Goal: Task Accomplishment & Management: Manage account settings

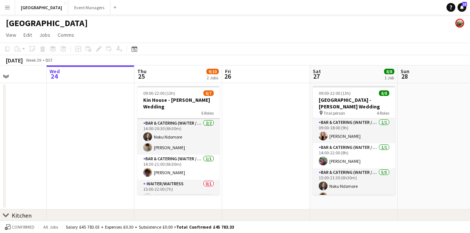
scroll to position [51, 0]
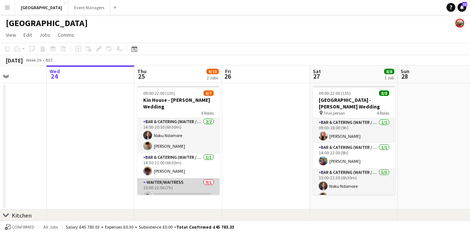
click at [188, 189] on app-card-role "-Waiter/Waitress 0/1 15:00-22:00 (7h) single-neutral-actions" at bounding box center [178, 190] width 82 height 25
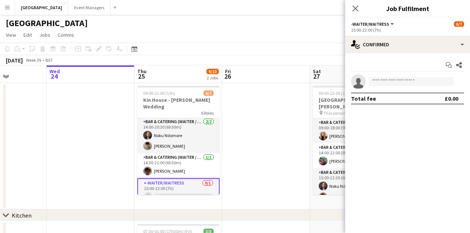
click at [426, 35] on app-options-switcher "-Waiter/Waitress All roles -Waiter/Waitress 6/7 15:00-22:00 (7h)" at bounding box center [407, 27] width 125 height 18
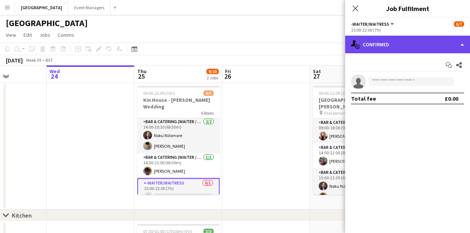
click at [432, 45] on div "single-neutral-actions-check-2 Confirmed" at bounding box center [407, 45] width 125 height 18
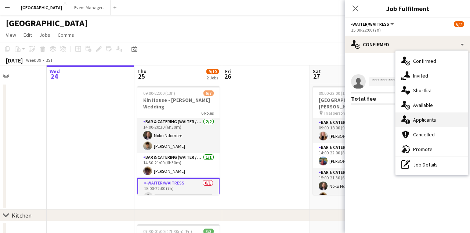
click at [444, 125] on div "single-neutral-actions-information Applicants" at bounding box center [432, 119] width 73 height 15
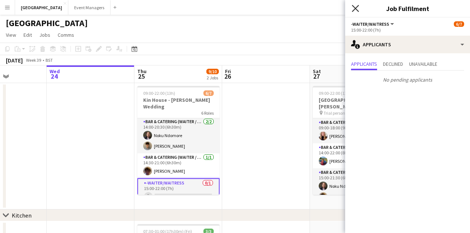
click at [356, 11] on icon "Close pop-in" at bounding box center [355, 8] width 7 height 7
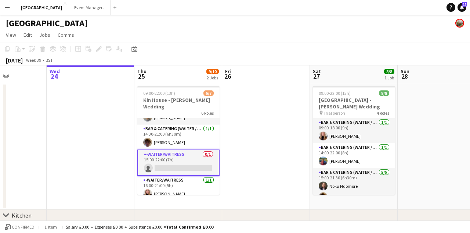
scroll to position [79, 0]
click at [242, 139] on app-date-cell at bounding box center [266, 146] width 88 height 126
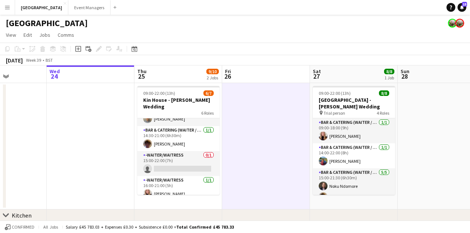
scroll to position [78, 0]
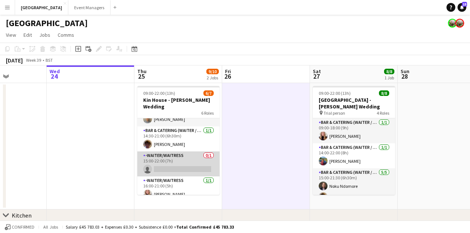
click at [176, 158] on app-card-role "-Waiter/Waitress 0/1 15:00-22:00 (7h) single-neutral-actions" at bounding box center [178, 163] width 82 height 25
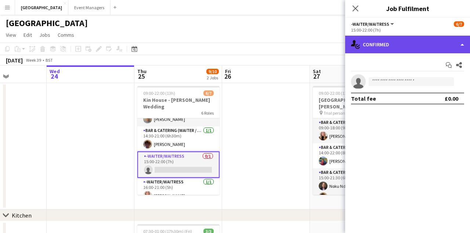
click at [400, 36] on div "single-neutral-actions-check-2 Confirmed" at bounding box center [407, 45] width 125 height 18
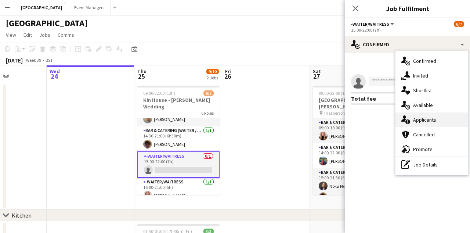
click at [438, 122] on div "single-neutral-actions-information Applicants" at bounding box center [432, 119] width 73 height 15
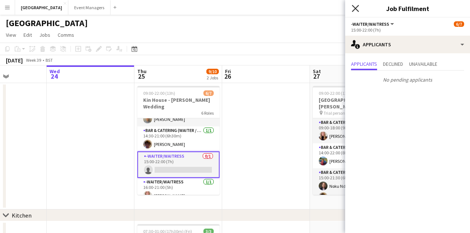
click at [357, 10] on icon "Close pop-in" at bounding box center [355, 8] width 7 height 7
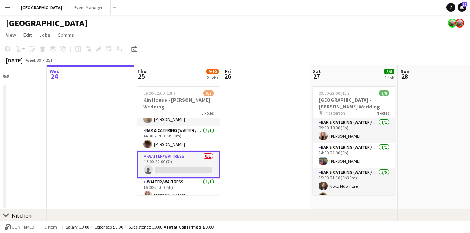
click at [224, 41] on app-page-menu "View Day view expanded Day view collapsed Month view Date picker Jump to today …" at bounding box center [235, 36] width 470 height 14
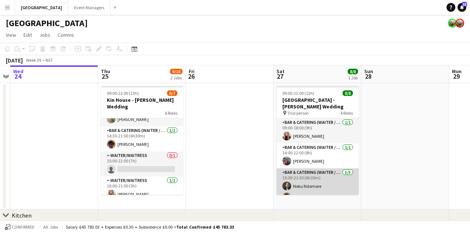
scroll to position [0, 0]
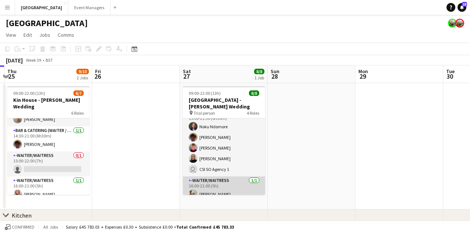
click at [229, 188] on app-card-role "-Waiter/Waitress 1/1 16:00-21:00 (5h) freya baxter" at bounding box center [224, 188] width 82 height 25
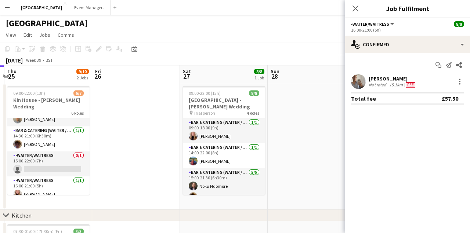
click at [360, 10] on div "Close pop-in" at bounding box center [355, 8] width 21 height 17
click at [357, 9] on icon "Close pop-in" at bounding box center [355, 8] width 7 height 7
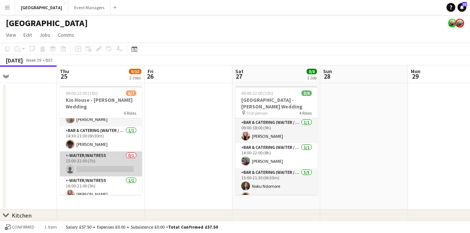
click at [94, 161] on app-card-role "-Waiter/Waitress 0/1 15:00-22:00 (7h) single-neutral-actions" at bounding box center [101, 163] width 82 height 25
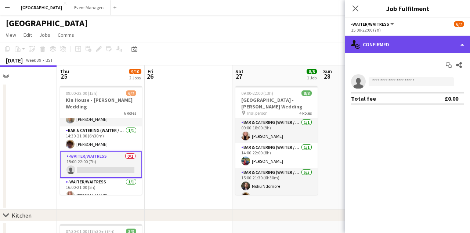
click at [402, 44] on div "single-neutral-actions-check-2 Confirmed" at bounding box center [407, 45] width 125 height 18
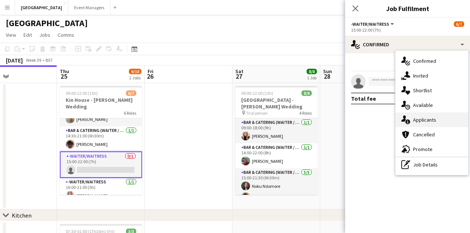
click at [428, 116] on div "single-neutral-actions-information Applicants" at bounding box center [432, 119] width 73 height 15
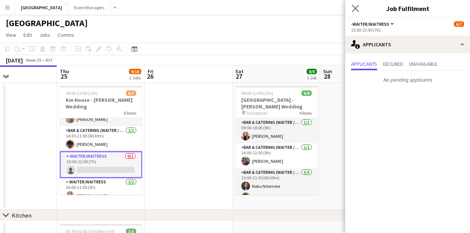
click at [360, 7] on app-icon "Close pop-in" at bounding box center [355, 8] width 11 height 11
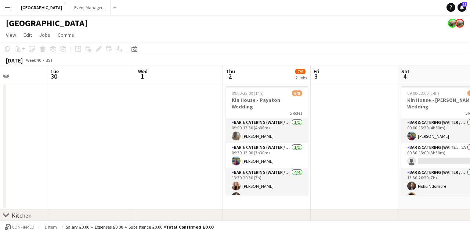
scroll to position [0, 304]
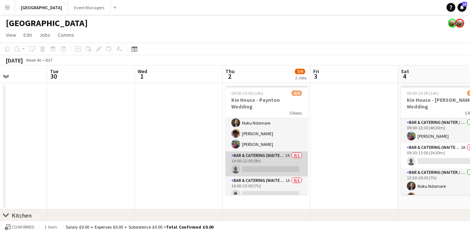
click at [261, 161] on app-card-role "Bar & Catering (Waiter / waitress) 3A 0/1 14:00-22:00 (8h) single-neutral-actio…" at bounding box center [267, 163] width 82 height 25
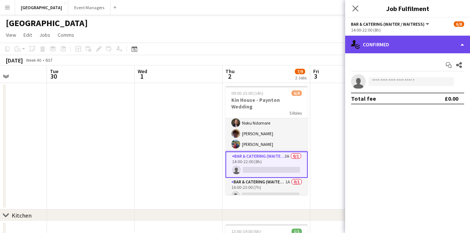
click at [410, 46] on div "single-neutral-actions-check-2 Confirmed" at bounding box center [407, 45] width 125 height 18
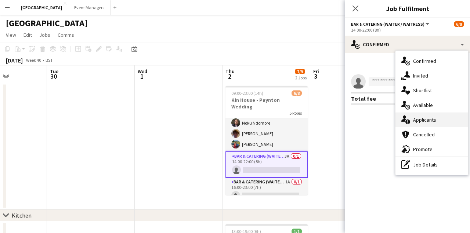
click at [431, 122] on span "Applicants" at bounding box center [424, 119] width 23 height 7
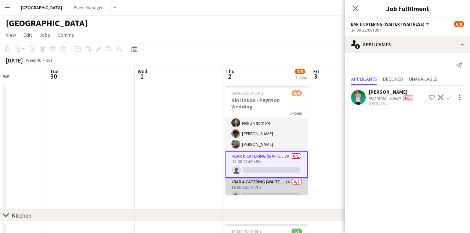
click at [261, 182] on app-card-role "Bar & Catering (Waiter / waitress) 1A 0/1 16:00-23:00 (7h) single-neutral-actio…" at bounding box center [267, 190] width 82 height 25
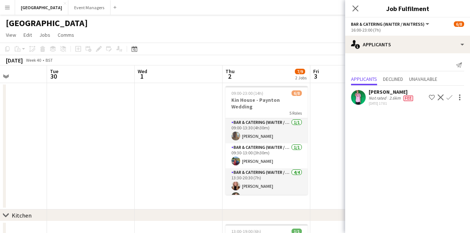
scroll to position [0, 0]
click at [357, 8] on icon "Close pop-in" at bounding box center [355, 8] width 7 height 7
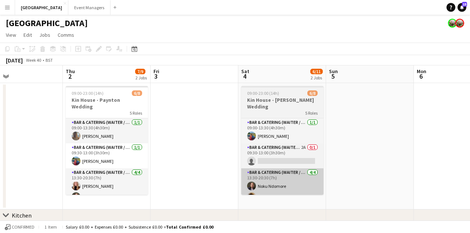
scroll to position [0, 299]
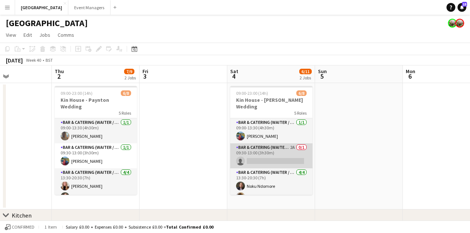
click at [263, 155] on app-card-role "Bar & Catering (Waiter / waitress) 2A 0/1 09:30-13:00 (3h30m) single-neutral-ac…" at bounding box center [271, 155] width 82 height 25
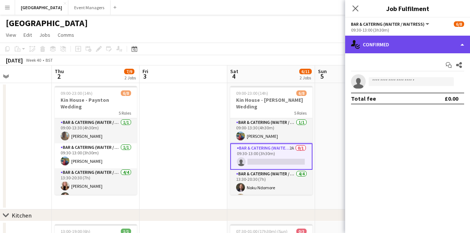
click at [395, 48] on div "single-neutral-actions-check-2 Confirmed" at bounding box center [407, 45] width 125 height 18
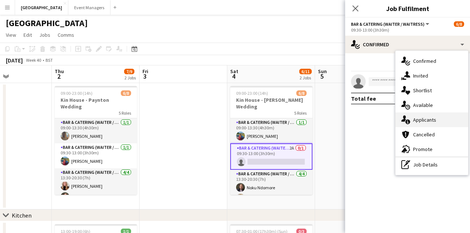
click at [434, 113] on div "single-neutral-actions-information Applicants" at bounding box center [432, 119] width 73 height 15
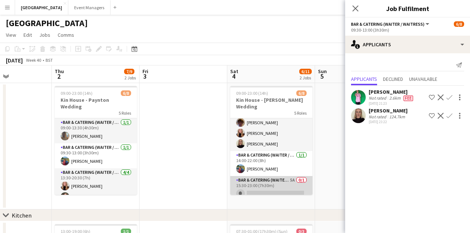
scroll to position [75, 0]
click at [264, 184] on app-card-role "Bar & Catering (Waiter / waitress) 5A 0/1 15:30-23:00 (7h30m) single-neutral-ac…" at bounding box center [271, 188] width 82 height 25
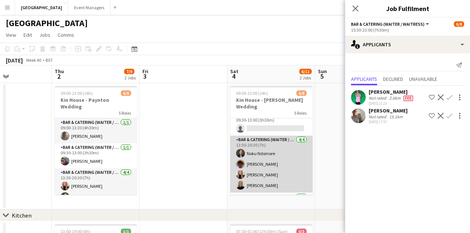
scroll to position [28, 0]
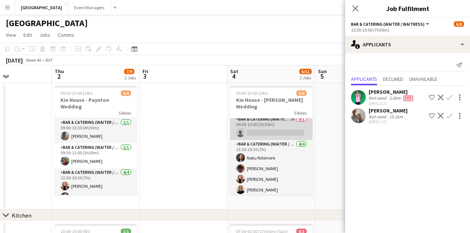
click at [267, 122] on app-card-role "Bar & Catering (Waiter / waitress) 2A 0/1 09:30-13:00 (3h30m) single-neutral-ac…" at bounding box center [271, 127] width 82 height 25
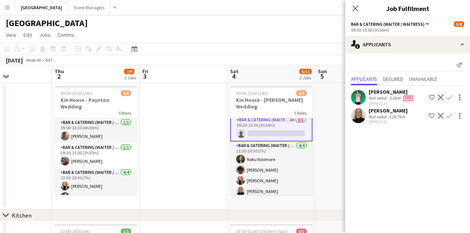
click at [452, 115] on app-icon "Confirm" at bounding box center [450, 116] width 6 height 6
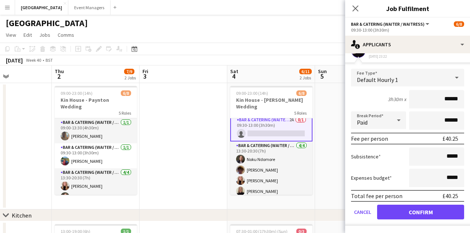
scroll to position [65, 0]
type input "******"
click at [420, 203] on button "Confirm" at bounding box center [420, 212] width 87 height 15
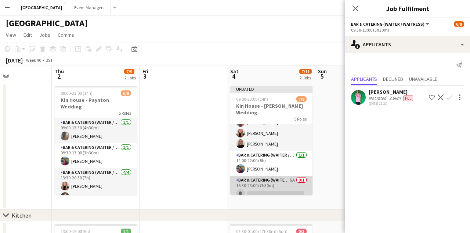
scroll to position [81, 0]
click at [266, 184] on app-card-role "Bar & Catering (Waiter / waitress) 5A 0/1 15:30-23:00 (7h30m) single-neutral-ac…" at bounding box center [271, 188] width 82 height 25
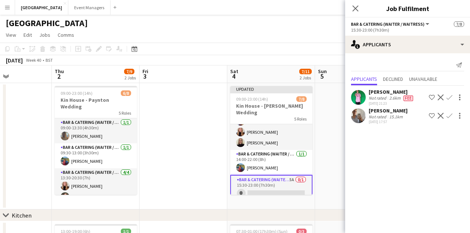
click at [452, 114] on app-icon "Confirm" at bounding box center [450, 116] width 6 height 6
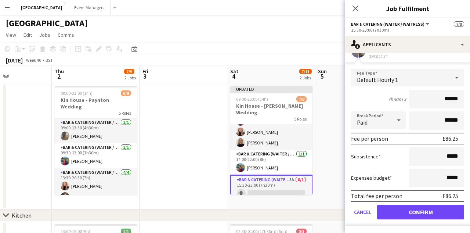
scroll to position [65, 0]
click at [438, 203] on button "Confirm" at bounding box center [420, 212] width 87 height 15
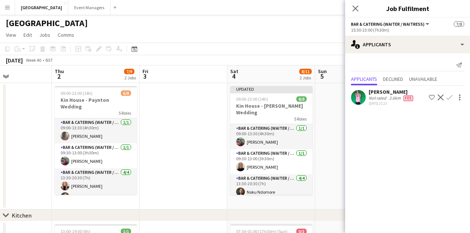
scroll to position [0, 0]
click at [355, 12] on icon "Close pop-in" at bounding box center [355, 8] width 7 height 7
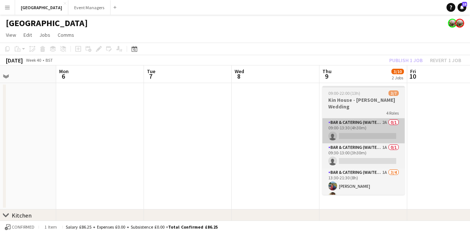
scroll to position [0, 297]
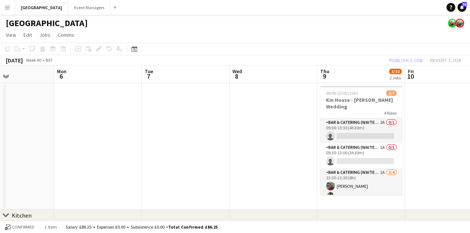
click at [407, 61] on div "Publish 1 job Revert 1 job" at bounding box center [426, 60] width 90 height 10
click at [407, 61] on button "Publish 1 job" at bounding box center [405, 60] width 39 height 10
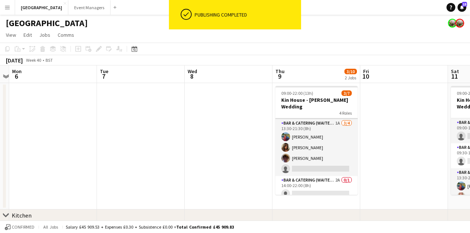
scroll to position [49, 0]
click at [304, 139] on app-card-role "Bar & Catering (Waiter / waitress) 1A 3/4 13:30-21:30 (8h) Megan Hamill Tia Jac…" at bounding box center [317, 147] width 82 height 57
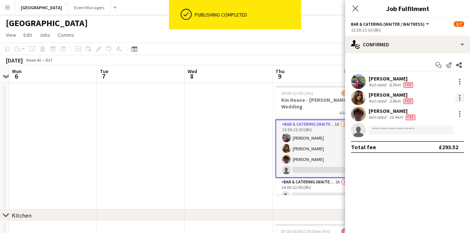
click at [460, 98] on div at bounding box center [459, 97] width 1 height 1
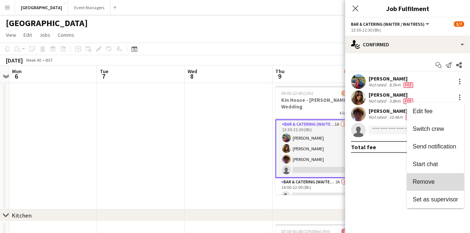
click at [442, 177] on button "Remove" at bounding box center [435, 182] width 57 height 18
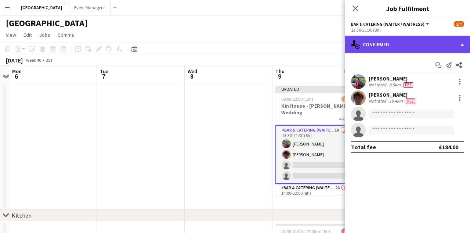
click at [407, 40] on div "single-neutral-actions-check-2 Confirmed" at bounding box center [407, 45] width 125 height 18
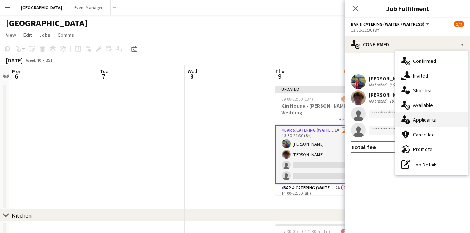
click at [437, 116] on div "single-neutral-actions-information Applicants" at bounding box center [432, 119] width 73 height 15
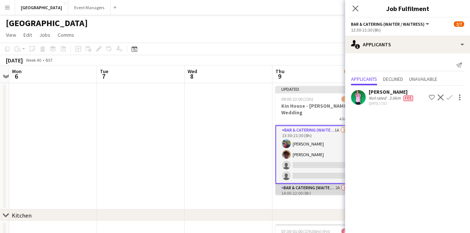
click at [309, 191] on app-card-role "Bar & Catering (Waiter / waitress) 2A 0/1 14:00-22:00 (8h) single-neutral-actio…" at bounding box center [317, 196] width 82 height 25
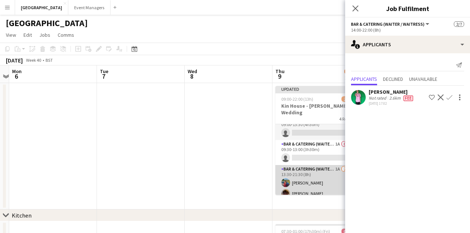
scroll to position [7, 0]
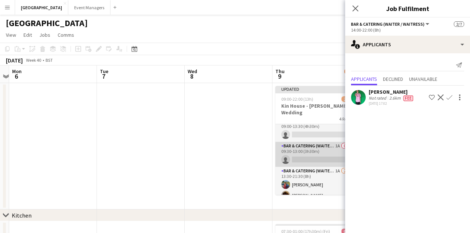
click at [303, 147] on app-card-role "Bar & Catering (Waiter / waitress) 1A 0/1 09:30-13:00 (3h30m) single-neutral-ac…" at bounding box center [317, 154] width 82 height 25
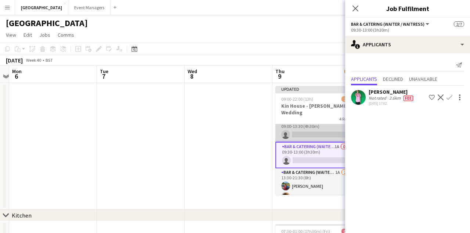
click at [305, 126] on app-card-role "Bar & Catering (Waiter / waitress) 2A 0/1 09:00-13:30 (4h30m) single-neutral-ac…" at bounding box center [317, 129] width 82 height 25
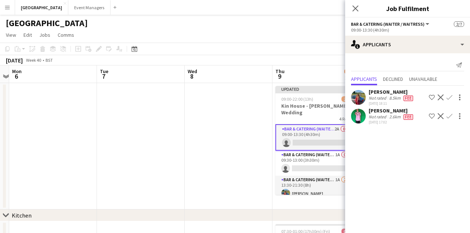
scroll to position [0, 0]
click at [452, 97] on app-icon "Confirm" at bounding box center [450, 97] width 6 height 6
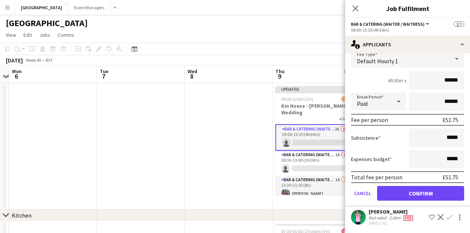
scroll to position [66, 0]
click at [438, 194] on button "Confirm" at bounding box center [420, 193] width 87 height 15
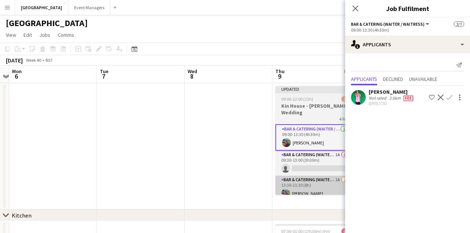
scroll to position [0, 0]
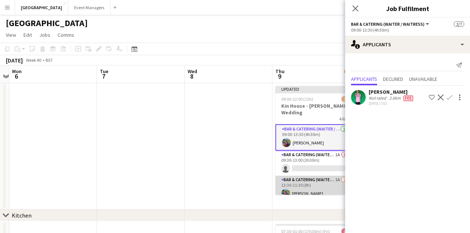
click at [312, 192] on app-card-role "Bar & Catering (Waiter / waitress) 1A 2/4 13:30-21:30 (8h) Megan Hamill Scott H…" at bounding box center [317, 204] width 82 height 57
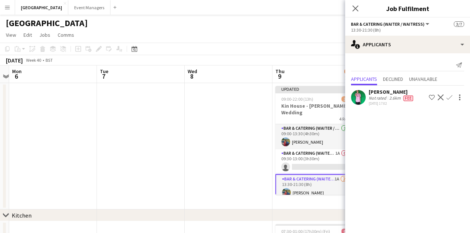
click at [287, 179] on app-card-role "Bar & Catering (Waiter / waitress) 1A 2/4 13:30-21:30 (8h) Megan Hamill Scott H…" at bounding box center [317, 203] width 82 height 58
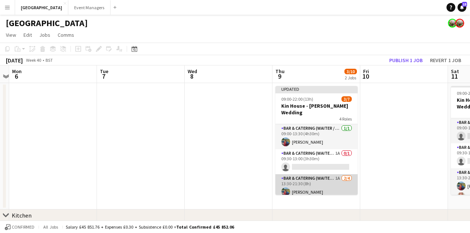
click at [310, 179] on app-card-role "Bar & Catering (Waiter / waitress) 1A 2/4 13:30-21:30 (8h) Megan Hamill Scott H…" at bounding box center [317, 202] width 82 height 57
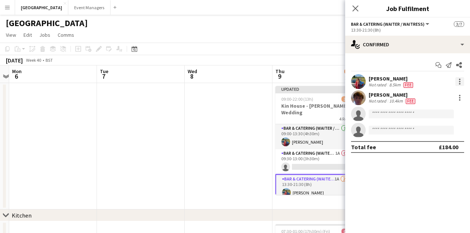
click at [459, 82] on div at bounding box center [460, 81] width 9 height 9
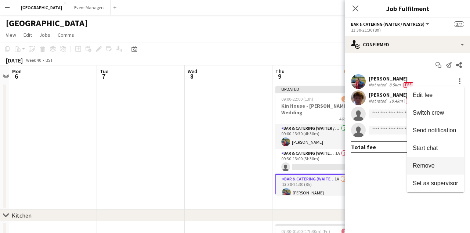
click at [449, 166] on span "Remove" at bounding box center [436, 165] width 46 height 7
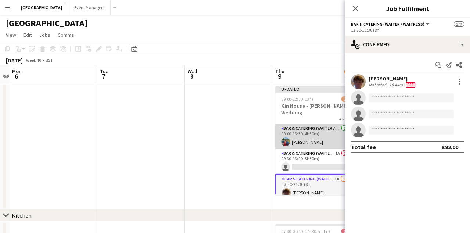
click at [293, 137] on app-card-role "Bar & Catering (Waiter / waitress) 1/1 09:00-13:30 (4h30m) Megan Hamill" at bounding box center [317, 136] width 82 height 25
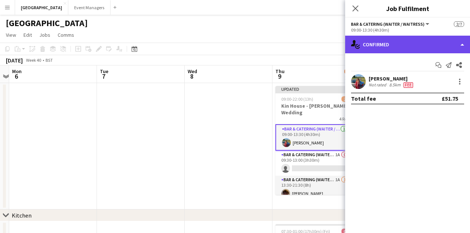
click at [423, 48] on div "single-neutral-actions-check-2 Confirmed" at bounding box center [407, 45] width 125 height 18
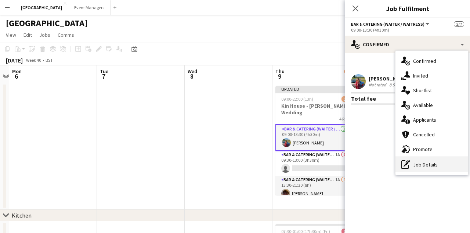
click at [439, 163] on div "pen-write Job Details" at bounding box center [432, 164] width 73 height 15
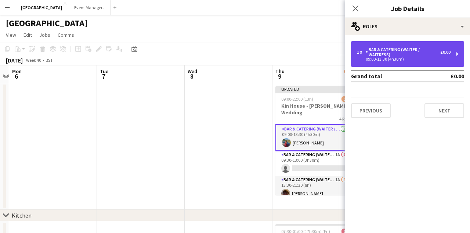
click at [419, 53] on div "Bar & Catering (Waiter / waitress)" at bounding box center [403, 52] width 75 height 10
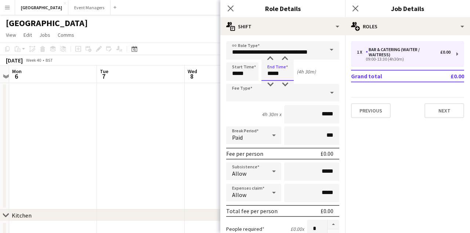
click at [271, 73] on input "*****" at bounding box center [278, 71] width 32 height 18
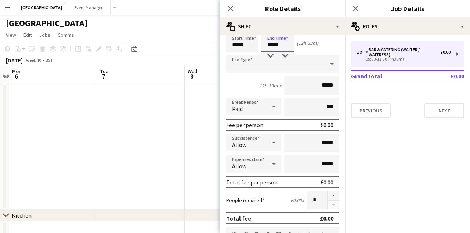
click at [288, 46] on input "*****" at bounding box center [278, 43] width 32 height 18
type input "*****"
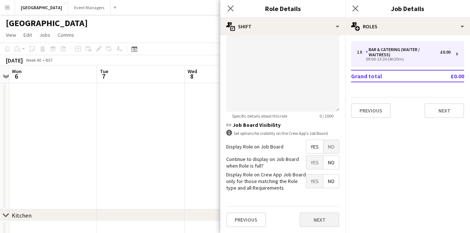
scroll to position [265, 0]
click at [321, 203] on button "Next" at bounding box center [320, 220] width 40 height 15
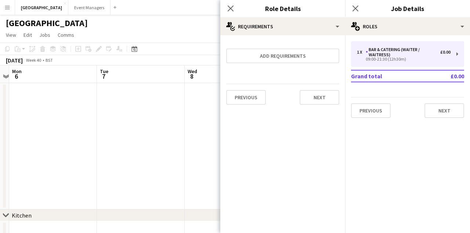
scroll to position [0, 0]
click at [356, 10] on icon "Close pop-in" at bounding box center [355, 8] width 7 height 7
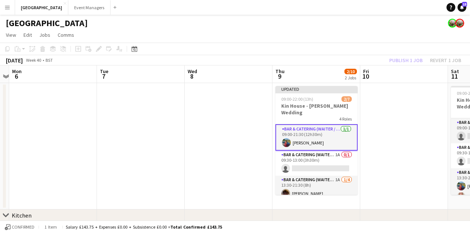
click at [406, 61] on div "Publish 1 job Revert 1 job" at bounding box center [426, 60] width 90 height 10
click at [406, 61] on button "Publish 1 job" at bounding box center [405, 60] width 39 height 10
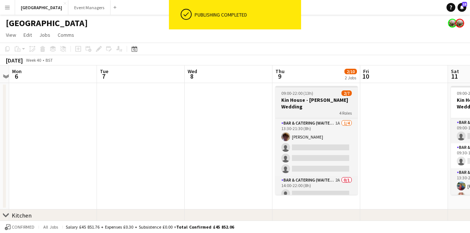
scroll to position [49, 0]
click at [317, 140] on app-card-role "Bar & Catering (Waiter / waitress) 1A 1/4 13:30-21:30 (8h) Scott Henning single…" at bounding box center [317, 147] width 82 height 57
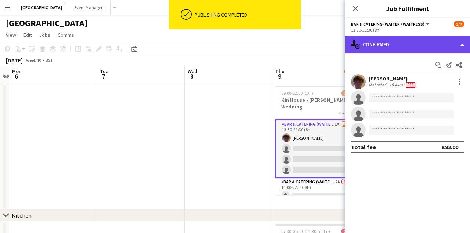
click at [397, 49] on div "single-neutral-actions-check-2 Confirmed" at bounding box center [407, 45] width 125 height 18
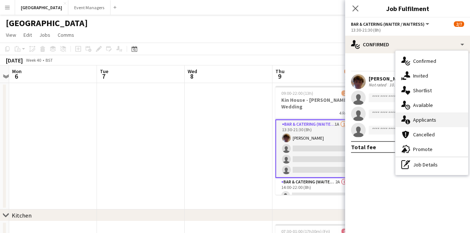
click at [429, 121] on span "Applicants" at bounding box center [424, 119] width 23 height 7
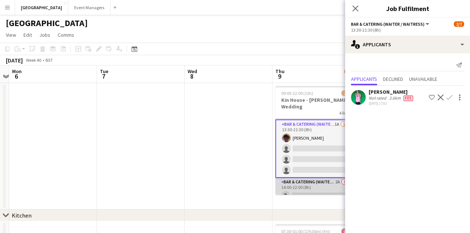
click at [324, 180] on app-card-role "Bar & Catering (Waiter / waitress) 2A 0/1 14:00-22:00 (8h) single-neutral-actio…" at bounding box center [317, 190] width 82 height 25
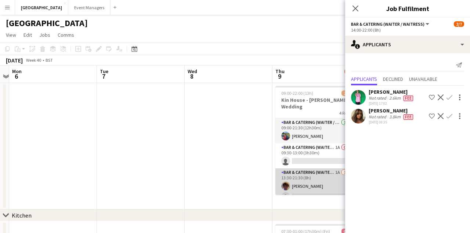
scroll to position [0, 0]
click at [299, 143] on app-card-role "Bar & Catering (Waiter / waitress) 1A 0/1 09:30-13:00 (3h30m) single-neutral-ac…" at bounding box center [317, 155] width 82 height 25
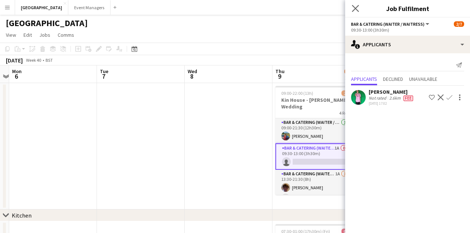
click at [356, 12] on icon "Close pop-in" at bounding box center [355, 8] width 7 height 7
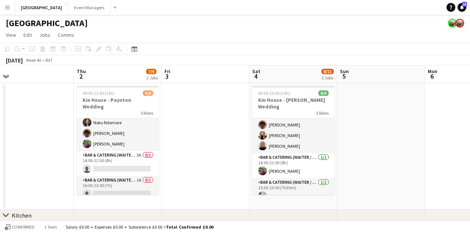
scroll to position [74, 0]
click at [115, 155] on app-card-role "Bar & Catering (Waiter / waitress) 3A 0/1 14:00-22:00 (8h) single-neutral-actio…" at bounding box center [118, 163] width 82 height 25
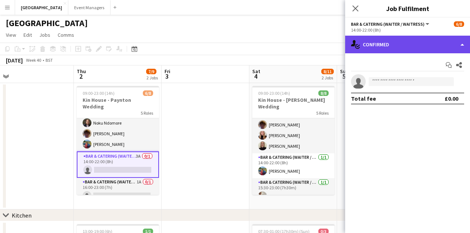
click at [425, 38] on div "single-neutral-actions-check-2 Confirmed" at bounding box center [407, 45] width 125 height 18
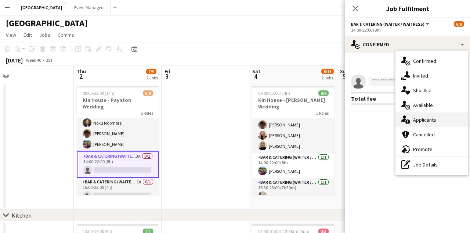
click at [428, 114] on div "single-neutral-actions-information Applicants" at bounding box center [432, 119] width 73 height 15
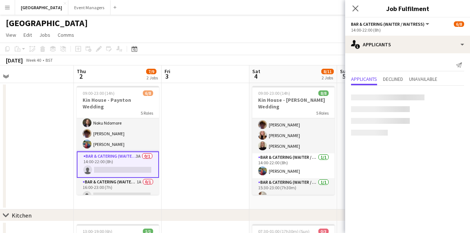
click at [428, 114] on app-content-placeholder-block at bounding box center [407, 114] width 113 height 41
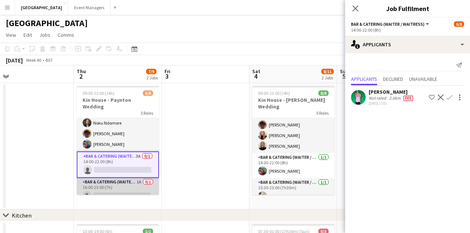
click at [112, 189] on app-card-role "Bar & Catering (Waiter / waitress) 1A 0/1 16:00-23:00 (7h) single-neutral-actio…" at bounding box center [118, 190] width 82 height 25
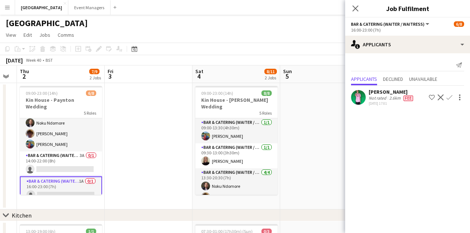
scroll to position [0, 0]
click at [357, 12] on app-icon "Close pop-in" at bounding box center [355, 8] width 11 height 11
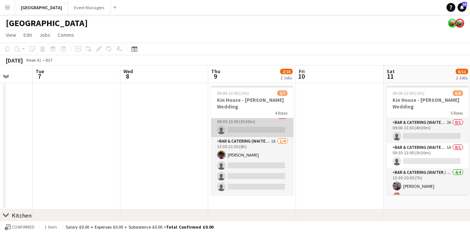
scroll to position [31, 0]
click at [246, 119] on app-card-role "Bar & Catering (Waiter / waitress) 1A 0/1 09:30-13:00 (3h30m) single-neutral-ac…" at bounding box center [252, 124] width 82 height 25
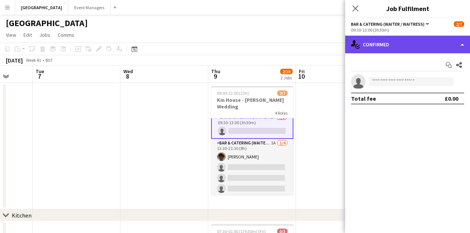
click at [405, 46] on div "single-neutral-actions-check-2 Confirmed" at bounding box center [407, 45] width 125 height 18
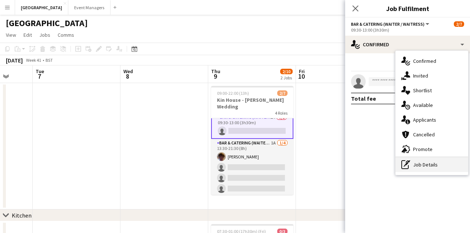
click at [439, 165] on div "pen-write Job Details" at bounding box center [432, 164] width 73 height 15
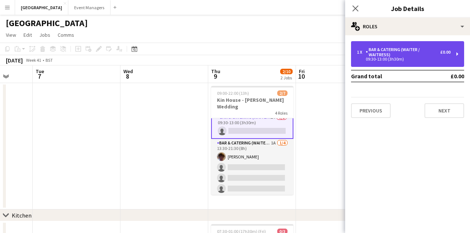
click at [414, 57] on div "Bar & Catering (Waiter / waitress)" at bounding box center [403, 52] width 75 height 10
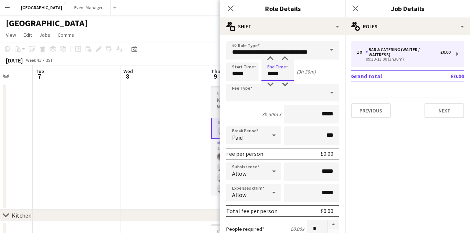
drag, startPoint x: 284, startPoint y: 74, endPoint x: 213, endPoint y: 96, distance: 74.0
click at [213, 96] on body "Menu Boards Boards Boards All jobs Status Workforce Workforce My Workforce Recr…" at bounding box center [235, 196] width 470 height 393
type input "*****"
drag, startPoint x: 252, startPoint y: 77, endPoint x: 197, endPoint y: 89, distance: 56.3
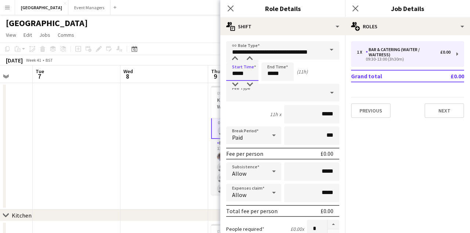
click at [197, 89] on body "Menu Boards Boards Boards All jobs Status Workforce Workforce My Workforce Recr…" at bounding box center [235, 196] width 470 height 393
drag, startPoint x: 250, startPoint y: 73, endPoint x: 197, endPoint y: 83, distance: 53.7
click at [197, 83] on body "Menu Boards Boards Boards All jobs Status Workforce Workforce My Workforce Recr…" at bounding box center [235, 196] width 470 height 393
type input "*****"
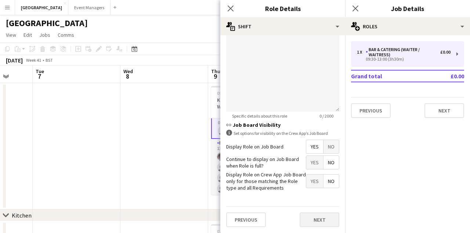
scroll to position [265, 0]
click at [324, 203] on button "Next" at bounding box center [320, 220] width 40 height 15
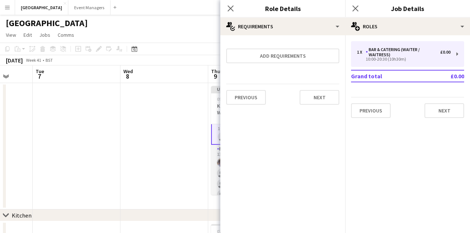
scroll to position [0, 0]
click at [359, 9] on icon "Close pop-in" at bounding box center [355, 8] width 7 height 7
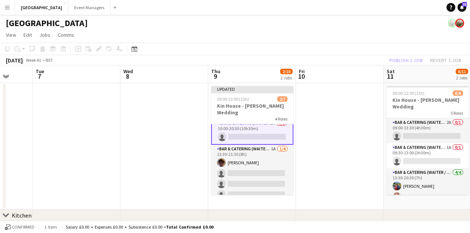
click at [411, 62] on div "Publish 1 job Revert 1 job" at bounding box center [426, 60] width 90 height 10
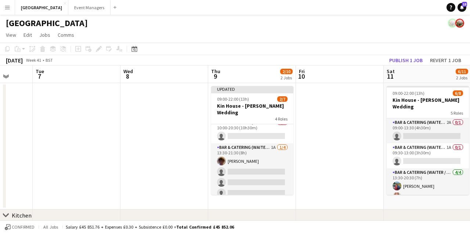
click at [411, 62] on button "Publish 1 job" at bounding box center [405, 60] width 39 height 10
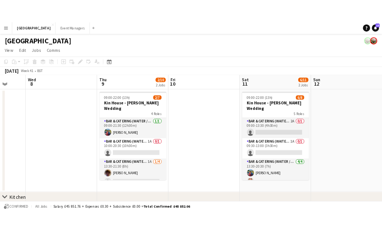
scroll to position [0, 216]
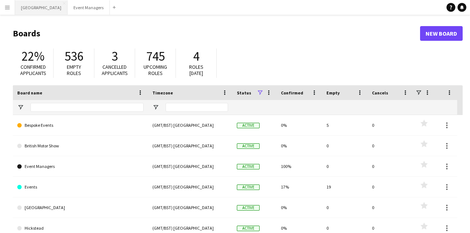
click at [33, 10] on button "Kin House Close" at bounding box center [41, 7] width 53 height 14
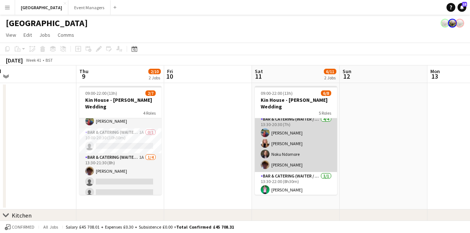
scroll to position [47, 0]
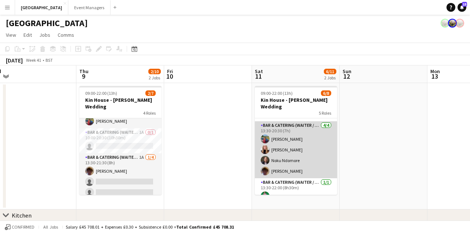
click at [279, 134] on app-card-role "Bar & Catering (Waiter / waitress) 4/4 13:30-20:30 (7h) Megan Hamill Katie Thom…" at bounding box center [296, 149] width 82 height 57
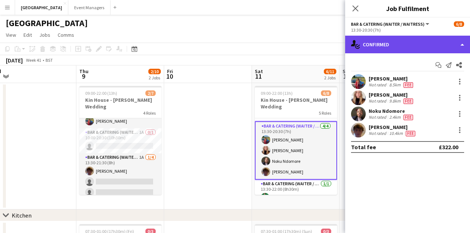
click at [401, 36] on div "single-neutral-actions-check-2 Confirmed" at bounding box center [407, 45] width 125 height 18
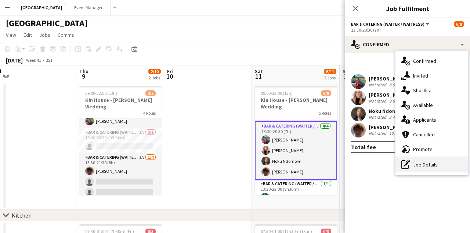
click at [437, 166] on div "pen-write Job Details" at bounding box center [432, 164] width 73 height 15
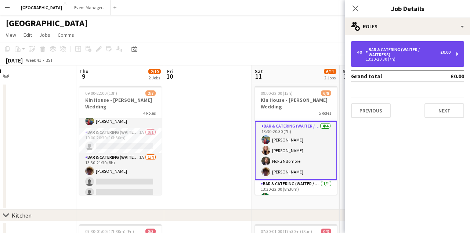
click at [393, 57] on div "Bar & Catering (Waiter / waitress)" at bounding box center [403, 52] width 75 height 10
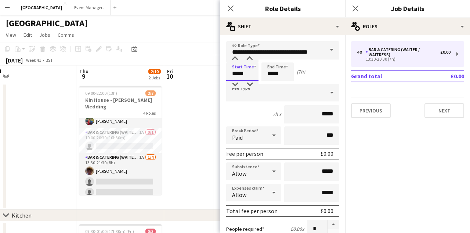
drag, startPoint x: 251, startPoint y: 76, endPoint x: 211, endPoint y: 79, distance: 40.1
click at [211, 79] on body "Menu Boards Boards Boards All jobs Status Workforce Workforce My Workforce Recr…" at bounding box center [235, 196] width 470 height 393
drag, startPoint x: 276, startPoint y: 77, endPoint x: 263, endPoint y: 78, distance: 12.9
click at [263, 78] on div "Start Time ***** End Time ***** (5h 51m)" at bounding box center [282, 71] width 113 height 18
type input "*****"
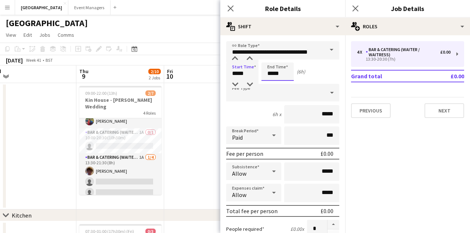
click at [272, 74] on input "*****" at bounding box center [278, 71] width 32 height 18
type input "*****"
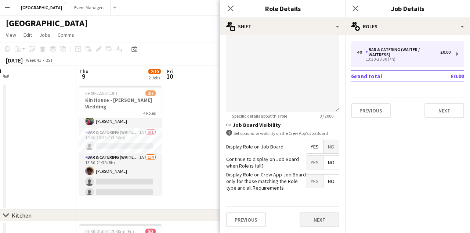
scroll to position [265, 0]
click at [308, 214] on button "Next" at bounding box center [320, 220] width 40 height 15
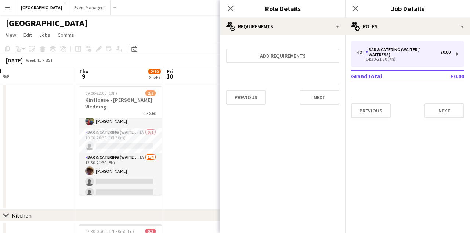
scroll to position [0, 0]
click at [358, 6] on icon at bounding box center [355, 8] width 7 height 7
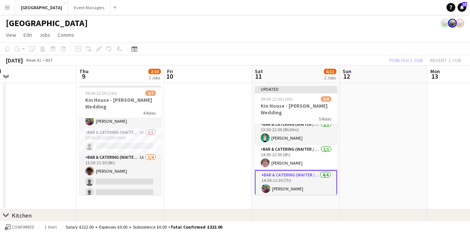
scroll to position [52, 0]
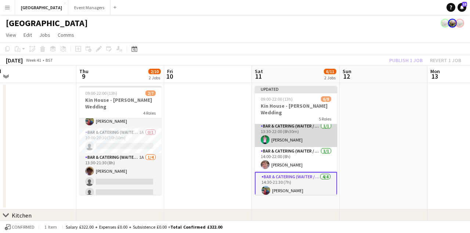
click at [292, 127] on app-card-role "Bar & Catering (Waiter / waitress) 1/1 13:30-22:00 (8h30m) Caleb Haines" at bounding box center [296, 134] width 82 height 25
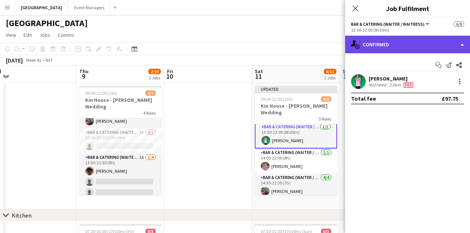
click at [392, 46] on div "single-neutral-actions-check-2 Confirmed" at bounding box center [407, 45] width 125 height 18
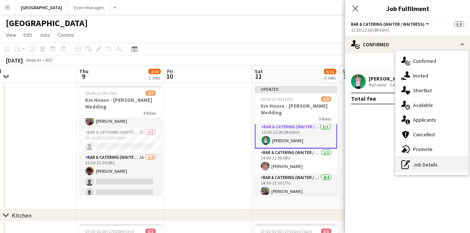
click at [432, 165] on div "pen-write Job Details" at bounding box center [432, 164] width 73 height 15
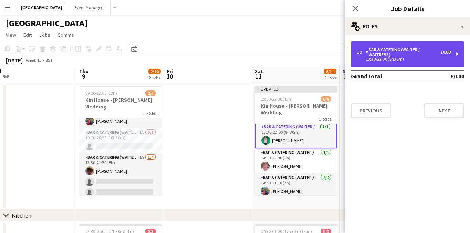
click at [391, 61] on div "13:30-22:00 (8h30m)" at bounding box center [404, 59] width 94 height 4
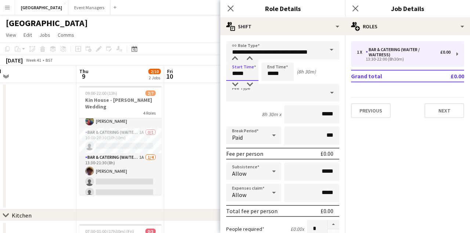
click at [243, 73] on input "*****" at bounding box center [242, 71] width 32 height 18
type input "*****"
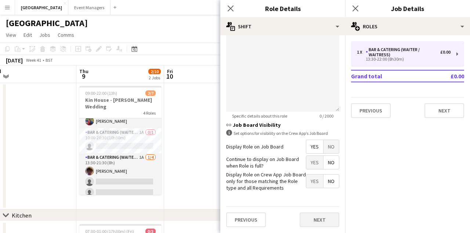
scroll to position [265, 0]
click at [325, 219] on button "Next" at bounding box center [320, 220] width 40 height 15
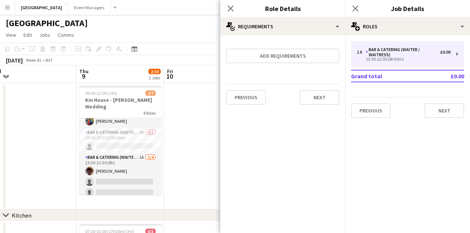
scroll to position [0, 0]
click at [359, 9] on app-icon "Close pop-in" at bounding box center [355, 8] width 11 height 11
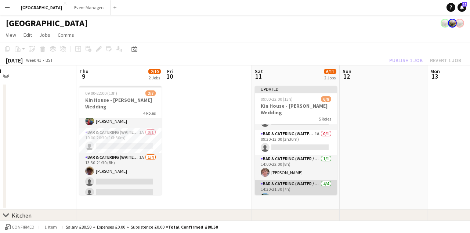
scroll to position [11, 0]
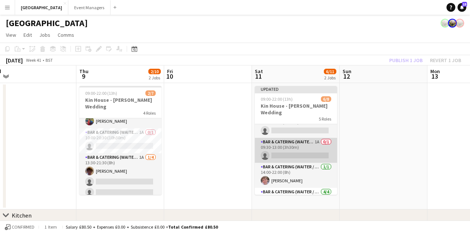
click at [287, 144] on app-card-role "Bar & Catering (Waiter / waitress) 1A 0/1 09:30-13:00 (3h30m) single-neutral-ac…" at bounding box center [296, 150] width 82 height 25
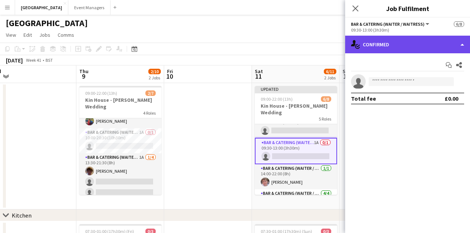
click at [409, 42] on div "single-neutral-actions-check-2 Confirmed" at bounding box center [407, 45] width 125 height 18
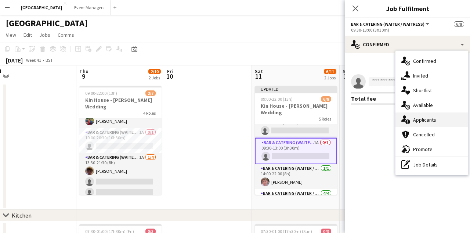
click at [436, 116] on div "single-neutral-actions-information Applicants" at bounding box center [432, 119] width 73 height 15
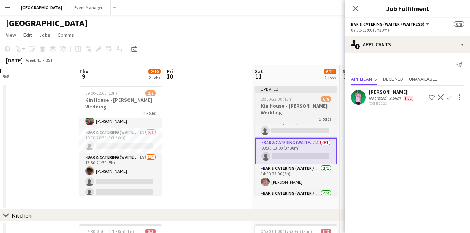
click at [291, 116] on div "5 Roles" at bounding box center [296, 119] width 82 height 6
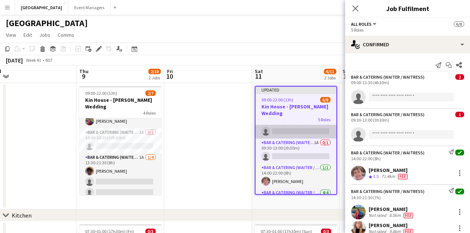
click at [294, 125] on app-card-role "Bar & Catering (Waiter / waitress) 2A 0/1 09:00-13:30 (4h30m) single-neutral-ac…" at bounding box center [296, 126] width 81 height 25
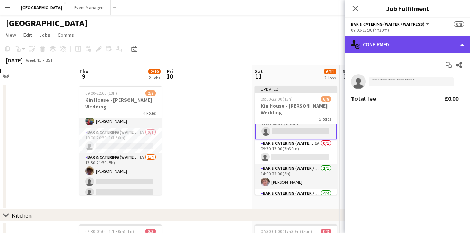
click at [388, 46] on div "single-neutral-actions-check-2 Confirmed" at bounding box center [407, 45] width 125 height 18
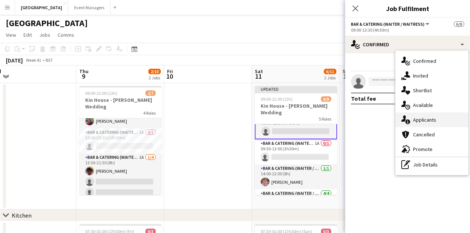
click at [424, 120] on span "Applicants" at bounding box center [424, 119] width 23 height 7
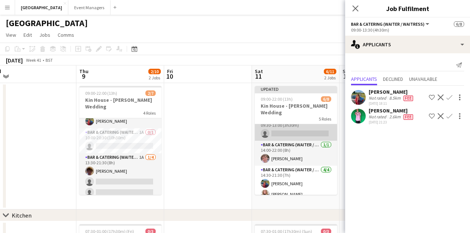
scroll to position [42, 0]
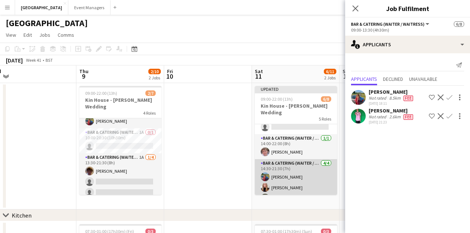
click at [287, 166] on app-card-role "Bar & Catering (Waiter / waitress) 4/4 14:30-21:30 (7h) Megan Hamill Katie Thom…" at bounding box center [296, 187] width 82 height 57
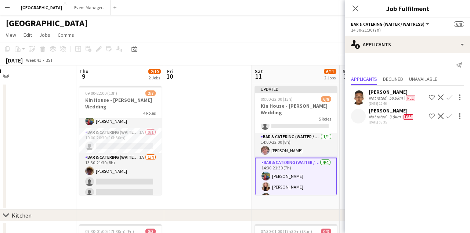
click at [293, 173] on app-card-role "Bar & Catering (Waiter / waitress) 4/4 14:30-21:30 (7h) Megan Hamill Katie Thom…" at bounding box center [296, 187] width 82 height 58
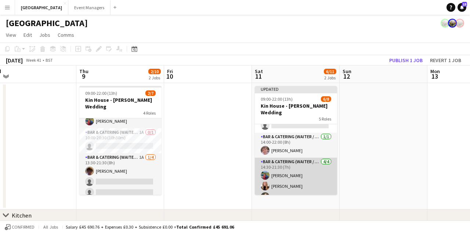
click at [293, 173] on app-card-role "Bar & Catering (Waiter / waitress) 4/4 14:30-21:30 (7h) Megan Hamill Katie Thom…" at bounding box center [296, 186] width 82 height 57
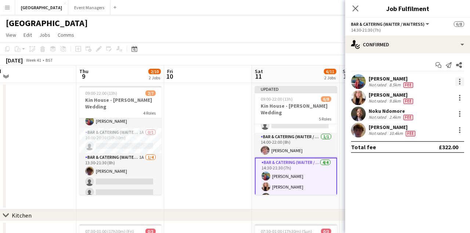
click at [463, 80] on div at bounding box center [460, 81] width 9 height 9
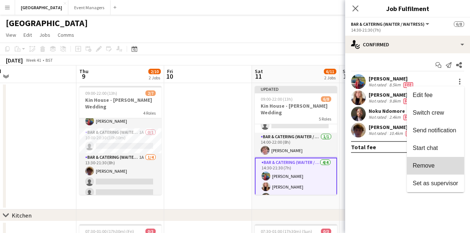
click at [443, 168] on span "Remove" at bounding box center [436, 165] width 46 height 7
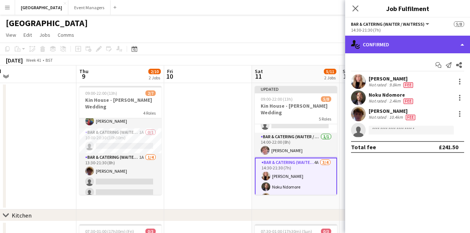
click at [396, 37] on div "single-neutral-actions-check-2 Confirmed" at bounding box center [407, 45] width 125 height 18
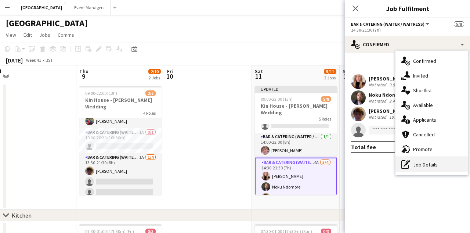
click at [426, 163] on div "pen-write Job Details" at bounding box center [432, 164] width 73 height 15
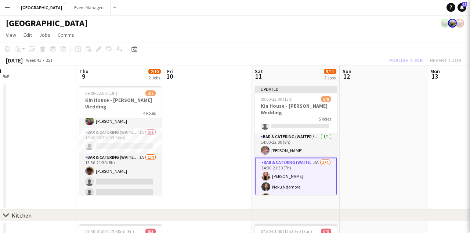
click at [426, 163] on body "Menu Boards Boards Boards All jobs Status Workforce Workforce My Workforce Recr…" at bounding box center [235, 196] width 470 height 393
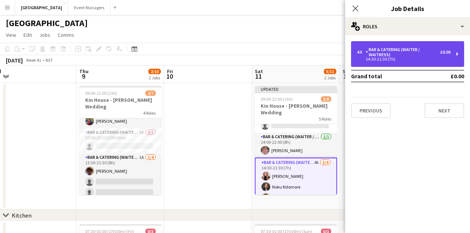
click at [404, 59] on div "14:30-21:30 (7h)" at bounding box center [404, 59] width 94 height 4
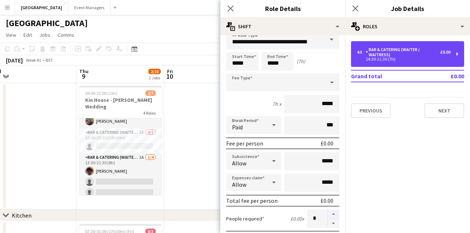
scroll to position [13, 0]
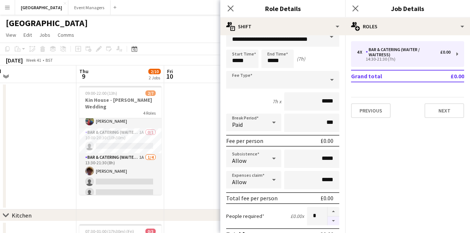
click at [333, 222] on button "button" at bounding box center [334, 220] width 12 height 9
type input "*"
click at [355, 8] on icon at bounding box center [355, 8] width 7 height 7
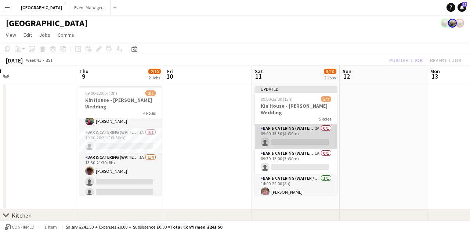
scroll to position [0, 0]
click at [297, 130] on app-card-role "Bar & Catering (Waiter / waitress) 2A 0/1 09:00-13:30 (4h30m) single-neutral-ac…" at bounding box center [296, 136] width 82 height 25
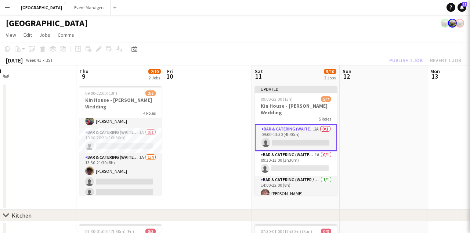
scroll to position [0, 0]
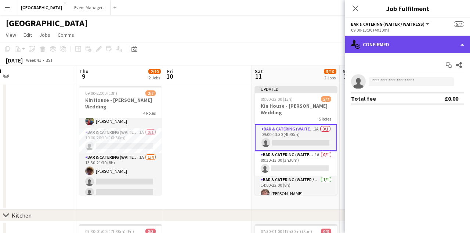
click at [407, 44] on div "single-neutral-actions-check-2 Confirmed" at bounding box center [407, 45] width 125 height 18
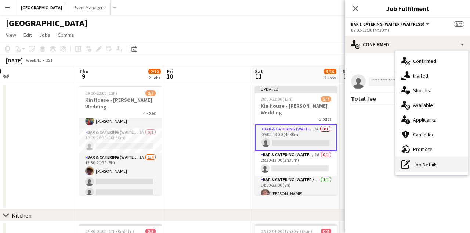
click at [437, 166] on div "pen-write Job Details" at bounding box center [432, 164] width 73 height 15
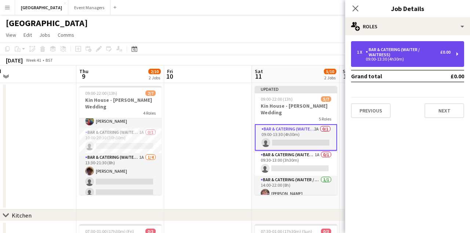
click at [422, 51] on div "Bar & Catering (Waiter / waitress)" at bounding box center [403, 52] width 75 height 10
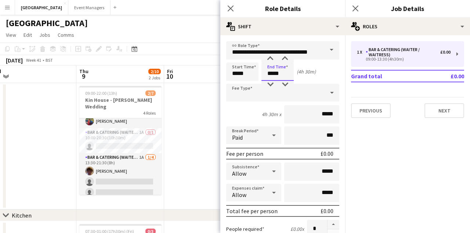
drag, startPoint x: 289, startPoint y: 73, endPoint x: 247, endPoint y: 83, distance: 43.0
type input "*****"
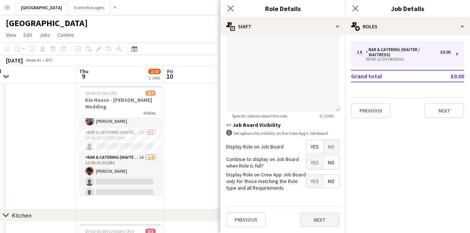
scroll to position [265, 0]
click at [328, 215] on button "Next" at bounding box center [320, 220] width 40 height 15
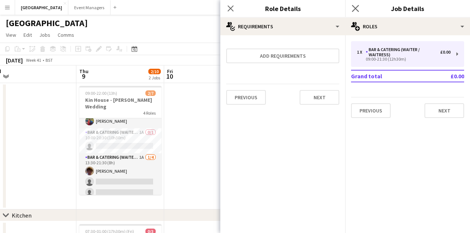
click at [356, 12] on app-icon "Close pop-in" at bounding box center [355, 8] width 11 height 11
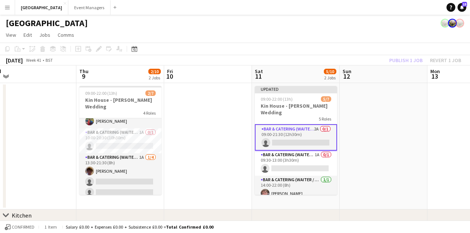
click at [300, 129] on app-card-role "Bar & Catering (Waiter / waitress) 2A 0/1 09:00-21:30 (12h30m) single-neutral-a…" at bounding box center [296, 137] width 82 height 26
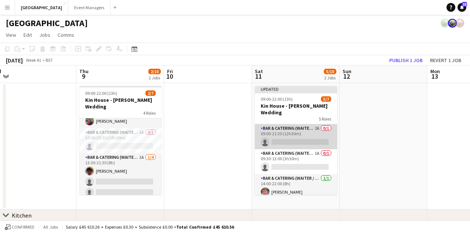
click at [300, 129] on app-card-role "Bar & Catering (Waiter / waitress) 2A 0/1 09:00-21:30 (12h30m) single-neutral-a…" at bounding box center [296, 136] width 82 height 25
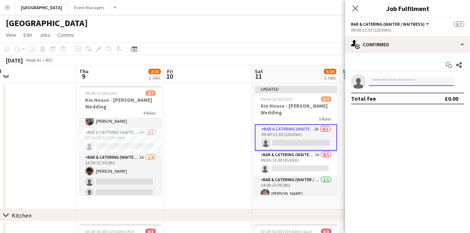
click at [377, 83] on input at bounding box center [411, 81] width 85 height 9
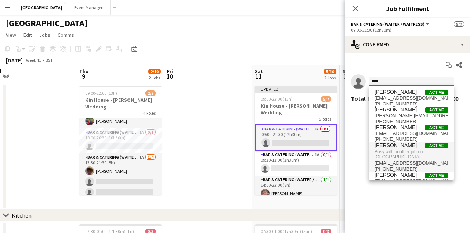
type input "****"
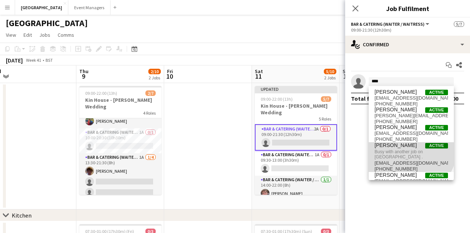
click at [406, 147] on span "Megan Hamill Active" at bounding box center [411, 145] width 73 height 6
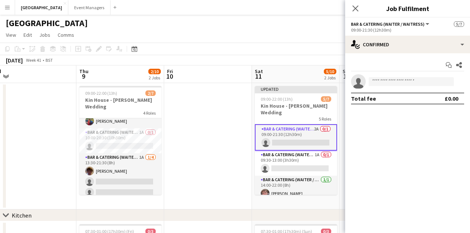
drag, startPoint x: 356, startPoint y: 7, endPoint x: 409, endPoint y: 61, distance: 76.1
click at [355, 6] on icon "Close pop-in" at bounding box center [356, 9] width 6 height 6
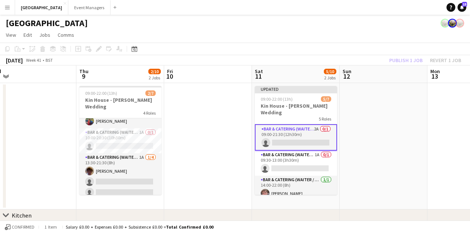
scroll to position [8, 0]
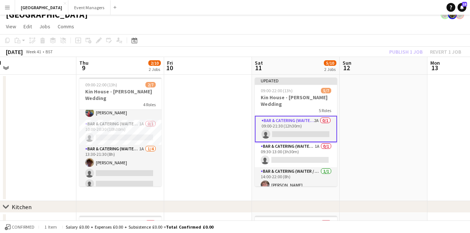
click at [416, 53] on div "Publish 1 job Revert 1 job" at bounding box center [426, 52] width 90 height 10
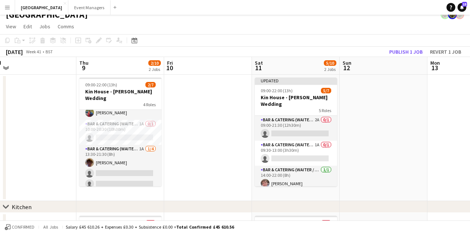
click at [416, 53] on button "Publish 1 job" at bounding box center [405, 52] width 39 height 10
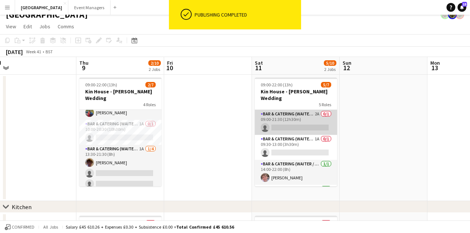
click at [286, 114] on app-card-role "Bar & Catering (Waiter / waitress) 2A 0/1 09:00-21:30 (12h30m) single-neutral-a…" at bounding box center [296, 122] width 82 height 25
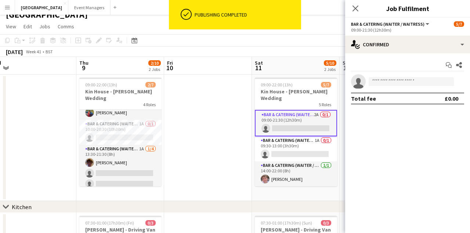
click at [409, 76] on app-invite-slot "single-neutral-actions" at bounding box center [407, 81] width 125 height 15
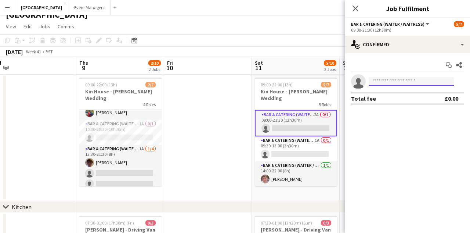
click at [417, 82] on input at bounding box center [411, 81] width 85 height 9
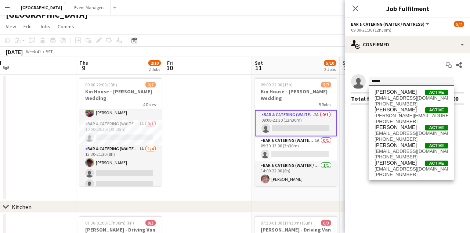
type input "*****"
drag, startPoint x: 417, startPoint y: 81, endPoint x: 404, endPoint y: 147, distance: 67.4
click at [404, 147] on span "Megan Hamill" at bounding box center [396, 145] width 42 height 6
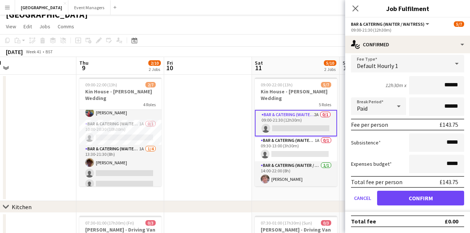
scroll to position [44, 0]
click at [431, 199] on button "Confirm" at bounding box center [420, 198] width 87 height 15
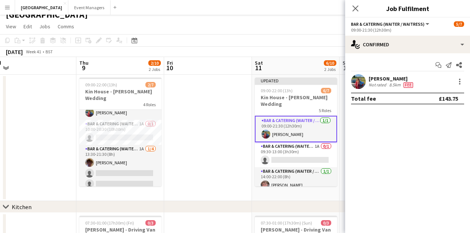
scroll to position [0, 0]
click at [355, 10] on icon "Close pop-in" at bounding box center [355, 8] width 7 height 7
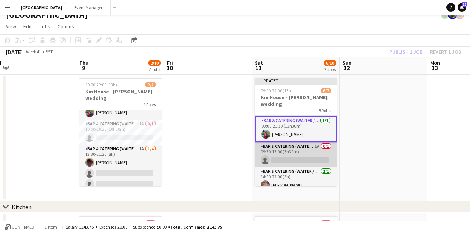
click at [296, 151] on app-card-role "Bar & Catering (Waiter / waitress) 1A 0/1 09:30-13:00 (3h30m) single-neutral-ac…" at bounding box center [296, 154] width 82 height 25
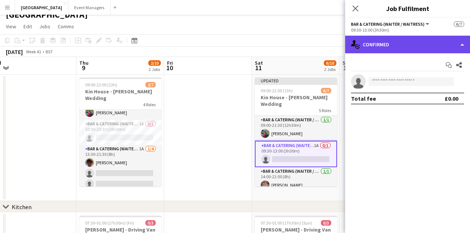
click at [405, 47] on div "single-neutral-actions-check-2 Confirmed" at bounding box center [407, 45] width 125 height 18
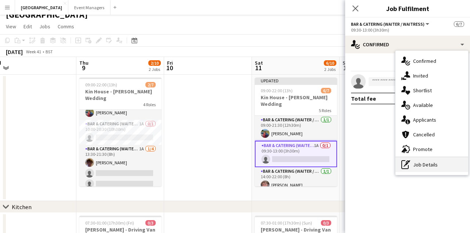
click at [431, 163] on div "pen-write Job Details" at bounding box center [432, 164] width 73 height 15
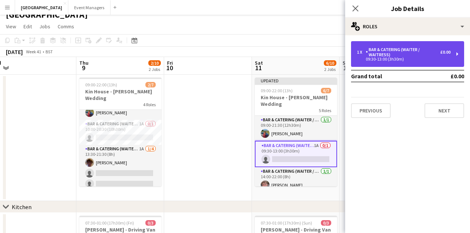
click at [395, 56] on div "Bar & Catering (Waiter / waitress)" at bounding box center [403, 52] width 75 height 10
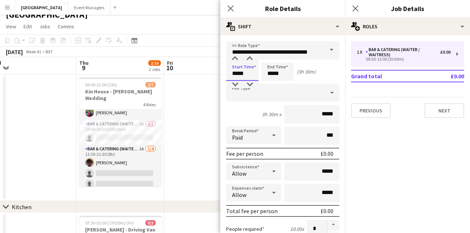
click at [249, 70] on input "*****" at bounding box center [242, 71] width 32 height 18
type input "*****"
click at [281, 74] on input "*****" at bounding box center [278, 71] width 32 height 18
type input "*****"
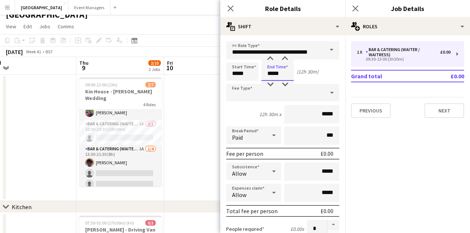
type input "*****"
click at [254, 73] on input "*****" at bounding box center [242, 71] width 32 height 18
type input "*****"
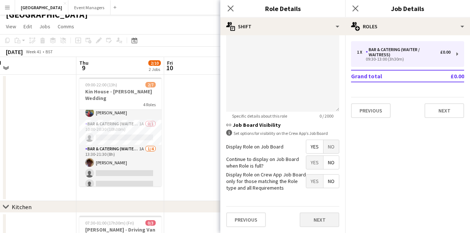
scroll to position [265, 0]
click at [311, 213] on button "Next" at bounding box center [320, 220] width 40 height 15
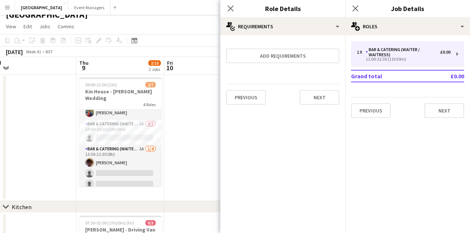
scroll to position [0, 0]
click at [352, 8] on icon "Close pop-in" at bounding box center [355, 8] width 7 height 7
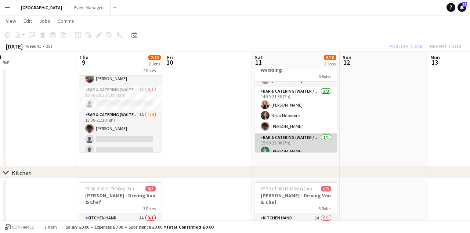
scroll to position [71, 0]
click at [297, 143] on app-card-role "Bar & Catering (Waiter / waitress) 1/1 15:00-22:00 (7h) Caleb Haines" at bounding box center [296, 146] width 82 height 25
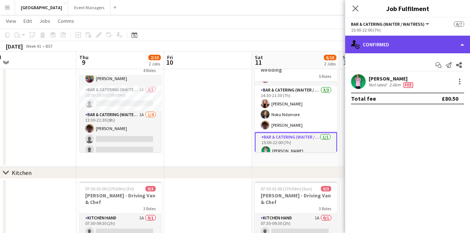
click at [400, 41] on div "single-neutral-actions-check-2 Confirmed" at bounding box center [407, 45] width 125 height 18
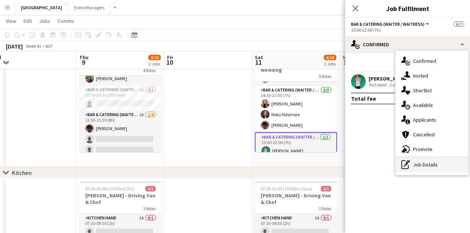
click at [437, 163] on div "pen-write Job Details" at bounding box center [432, 164] width 73 height 15
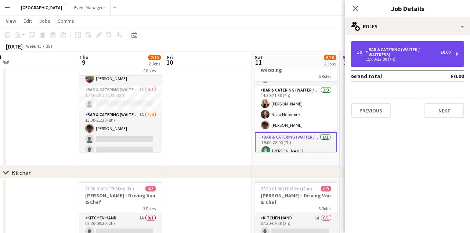
click at [411, 48] on div "Bar & Catering (Waiter / waitress)" at bounding box center [403, 52] width 75 height 10
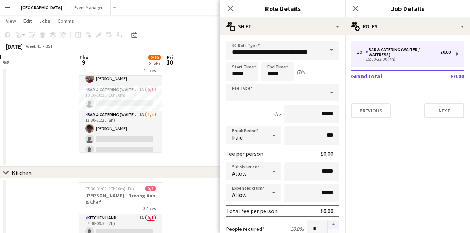
click at [334, 221] on button "button" at bounding box center [334, 225] width 12 height 10
type input "*"
click at [356, 9] on icon "Close pop-in" at bounding box center [355, 8] width 7 height 7
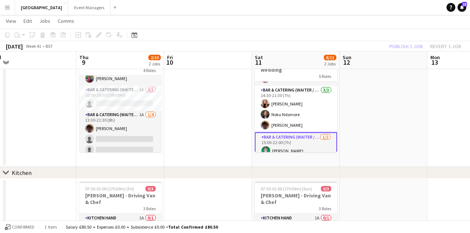
click at [411, 46] on div "Publish 1 job Revert 1 job" at bounding box center [426, 47] width 90 height 10
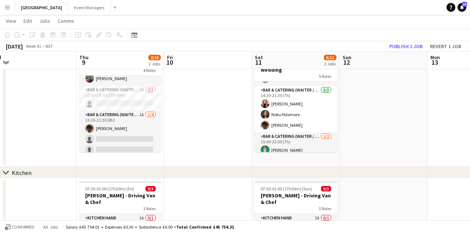
click at [411, 46] on button "Publish 1 job" at bounding box center [405, 47] width 39 height 10
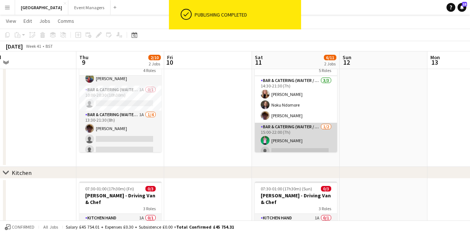
scroll to position [74, 0]
click at [297, 129] on app-card-role "Bar & Catering (Waiter / waitress) 1/2 15:00-22:00 (7h) Caleb Haines single-neu…" at bounding box center [296, 141] width 82 height 36
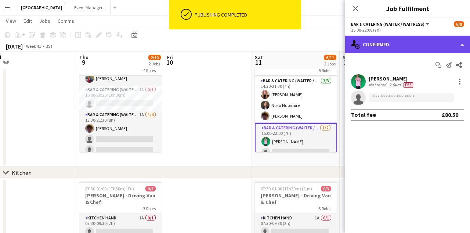
click at [423, 40] on div "single-neutral-actions-check-2 Confirmed" at bounding box center [407, 45] width 125 height 18
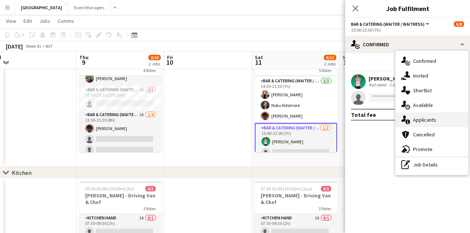
click at [443, 126] on div "single-neutral-actions-information Applicants" at bounding box center [432, 119] width 73 height 15
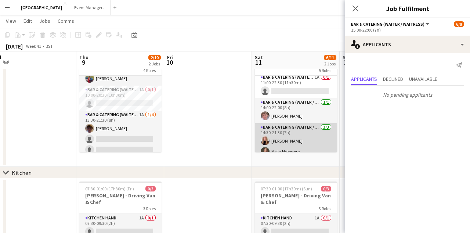
scroll to position [17, 0]
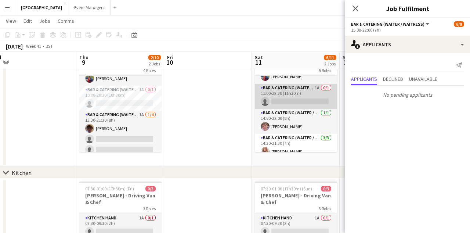
click at [291, 84] on app-card-role "Bar & Catering (Waiter / waitress) 1A 0/1 11:00-22:30 (11h30m) single-neutral-a…" at bounding box center [296, 96] width 82 height 25
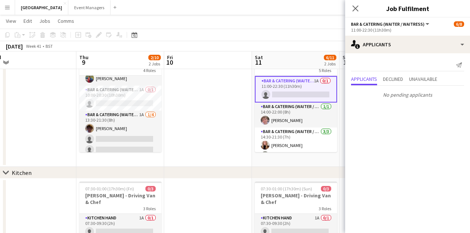
scroll to position [25, 0]
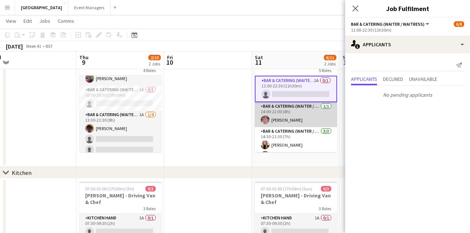
click at [291, 114] on app-card-role "Bar & Catering (Waiter / waitress) 1/1 14:00-22:00 (8h) Will Yeatman" at bounding box center [296, 114] width 82 height 25
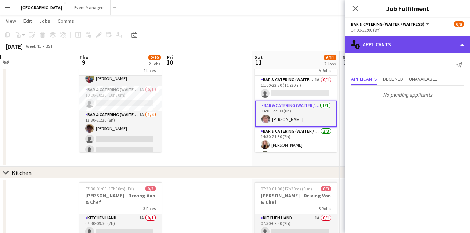
click at [410, 48] on div "single-neutral-actions-information Applicants" at bounding box center [407, 45] width 125 height 18
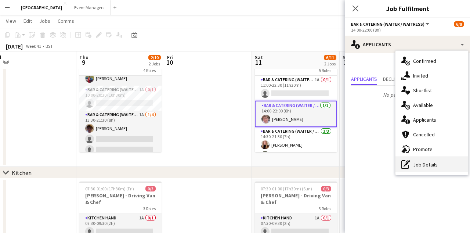
click at [434, 167] on div "pen-write Job Details" at bounding box center [432, 164] width 73 height 15
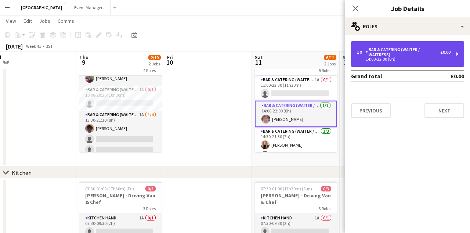
click at [387, 61] on div "14:00-22:00 (8h)" at bounding box center [404, 59] width 94 height 4
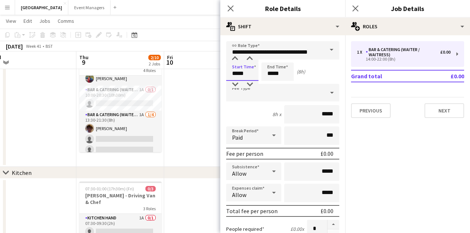
click at [247, 75] on input "*****" at bounding box center [242, 71] width 32 height 18
type input "*****"
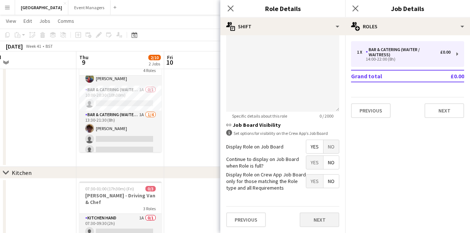
scroll to position [265, 0]
click at [313, 220] on button "Next" at bounding box center [320, 220] width 40 height 15
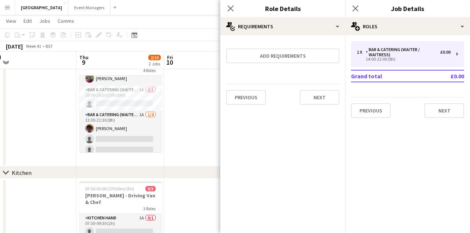
scroll to position [0, 0]
click at [359, 8] on icon "Close pop-in" at bounding box center [355, 8] width 7 height 7
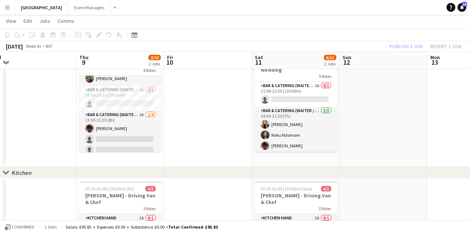
click at [407, 46] on div "Publish 1 job Revert 1 job" at bounding box center [426, 47] width 90 height 10
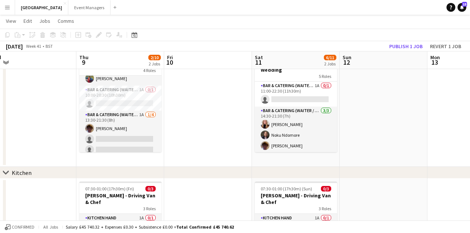
click at [407, 46] on button "Publish 1 job" at bounding box center [405, 47] width 39 height 10
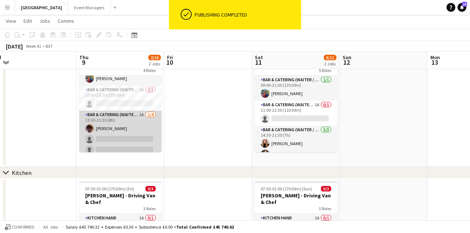
click at [128, 134] on app-card-role "Bar & Catering (Waiter / waitress) 1A 1/4 13:30-21:30 (8h) Scott Henning single…" at bounding box center [120, 139] width 82 height 57
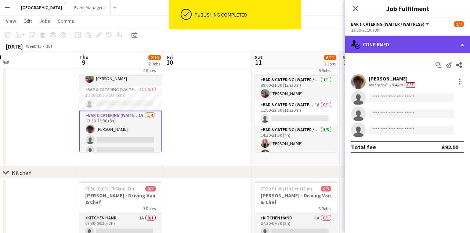
click at [406, 46] on div "single-neutral-actions-check-2 Confirmed" at bounding box center [407, 45] width 125 height 18
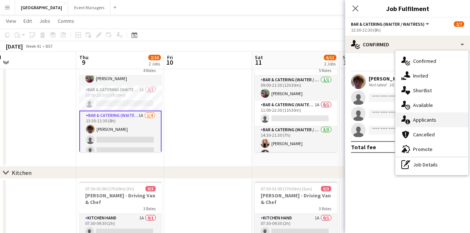
click at [436, 117] on div "single-neutral-actions-information Applicants" at bounding box center [432, 119] width 73 height 15
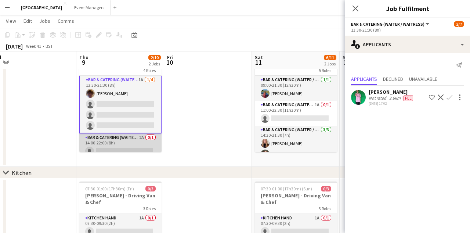
scroll to position [50, 0]
click at [122, 142] on app-card-role "Bar & Catering (Waiter / waitress) 2A 0/1 14:00-22:00 (8h) single-neutral-actio…" at bounding box center [120, 146] width 82 height 25
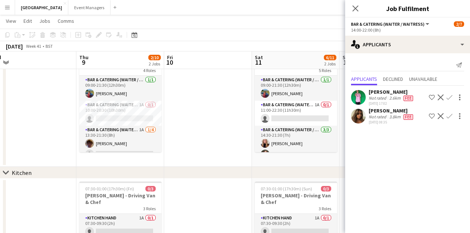
scroll to position [0, 0]
click at [440, 115] on app-icon "Decline" at bounding box center [441, 116] width 6 height 6
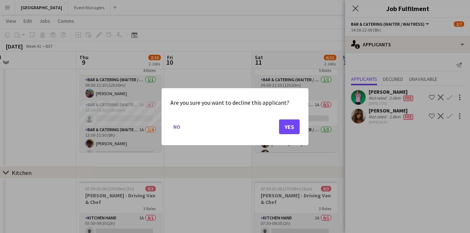
click at [290, 134] on mat-dialog-actions "No Yes" at bounding box center [234, 129] width 129 height 31
click at [288, 129] on button "Yes" at bounding box center [289, 126] width 21 height 15
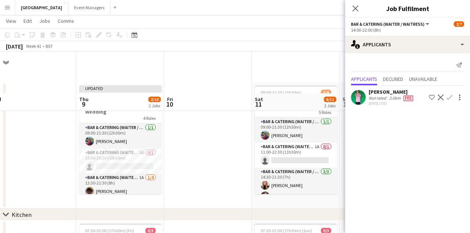
scroll to position [42, 0]
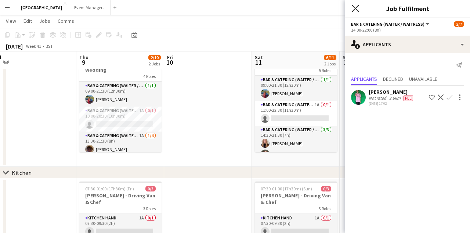
click at [355, 7] on icon "Close pop-in" at bounding box center [355, 8] width 7 height 7
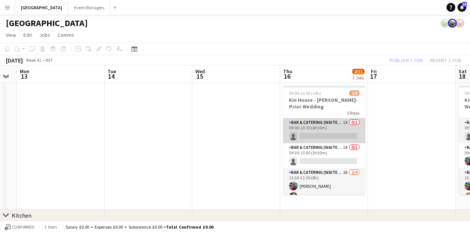
scroll to position [0, 0]
click at [313, 136] on app-card-role "Bar & Catering (Waiter / waitress) 1A 0/1 09:00-13:30 (4h30m) single-neutral-ac…" at bounding box center [324, 130] width 82 height 25
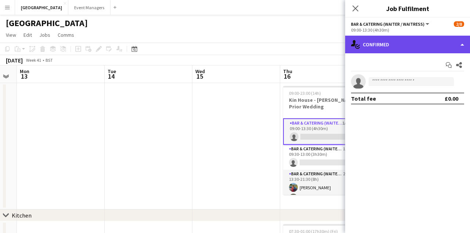
click at [432, 40] on div "single-neutral-actions-check-2 Confirmed" at bounding box center [407, 45] width 125 height 18
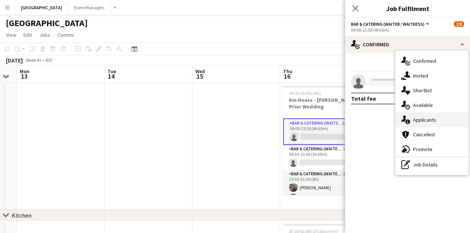
click at [444, 121] on div "single-neutral-actions-information Applicants" at bounding box center [432, 119] width 73 height 15
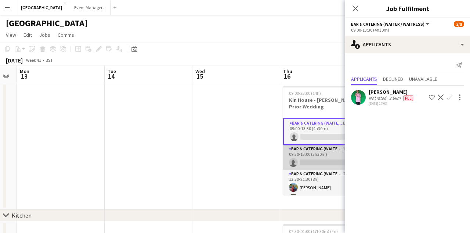
click at [317, 158] on app-card-role "Bar & Catering (Waiter / waitress) 1A 0/1 09:30-13:00 (3h30m) single-neutral-ac…" at bounding box center [324, 157] width 82 height 25
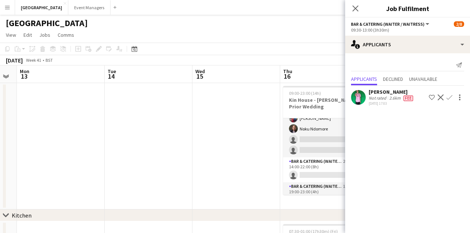
scroll to position [73, 0]
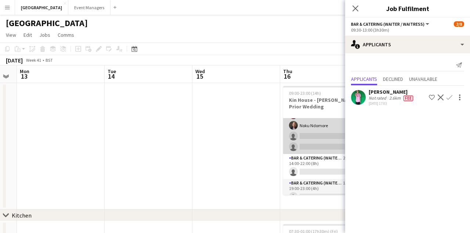
click at [309, 134] on app-card-role "Bar & Catering (Waiter / waitress) 2A 2/4 13:30-21:30 (8h) Megan Hamill Noku Nd…" at bounding box center [324, 125] width 82 height 57
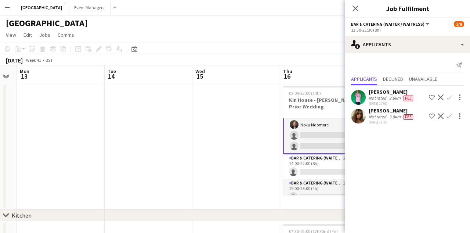
click at [442, 114] on app-icon "Decline" at bounding box center [441, 116] width 6 height 6
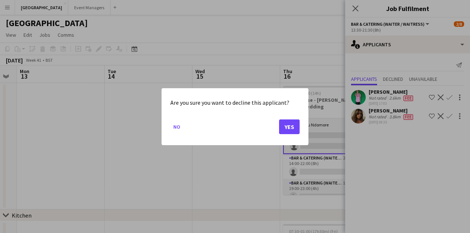
click at [287, 128] on button "Yes" at bounding box center [289, 126] width 21 height 15
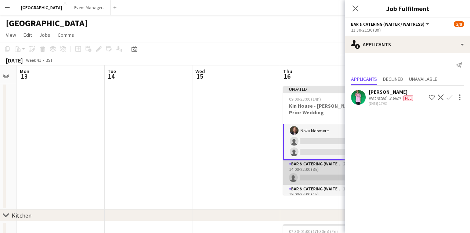
click at [314, 172] on app-card-role "Bar & Catering (Waiter / waitress) 2A 0/1 14:00-22:00 (8h) single-neutral-actio…" at bounding box center [324, 172] width 82 height 25
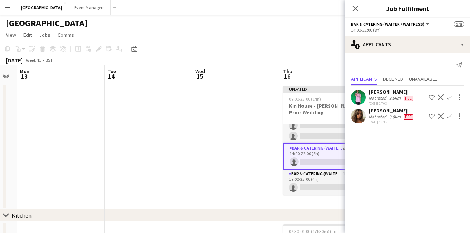
scroll to position [88, 0]
click at [439, 117] on app-icon "Decline" at bounding box center [441, 116] width 6 height 6
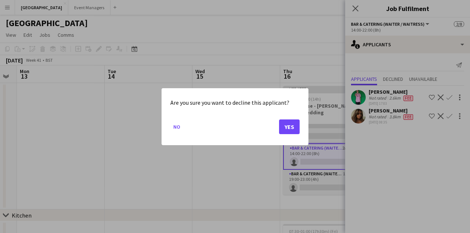
click at [290, 129] on button "Yes" at bounding box center [289, 126] width 21 height 15
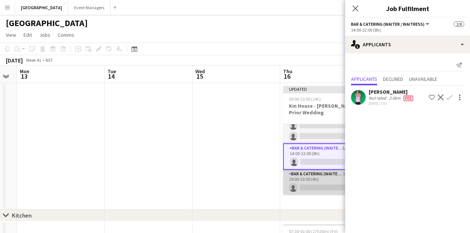
click at [315, 188] on app-card-role "Bar & Catering (Waiter / waitress) 1A 0/1 19:00-23:00 (4h) single-neutral-actio…" at bounding box center [324, 182] width 82 height 25
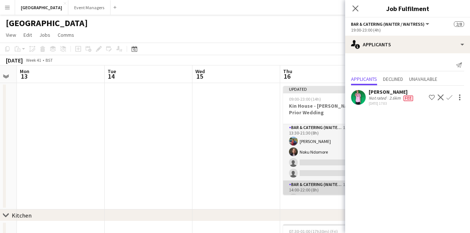
scroll to position [22, 0]
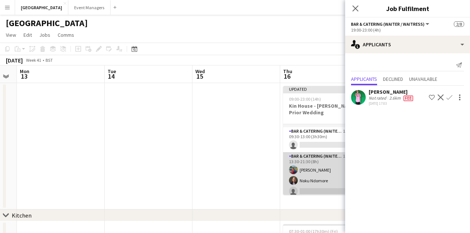
click at [314, 159] on app-card-role "Bar & Catering (Waiter / waitress) 1A 2/4 13:30-21:30 (8h) Megan Hamill Noku Nd…" at bounding box center [324, 180] width 82 height 57
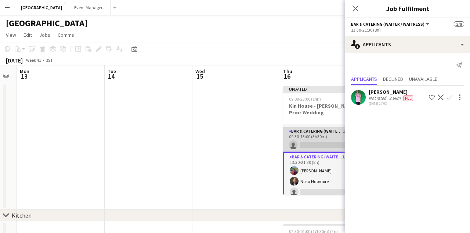
click at [313, 142] on app-card-role "Bar & Catering (Waiter / waitress) 1A 0/1 09:30-13:00 (3h30m) single-neutral-ac…" at bounding box center [324, 139] width 82 height 25
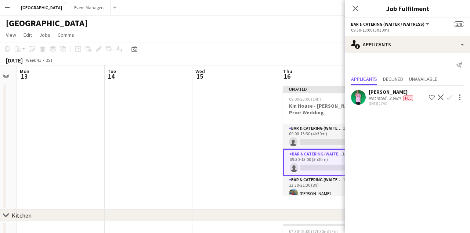
scroll to position [0, 0]
click at [313, 138] on app-card-role "Bar & Catering (Waiter / waitress) 1A 0/1 09:00-13:30 (4h30m) single-neutral-ac…" at bounding box center [324, 136] width 82 height 25
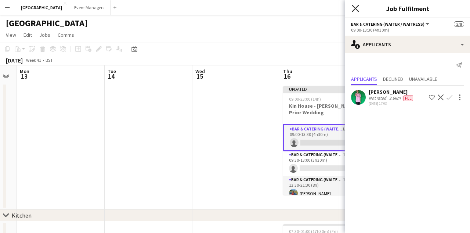
click at [355, 9] on icon at bounding box center [355, 8] width 7 height 7
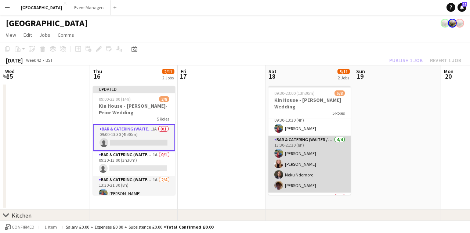
scroll to position [12, 0]
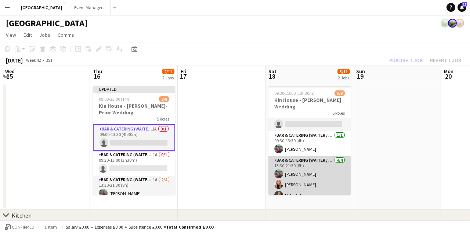
click at [307, 170] on app-card-role "Bar & Catering (Waiter / waitress) 4/4 13:30-21:30 (8h) Megan Hamill Katie Thom…" at bounding box center [310, 184] width 82 height 57
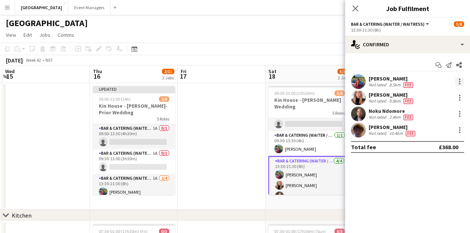
click at [460, 83] on div at bounding box center [459, 83] width 1 height 1
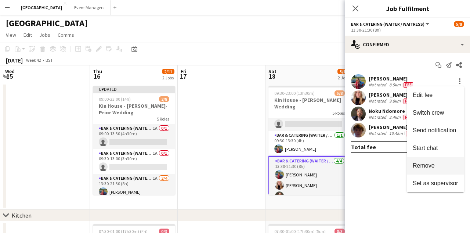
click at [442, 162] on button "Remove" at bounding box center [435, 166] width 57 height 18
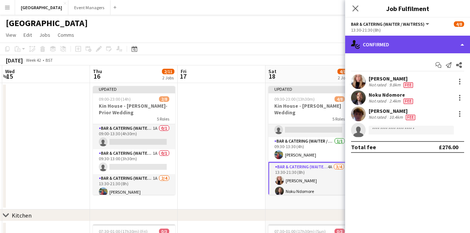
click at [399, 46] on div "single-neutral-actions-check-2 Confirmed" at bounding box center [407, 45] width 125 height 18
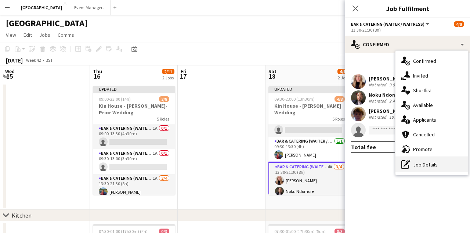
click at [433, 169] on div "pen-write Job Details" at bounding box center [432, 164] width 73 height 15
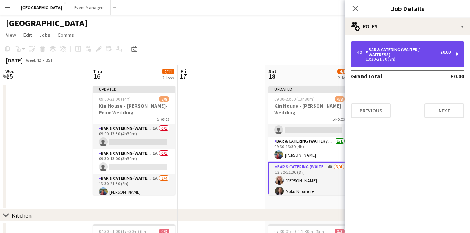
click at [421, 51] on div "Bar & Catering (Waiter / waitress)" at bounding box center [403, 52] width 75 height 10
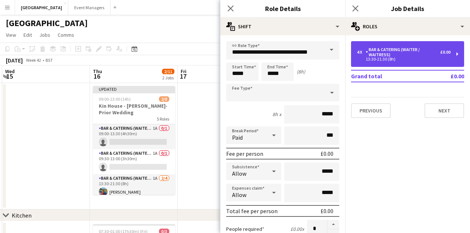
click at [421, 51] on div "Bar & Catering (Waiter / waitress)" at bounding box center [403, 52] width 75 height 10
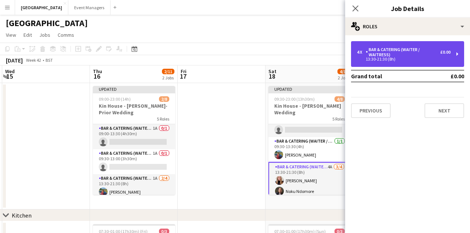
click at [410, 54] on div "Bar & Catering (Waiter / waitress)" at bounding box center [403, 52] width 75 height 10
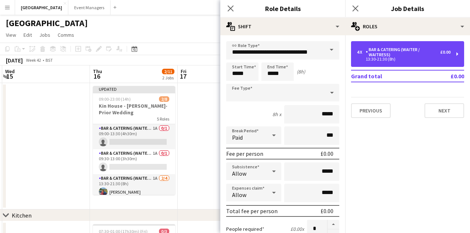
scroll to position [29, 0]
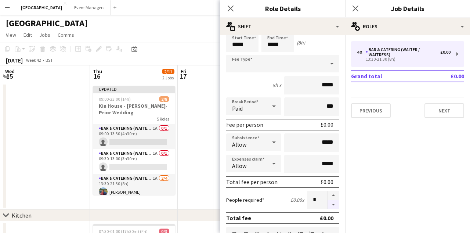
click at [339, 205] on button "button" at bounding box center [334, 204] width 12 height 9
type input "*"
click at [355, 10] on icon "Close pop-in" at bounding box center [355, 8] width 7 height 7
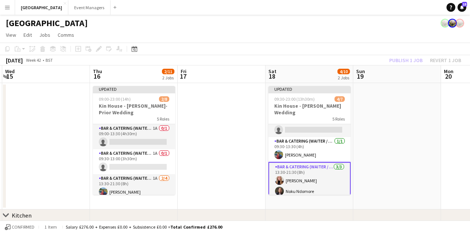
click at [414, 61] on div "Publish 1 job Revert 1 job" at bounding box center [426, 60] width 90 height 10
click at [414, 61] on button "Publish 1 job" at bounding box center [405, 60] width 39 height 10
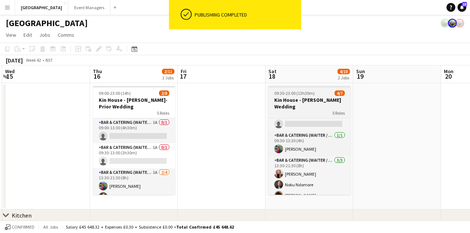
click at [316, 141] on app-card-role "Bar & Catering (Waiter / waitress) 1/1 09:30-13:30 (4h) Megan Hamill" at bounding box center [310, 143] width 82 height 25
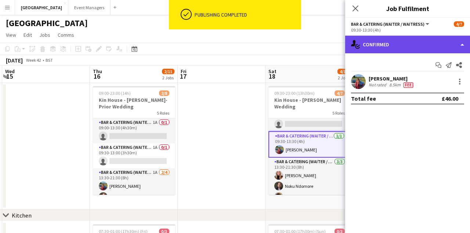
click at [394, 47] on div "single-neutral-actions-check-2 Confirmed" at bounding box center [407, 45] width 125 height 18
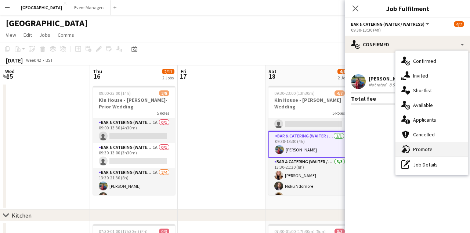
click at [430, 156] on div "advertising-megaphone Promote" at bounding box center [432, 149] width 73 height 15
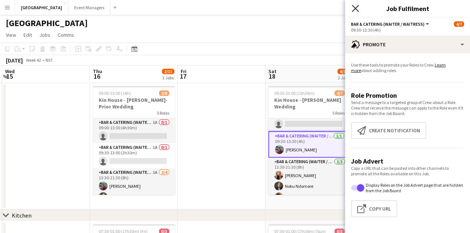
click at [356, 10] on icon "Close pop-in" at bounding box center [355, 8] width 7 height 7
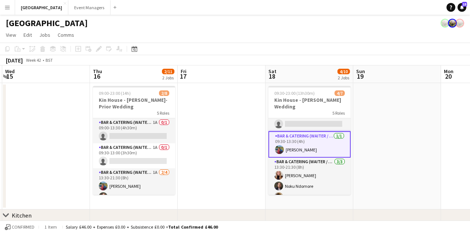
click at [311, 141] on app-card-role "Bar & Catering (Waiter / waitress) 1/1 09:30-13:30 (4h) Megan Hamill" at bounding box center [310, 144] width 82 height 26
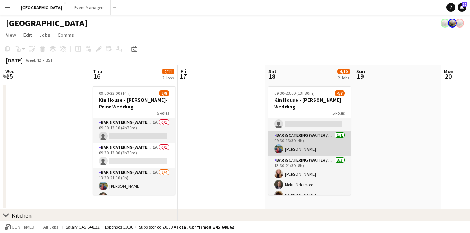
click at [303, 141] on app-card-role "Bar & Catering (Waiter / waitress) 1/1 09:30-13:30 (4h) Megan Hamill" at bounding box center [310, 143] width 82 height 25
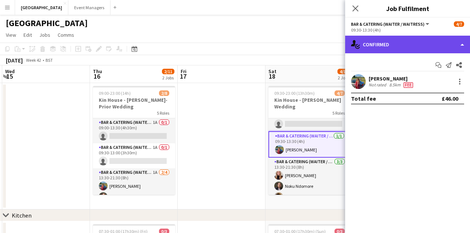
click at [387, 44] on div "single-neutral-actions-check-2 Confirmed" at bounding box center [407, 45] width 125 height 18
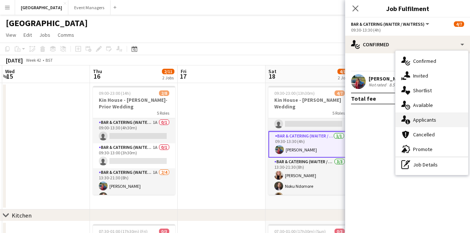
click at [426, 116] on span "Applicants" at bounding box center [424, 119] width 23 height 7
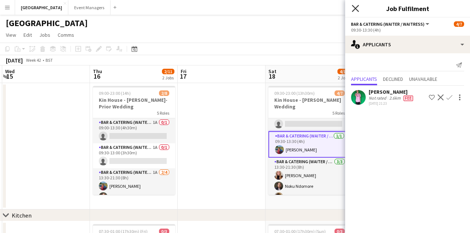
click at [352, 5] on icon "Close pop-in" at bounding box center [355, 8] width 7 height 7
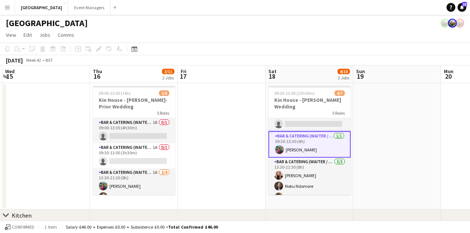
click at [352, 5] on app-navbar "Menu Boards Boards Boards All jobs Status Workforce Workforce My Workforce Recr…" at bounding box center [235, 7] width 470 height 15
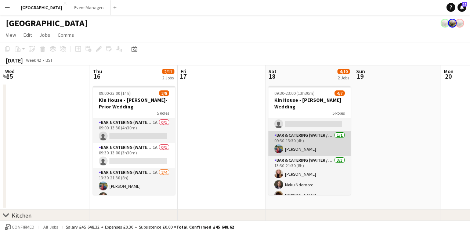
click at [314, 139] on app-card-role "Bar & Catering (Waiter / waitress) 1/1 09:30-13:30 (4h) Megan Hamill" at bounding box center [310, 143] width 82 height 25
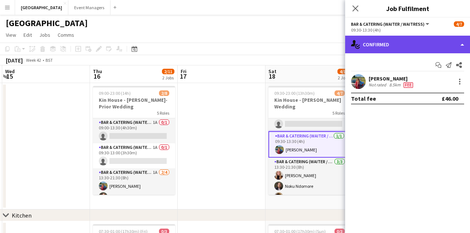
click at [408, 43] on div "single-neutral-actions-check-2 Confirmed" at bounding box center [407, 45] width 125 height 18
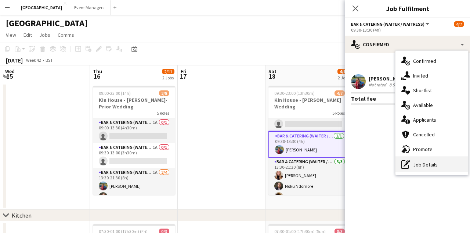
click at [453, 167] on div "pen-write Job Details" at bounding box center [432, 164] width 73 height 15
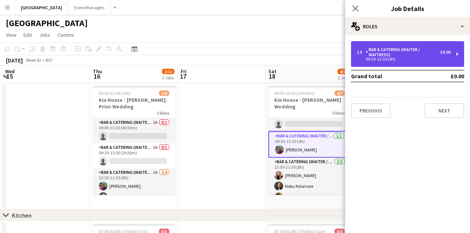
click at [438, 53] on div "Bar & Catering (Waiter / waitress)" at bounding box center [403, 52] width 75 height 10
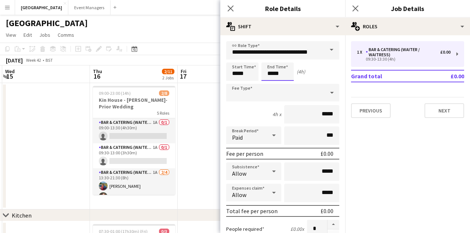
click at [272, 74] on input "*****" at bounding box center [278, 71] width 32 height 18
type input "*****"
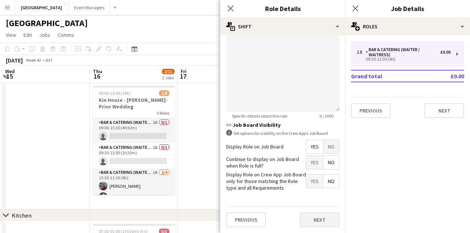
scroll to position [265, 0]
click at [310, 220] on button "Next" at bounding box center [320, 220] width 40 height 15
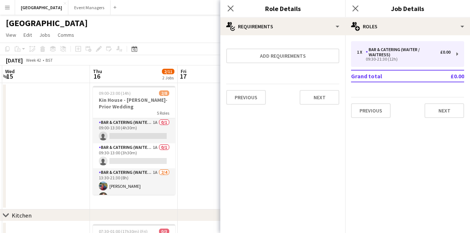
scroll to position [0, 0]
click at [357, 6] on icon at bounding box center [355, 8] width 7 height 7
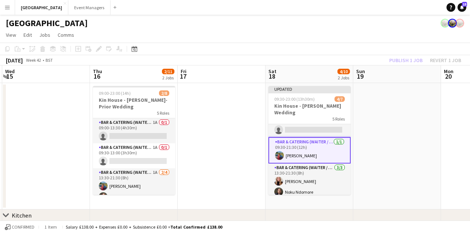
click at [405, 61] on div "Publish 1 job Revert 1 job" at bounding box center [426, 60] width 90 height 10
click at [405, 61] on button "Publish 1 job" at bounding box center [405, 60] width 39 height 10
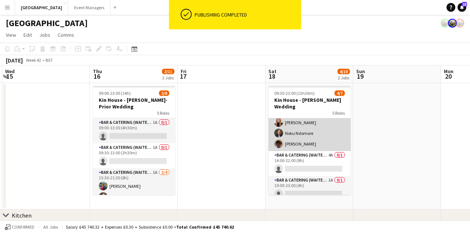
scroll to position [63, 0]
click at [308, 155] on app-card-role "Bar & Catering (Waiter / waitress) 4A 0/1 14:00-22:00 (8h) single-neutral-actio…" at bounding box center [310, 163] width 82 height 25
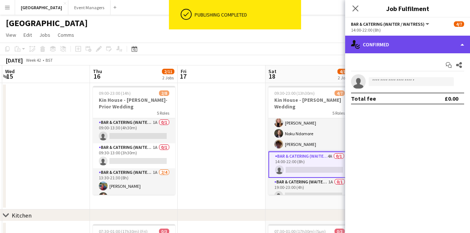
click at [399, 45] on div "single-neutral-actions-check-2 Confirmed" at bounding box center [407, 45] width 125 height 18
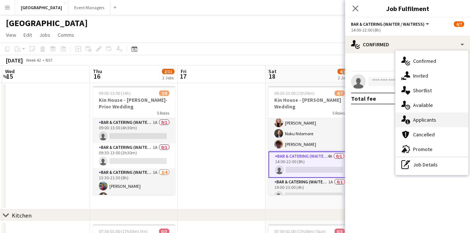
click at [429, 122] on span "Applicants" at bounding box center [424, 119] width 23 height 7
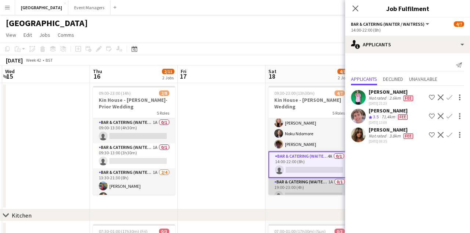
click at [309, 180] on app-card-role "Bar & Catering (Waiter / waitress) 1A 0/1 19:00-23:00 (4h) single-neutral-actio…" at bounding box center [310, 190] width 82 height 25
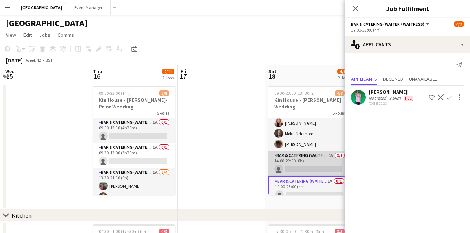
click at [306, 164] on app-card-role "Bar & Catering (Waiter / waitress) 4A 0/1 14:00-22:00 (8h) single-neutral-actio…" at bounding box center [310, 163] width 82 height 25
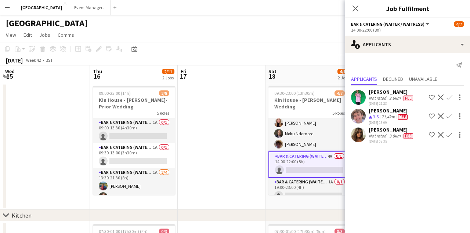
click at [442, 134] on app-icon "Decline" at bounding box center [441, 135] width 6 height 6
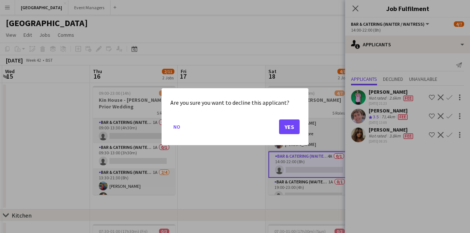
click at [291, 129] on button "Yes" at bounding box center [289, 126] width 21 height 15
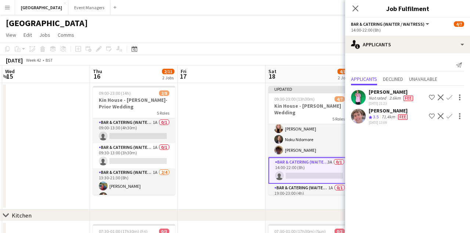
click at [449, 116] on app-icon "Confirm" at bounding box center [450, 116] width 6 height 6
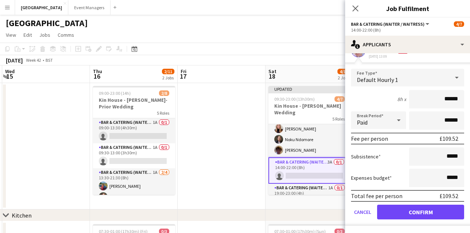
scroll to position [66, 0]
click at [424, 215] on button "Confirm" at bounding box center [420, 212] width 87 height 15
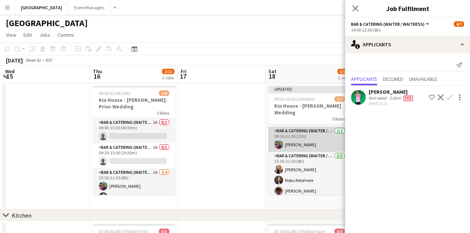
scroll to position [0, 0]
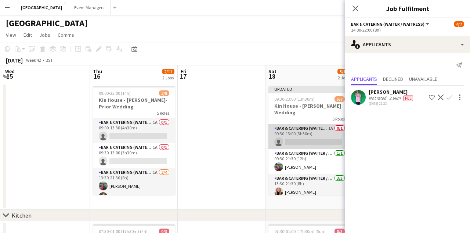
click at [303, 130] on app-card-role "Bar & Catering (Waiter / waitress) 1A 0/1 09:30-13:00 (3h30m) single-neutral-ac…" at bounding box center [310, 136] width 82 height 25
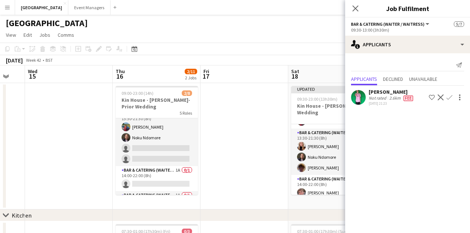
scroll to position [60, 0]
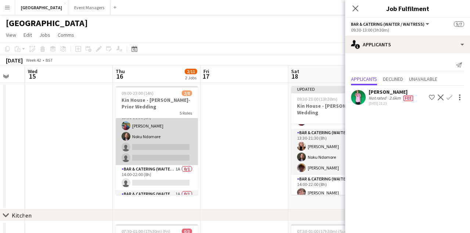
click at [159, 151] on app-card-role "Bar & Catering (Waiter / waitress) 1A 2/4 13:30-21:30 (8h) Megan Hamill Noku Nd…" at bounding box center [157, 136] width 82 height 57
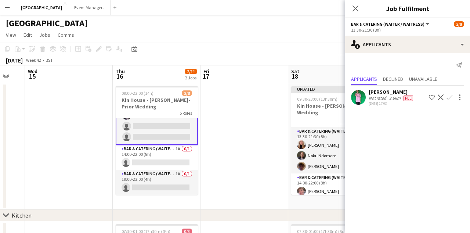
scroll to position [82, 0]
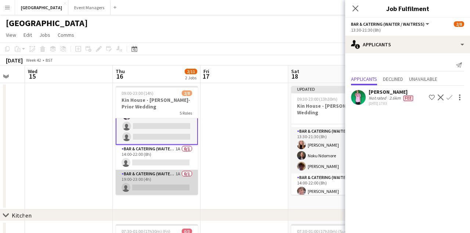
click at [155, 181] on app-card-role "Bar & Catering (Waiter / waitress) 1A 0/1 19:00-23:00 (4h) single-neutral-actio…" at bounding box center [157, 182] width 82 height 25
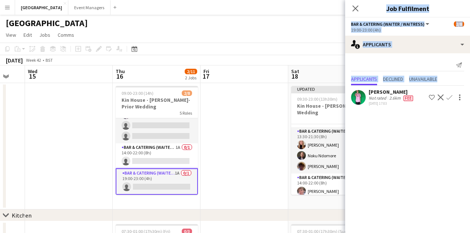
scroll to position [0, 220]
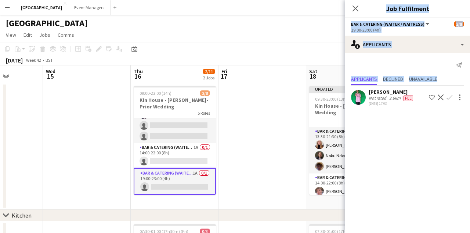
drag, startPoint x: 321, startPoint y: 117, endPoint x: 355, endPoint y: 88, distance: 44.8
click at [356, 88] on body "Menu Boards Boards Boards All jobs Status Workforce Workforce My Workforce Recr…" at bounding box center [235, 196] width 470 height 393
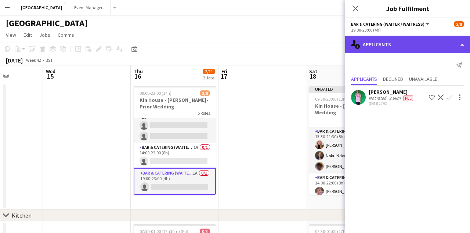
click at [407, 44] on div "single-neutral-actions-information Applicants" at bounding box center [407, 45] width 125 height 18
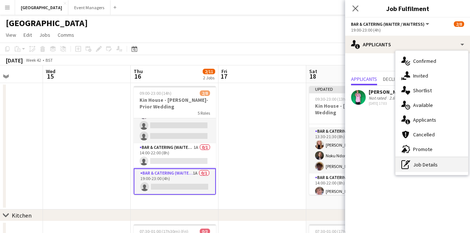
click at [439, 161] on div "pen-write Job Details" at bounding box center [432, 164] width 73 height 15
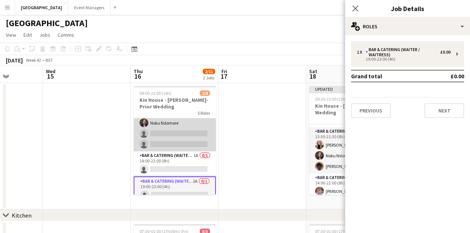
scroll to position [78, 0]
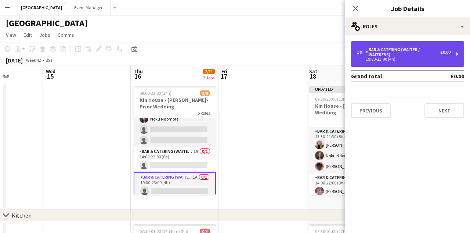
drag, startPoint x: 399, startPoint y: 55, endPoint x: 405, endPoint y: 55, distance: 5.5
click at [405, 55] on div "Bar & Catering (Waiter / waitress)" at bounding box center [403, 52] width 75 height 10
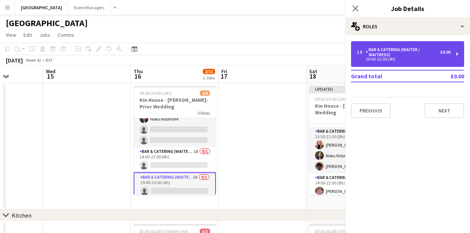
click at [405, 55] on div "Bar & Catering (Waiter / waitress)" at bounding box center [403, 52] width 75 height 10
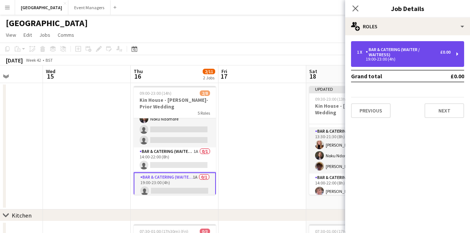
click at [405, 55] on div "Bar & Catering (Waiter / waitress)" at bounding box center [403, 52] width 75 height 10
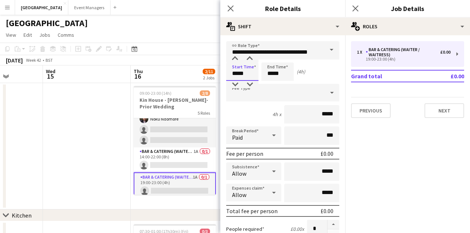
click at [237, 74] on input "*****" at bounding box center [242, 71] width 32 height 18
type input "*****"
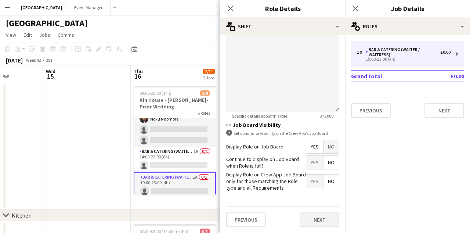
scroll to position [265, 0]
click at [322, 219] on button "Next" at bounding box center [320, 220] width 40 height 15
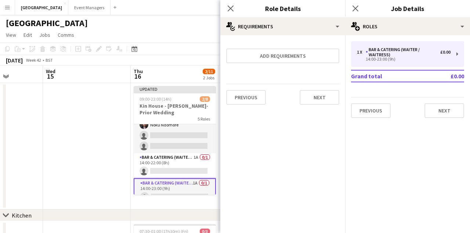
scroll to position [0, 0]
click at [356, 9] on icon at bounding box center [355, 8] width 7 height 7
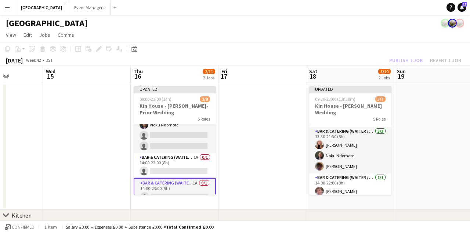
click at [405, 60] on div "Publish 1 job Revert 1 job" at bounding box center [426, 60] width 90 height 10
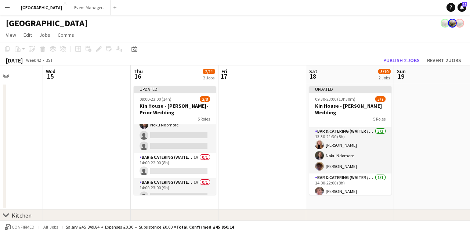
click at [405, 60] on button "Publish 2 jobs" at bounding box center [402, 60] width 42 height 10
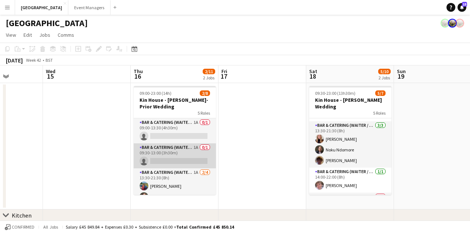
click at [180, 159] on app-card-role "Bar & Catering (Waiter / waitress) 1A 0/1 09:30-13:00 (3h30m) single-neutral-ac…" at bounding box center [175, 155] width 82 height 25
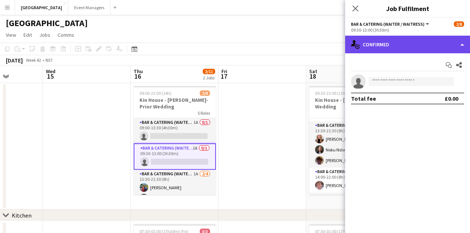
click at [386, 44] on div "single-neutral-actions-check-2 Confirmed" at bounding box center [407, 45] width 125 height 18
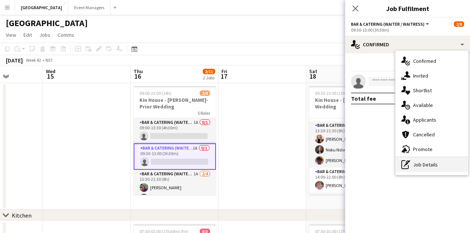
click at [431, 163] on div "pen-write Job Details" at bounding box center [432, 164] width 73 height 15
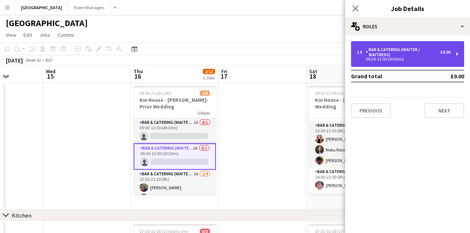
click at [388, 60] on div "09:30-13:00 (3h30m)" at bounding box center [404, 59] width 94 height 4
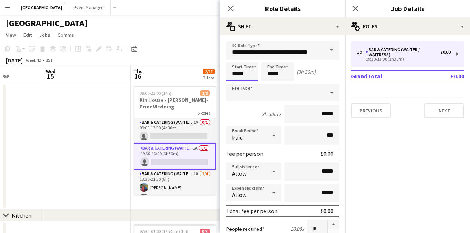
click at [245, 75] on input "*****" at bounding box center [242, 71] width 32 height 18
type input "*****"
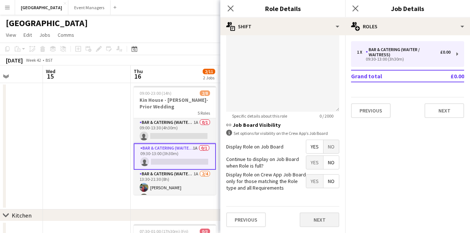
scroll to position [265, 0]
click at [326, 217] on button "Next" at bounding box center [320, 220] width 40 height 15
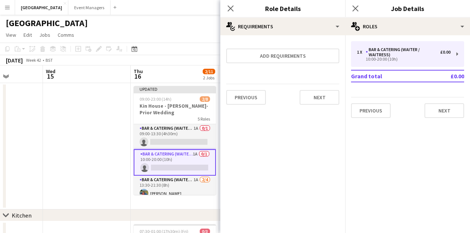
scroll to position [0, 0]
click at [356, 8] on icon at bounding box center [355, 8] width 7 height 7
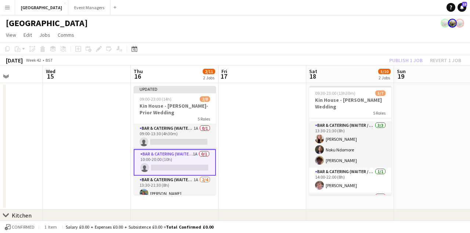
click at [411, 61] on div "Publish 1 job Revert 1 job" at bounding box center [426, 60] width 90 height 10
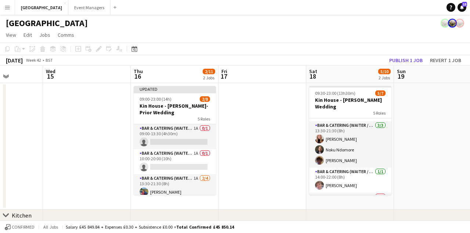
click at [411, 61] on button "Publish 1 job" at bounding box center [405, 60] width 39 height 10
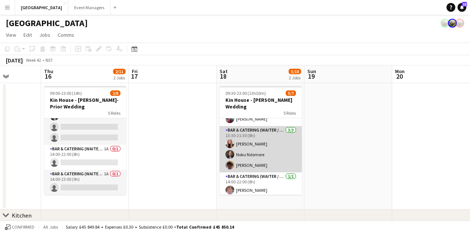
scroll to position [43, 0]
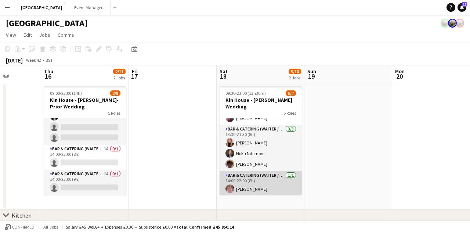
click at [257, 176] on app-card-role "Bar & Catering (Waiter / waitress) 1/1 14:00-22:00 (8h) Will Yeatman" at bounding box center [261, 183] width 82 height 25
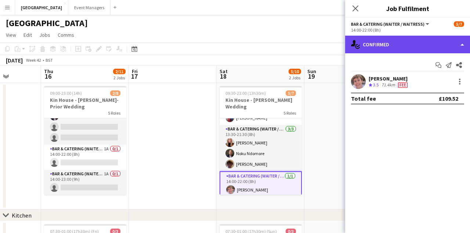
click at [379, 48] on div "single-neutral-actions-check-2 Confirmed" at bounding box center [407, 45] width 125 height 18
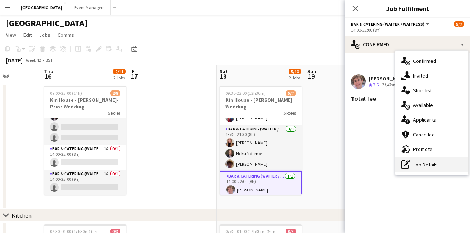
click at [434, 165] on div "pen-write Job Details" at bounding box center [432, 164] width 73 height 15
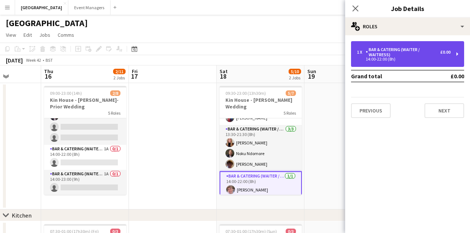
click at [420, 64] on div "1 x Bar & Catering (Waiter / waitress) £0.00 14:00-22:00 (8h)" at bounding box center [407, 54] width 113 height 26
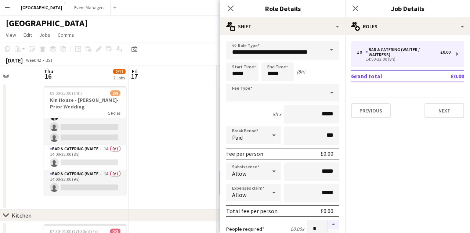
click at [335, 224] on button "button" at bounding box center [334, 225] width 12 height 10
type input "*"
click at [356, 7] on icon "Close pop-in" at bounding box center [355, 8] width 7 height 7
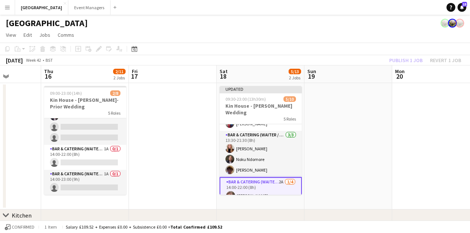
click at [406, 61] on div "Publish 1 job Revert 1 job" at bounding box center [426, 60] width 90 height 10
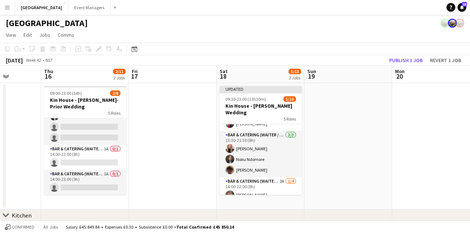
click at [406, 61] on button "Publish 1 job" at bounding box center [405, 60] width 39 height 10
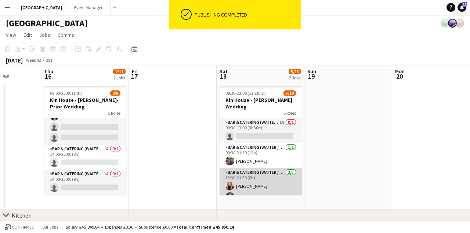
scroll to position [0, 0]
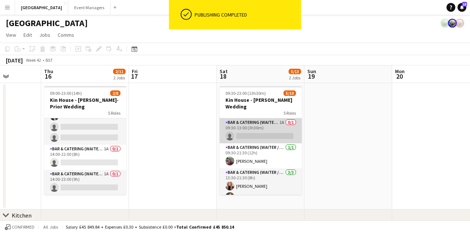
click at [254, 127] on app-card-role "Bar & Catering (Waiter / waitress) 1A 0/1 09:30-13:00 (3h30m) single-neutral-ac…" at bounding box center [261, 130] width 82 height 25
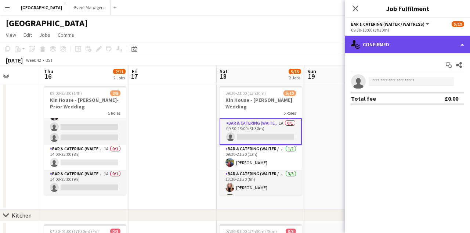
click at [411, 42] on div "single-neutral-actions-check-2 Confirmed" at bounding box center [407, 45] width 125 height 18
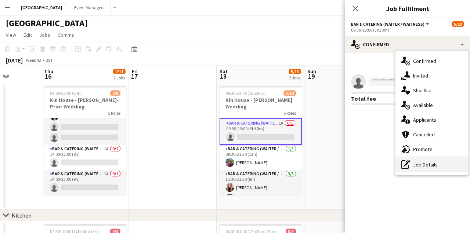
click at [434, 166] on div "pen-write Job Details" at bounding box center [432, 164] width 73 height 15
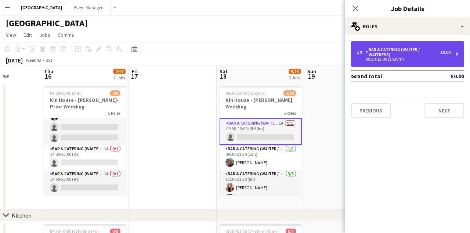
click at [417, 51] on div "Bar & Catering (Waiter / waitress)" at bounding box center [403, 52] width 75 height 10
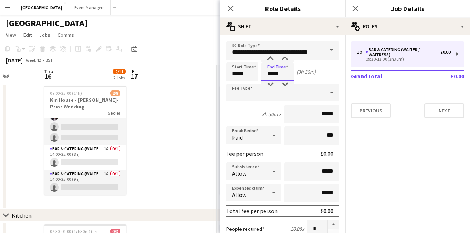
click at [272, 75] on input "*****" at bounding box center [278, 71] width 32 height 18
type input "*****"
click at [241, 73] on input "*****" at bounding box center [242, 71] width 32 height 18
type input "*****"
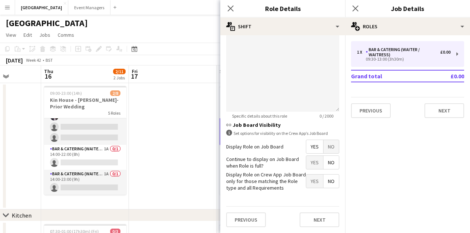
scroll to position [265, 0]
click at [322, 218] on button "Next" at bounding box center [320, 220] width 40 height 15
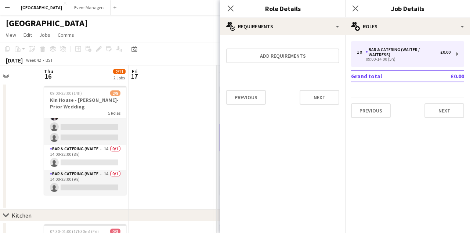
scroll to position [0, 0]
click at [357, 8] on icon "Close pop-in" at bounding box center [355, 8] width 7 height 7
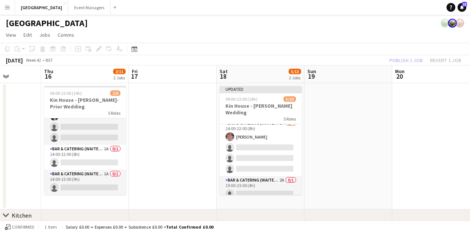
scroll to position [103, 0]
click at [270, 180] on app-card-role "Bar & Catering (Waiter / waitress) 2A 0/1 19:00-23:00 (4h) single-neutral-actio…" at bounding box center [261, 188] width 82 height 25
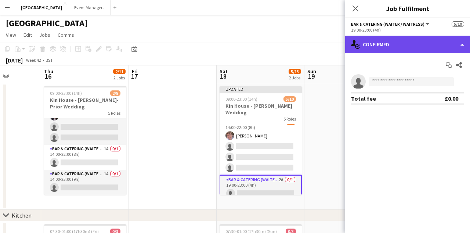
click at [401, 42] on div "single-neutral-actions-check-2 Confirmed" at bounding box center [407, 45] width 125 height 18
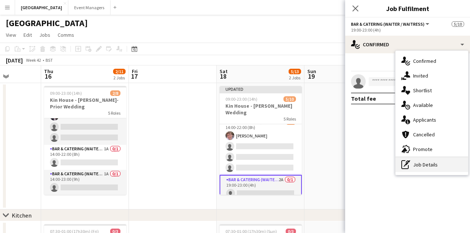
click at [436, 169] on div "pen-write Job Details" at bounding box center [432, 164] width 73 height 15
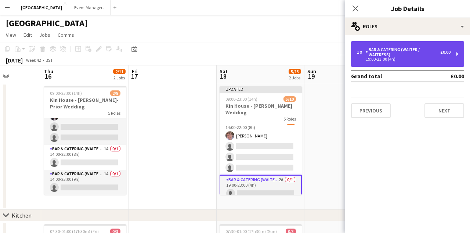
click at [400, 59] on div "19:00-23:00 (4h)" at bounding box center [404, 59] width 94 height 4
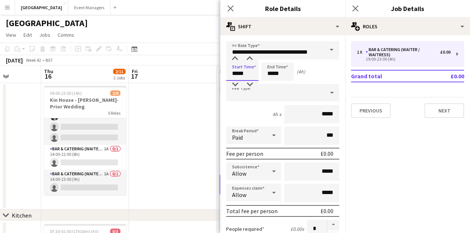
drag, startPoint x: 249, startPoint y: 74, endPoint x: 213, endPoint y: 77, distance: 36.1
click at [213, 77] on body "Menu Boards Boards Boards All jobs Status Workforce Workforce My Workforce Recr…" at bounding box center [235, 196] width 470 height 393
type input "*****"
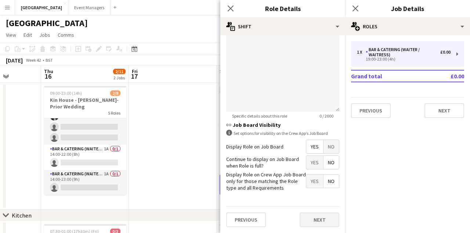
scroll to position [265, 0]
click at [317, 222] on button "Next" at bounding box center [320, 220] width 40 height 15
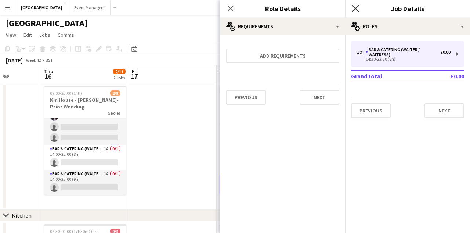
click at [357, 11] on icon "Close pop-in" at bounding box center [355, 8] width 7 height 7
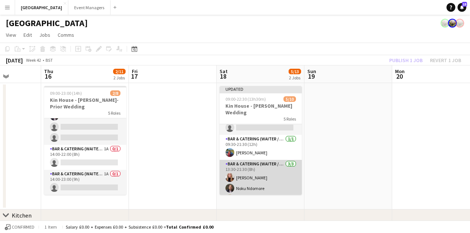
scroll to position [12, 0]
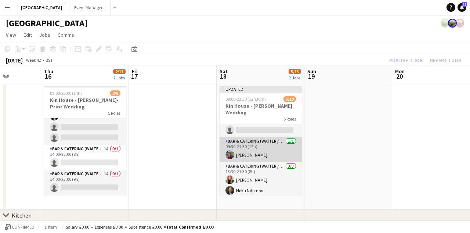
click at [252, 142] on app-card-role "Bar & Catering (Waiter / waitress) 1/1 09:30-21:30 (12h) Megan Hamill" at bounding box center [261, 149] width 82 height 25
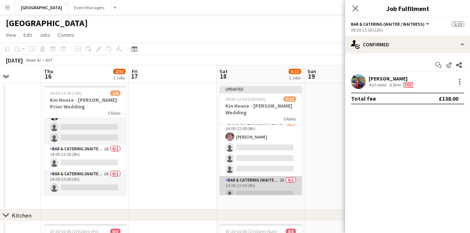
scroll to position [103, 0]
click at [264, 182] on app-card-role "Bar & Catering (Waiter / waitress) 2A 0/1 14:30-22:30 (8h) single-neutral-actio…" at bounding box center [261, 188] width 82 height 25
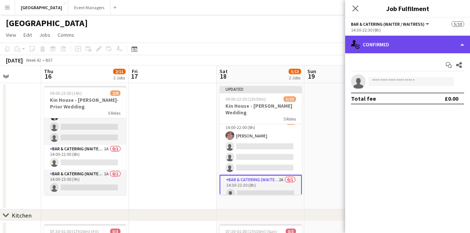
click at [388, 47] on div "single-neutral-actions-check-2 Confirmed" at bounding box center [407, 45] width 125 height 18
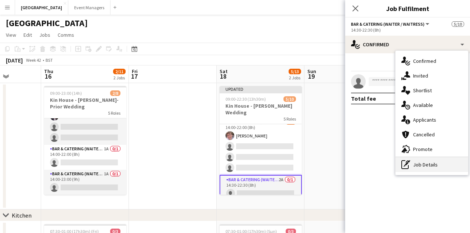
click at [432, 163] on div "pen-write Job Details" at bounding box center [432, 164] width 73 height 15
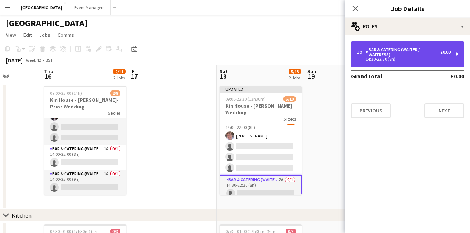
click at [403, 59] on div "14:30-22:30 (8h)" at bounding box center [404, 59] width 94 height 4
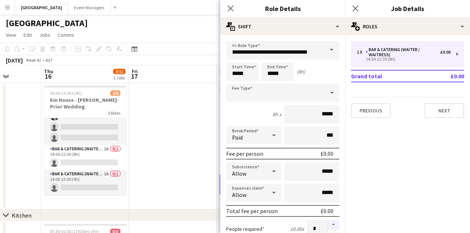
click at [331, 224] on button "button" at bounding box center [334, 225] width 12 height 10
type input "*"
click at [357, 9] on icon "Close pop-in" at bounding box center [355, 8] width 7 height 7
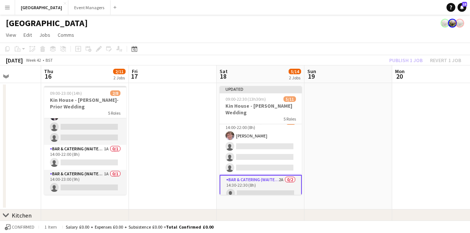
click at [411, 59] on div "Publish 1 job Revert 1 job" at bounding box center [426, 60] width 90 height 10
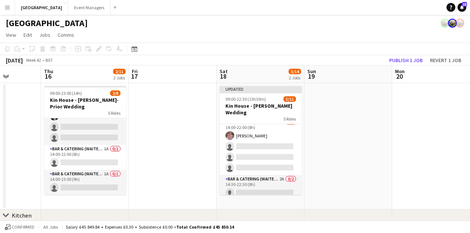
click at [411, 59] on button "Publish 1 job" at bounding box center [405, 60] width 39 height 10
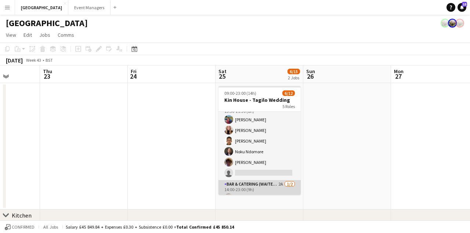
scroll to position [64, 0]
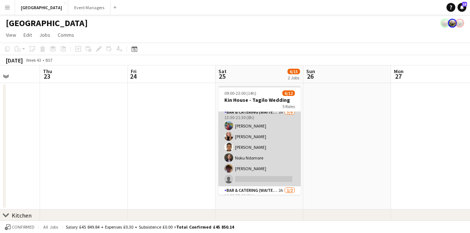
click at [253, 154] on app-card-role "Bar & Catering (Waiter / waitress) 2A 5/6 13:30-21:30 (8h) Megan Hamill Katie T…" at bounding box center [260, 147] width 82 height 78
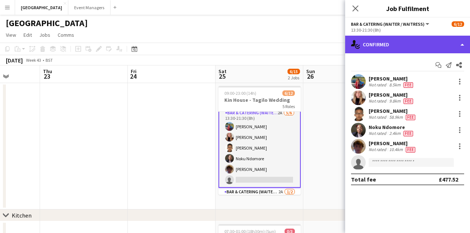
click at [391, 42] on div "single-neutral-actions-check-2 Confirmed" at bounding box center [407, 45] width 125 height 18
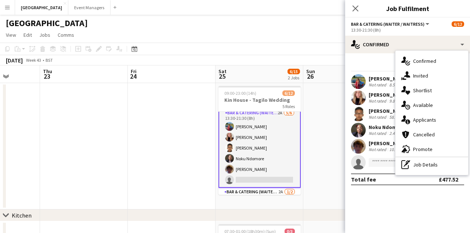
click at [428, 146] on div "advertising-megaphone Promote" at bounding box center [432, 149] width 73 height 15
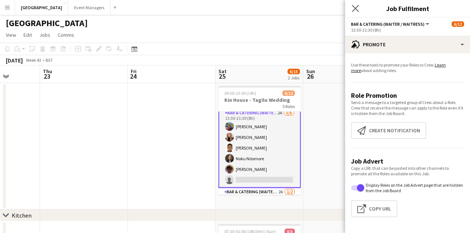
click at [356, 4] on div "Close pop-in" at bounding box center [355, 8] width 21 height 17
click at [356, 4] on app-icon "Close pop-in" at bounding box center [355, 8] width 11 height 11
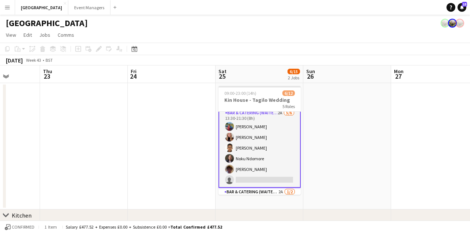
click at [240, 167] on app-card-role "Bar & Catering (Waiter / waitress) 2A 5/6 13:30-21:30 (8h) Megan Hamill Katie T…" at bounding box center [260, 148] width 82 height 80
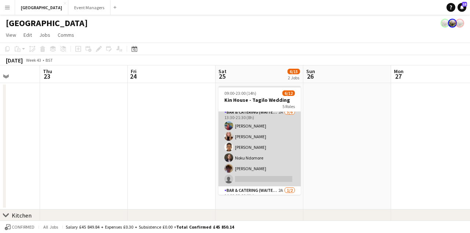
click at [240, 167] on app-card-role "Bar & Catering (Waiter / waitress) 2A 5/6 13:30-21:30 (8h) Megan Hamill Katie T…" at bounding box center [260, 147] width 82 height 78
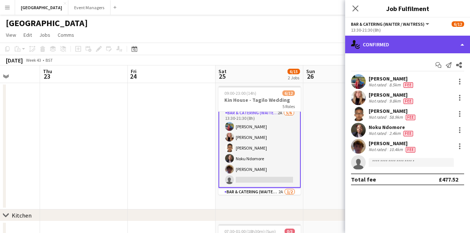
click at [386, 42] on div "single-neutral-actions-check-2 Confirmed" at bounding box center [407, 45] width 125 height 18
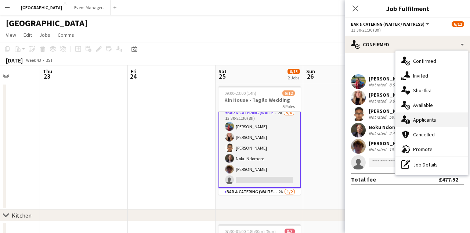
click at [420, 118] on span "Applicants" at bounding box center [424, 119] width 23 height 7
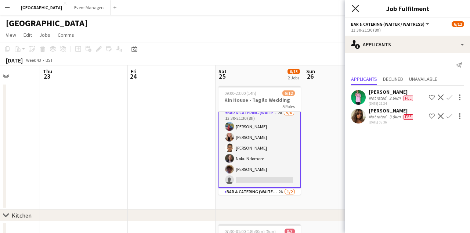
click at [356, 5] on icon "Close pop-in" at bounding box center [355, 8] width 7 height 7
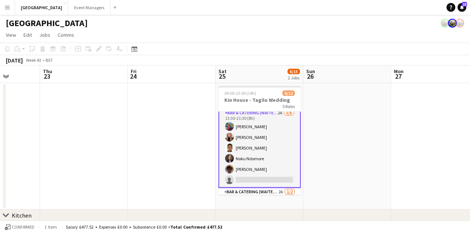
click at [270, 148] on app-card-role "Bar & Catering (Waiter / waitress) 2A 5/6 13:30-21:30 (8h) Megan Hamill Katie T…" at bounding box center [260, 148] width 82 height 80
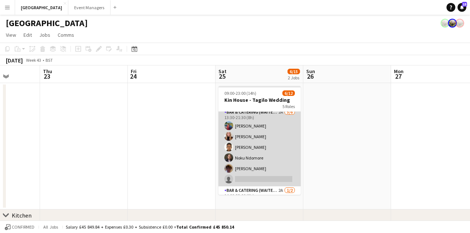
click at [270, 148] on app-card-role "Bar & Catering (Waiter / waitress) 2A 5/6 13:30-21:30 (8h) Megan Hamill Katie T…" at bounding box center [260, 147] width 82 height 78
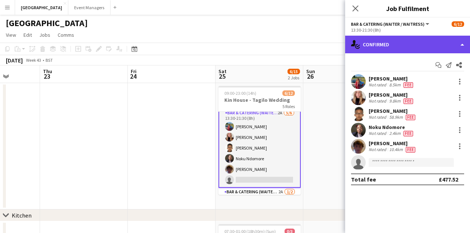
click at [414, 47] on div "single-neutral-actions-check-2 Confirmed" at bounding box center [407, 45] width 125 height 18
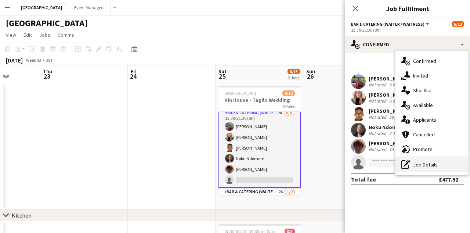
click at [449, 168] on div "pen-write Job Details" at bounding box center [432, 164] width 73 height 15
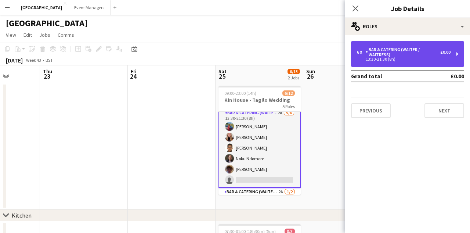
click at [406, 62] on div "6 x Bar & Catering (Waiter / waitress) £0.00 13:30-21:30 (8h)" at bounding box center [407, 54] width 113 height 26
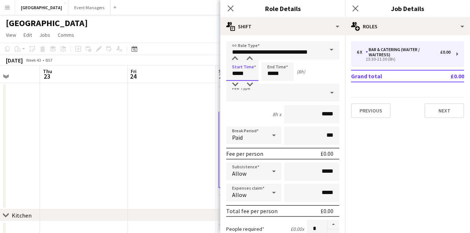
click at [248, 74] on input "*****" at bounding box center [242, 71] width 32 height 18
type input "*****"
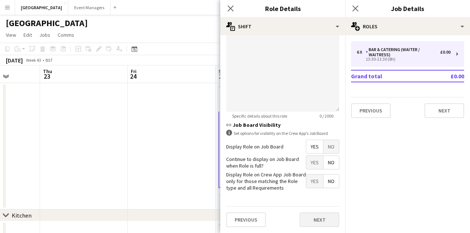
scroll to position [265, 0]
click at [308, 219] on button "Next" at bounding box center [320, 220] width 40 height 15
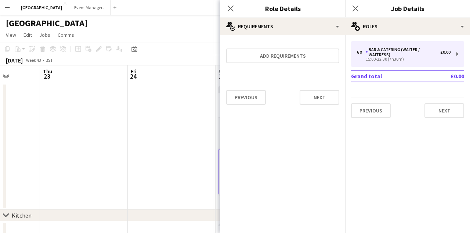
scroll to position [0, 0]
click at [356, 4] on app-icon "Close pop-in" at bounding box center [355, 8] width 11 height 11
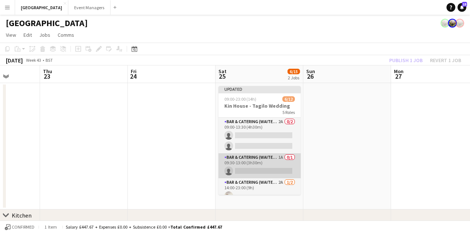
click at [256, 164] on app-card-role "Bar & Catering (Waiter / waitress) 1A 0/1 09:30-13:00 (3h30m) single-neutral-ac…" at bounding box center [260, 165] width 82 height 25
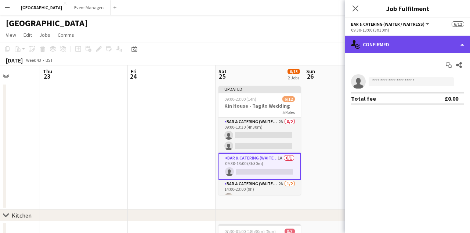
click at [397, 40] on div "single-neutral-actions-check-2 Confirmed" at bounding box center [407, 45] width 125 height 18
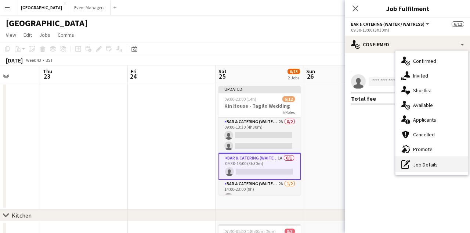
click at [426, 166] on div "pen-write Job Details" at bounding box center [432, 164] width 73 height 15
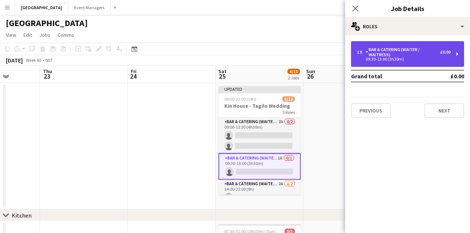
click at [385, 57] on div "Bar & Catering (Waiter / waitress)" at bounding box center [403, 52] width 75 height 10
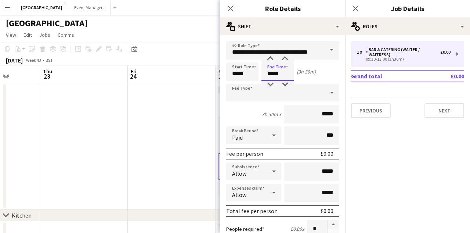
click at [273, 75] on input "*****" at bounding box center [278, 71] width 32 height 18
type input "*****"
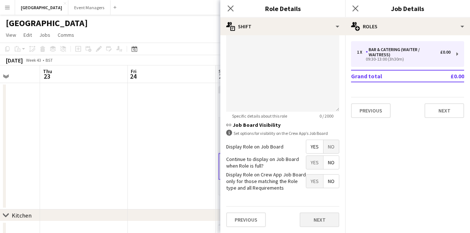
scroll to position [265, 0]
click at [309, 219] on button "Next" at bounding box center [320, 220] width 40 height 15
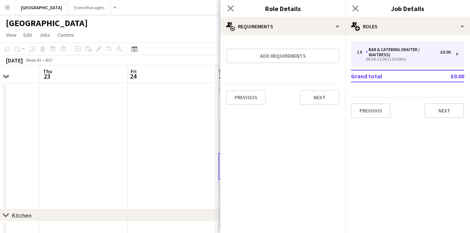
scroll to position [0, 0]
click at [360, 5] on app-icon "Close pop-in" at bounding box center [355, 8] width 11 height 11
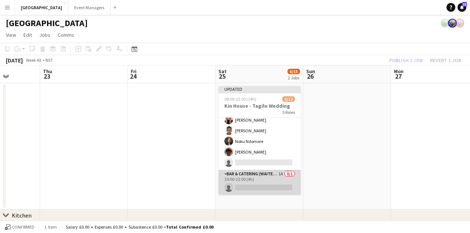
scroll to position [124, 0]
click at [252, 181] on app-card-role "Bar & Catering (Waiter / waitress) 1A 0/1 19:00-23:00 (4h) single-neutral-actio…" at bounding box center [260, 182] width 82 height 25
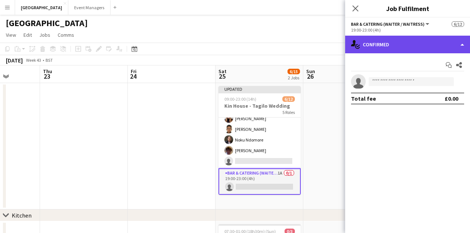
click at [402, 47] on div "single-neutral-actions-check-2 Confirmed" at bounding box center [407, 45] width 125 height 18
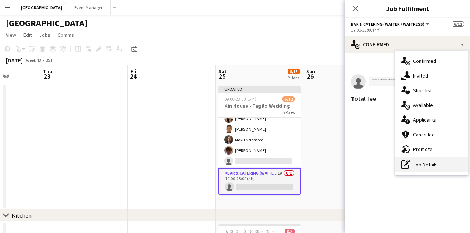
click at [427, 164] on div "pen-write Job Details" at bounding box center [432, 164] width 73 height 15
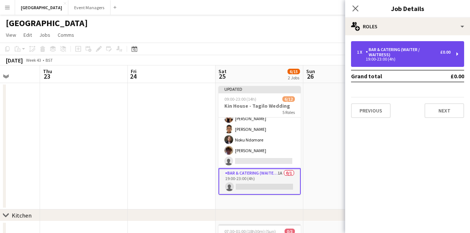
click at [399, 57] on div "Bar & Catering (Waiter / waitress)" at bounding box center [403, 52] width 75 height 10
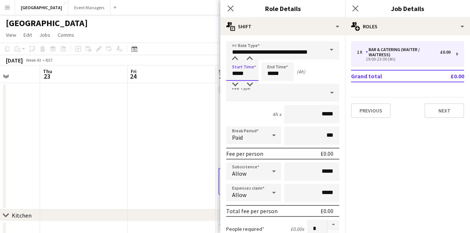
click at [234, 75] on input "*****" at bounding box center [242, 71] width 32 height 18
click at [242, 75] on input "*****" at bounding box center [242, 71] width 32 height 18
type input "*****"
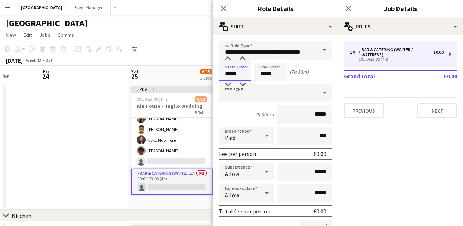
scroll to position [0, 0]
click at [274, 69] on input "*****" at bounding box center [270, 71] width 32 height 18
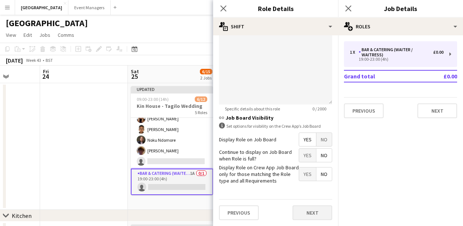
scroll to position [272, 0]
click at [316, 214] on button "Next" at bounding box center [312, 212] width 40 height 15
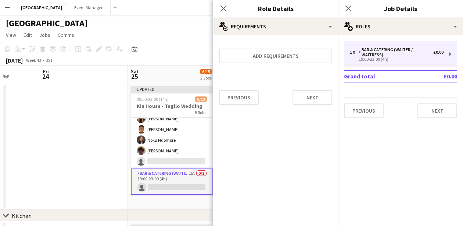
scroll to position [0, 0]
click at [348, 7] on icon "Close pop-in" at bounding box center [348, 8] width 7 height 7
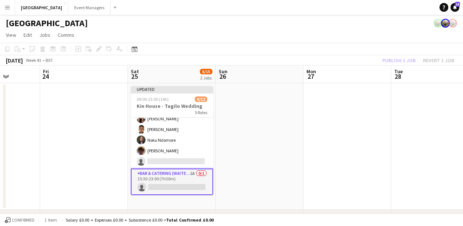
click at [396, 61] on div "Publish 1 job Revert 1 job" at bounding box center [418, 60] width 90 height 10
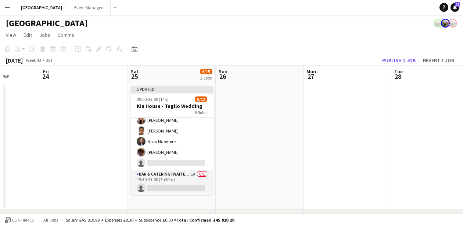
click at [396, 61] on button "Publish 1 job" at bounding box center [398, 60] width 39 height 10
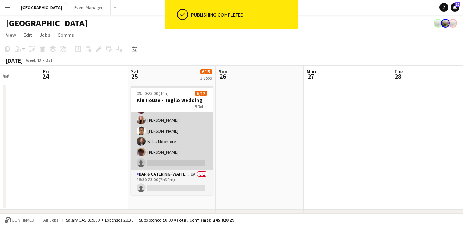
scroll to position [116, 0]
click at [184, 122] on app-card-role "Bar & Catering (Waiter / waitress) 2A 5/6 15:00-22:30 (7h30m) Megan Hamill Kati…" at bounding box center [172, 130] width 82 height 78
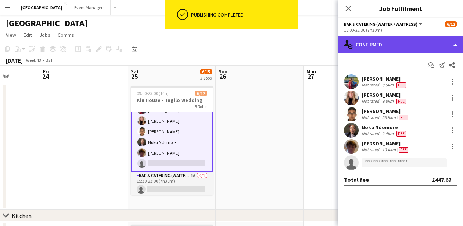
click at [382, 49] on div "single-neutral-actions-check-2 Confirmed" at bounding box center [400, 45] width 125 height 18
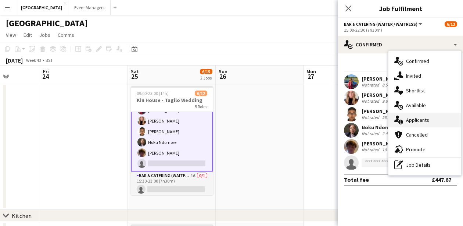
click at [415, 119] on span "Applicants" at bounding box center [417, 119] width 23 height 7
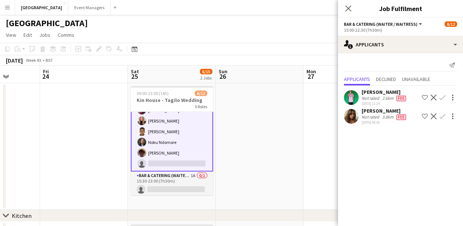
click at [432, 115] on app-icon "Decline" at bounding box center [434, 116] width 6 height 6
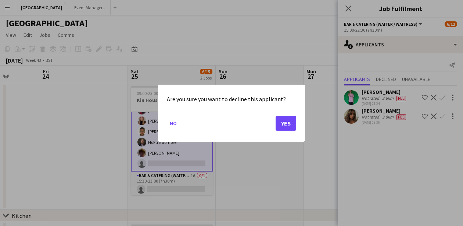
click at [287, 125] on button "Yes" at bounding box center [286, 122] width 21 height 15
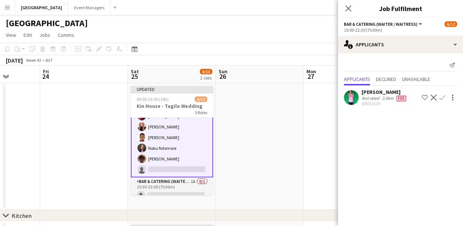
click at [442, 99] on app-icon "Confirm" at bounding box center [442, 97] width 6 height 6
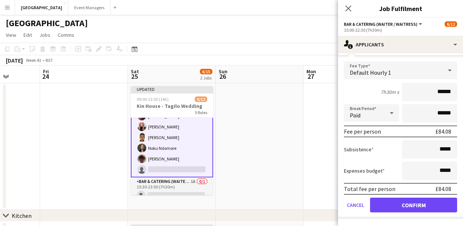
scroll to position [54, 0]
click at [426, 206] on button "Confirm" at bounding box center [413, 204] width 87 height 15
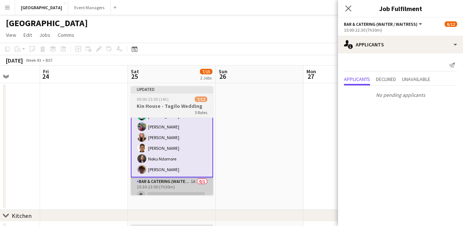
scroll to position [0, 0]
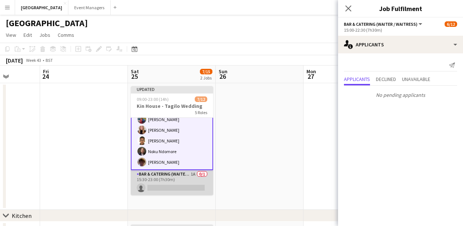
click at [155, 178] on app-card-role "Bar & Catering (Waiter / waitress) 1A 0/1 15:30-23:00 (7h30m) single-neutral-ac…" at bounding box center [172, 182] width 82 height 25
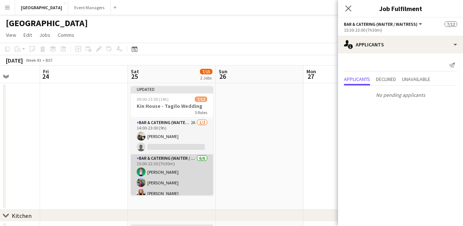
scroll to position [56, 0]
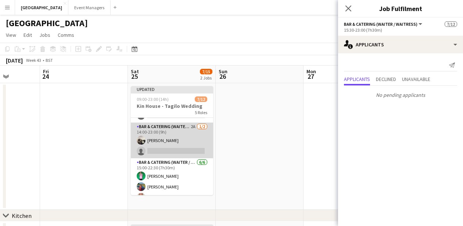
click at [169, 152] on app-card-role "Bar & Catering (Waiter / waitress) 2A 1/2 14:00-23:00 (9h) Arnie Thompson singl…" at bounding box center [172, 140] width 82 height 36
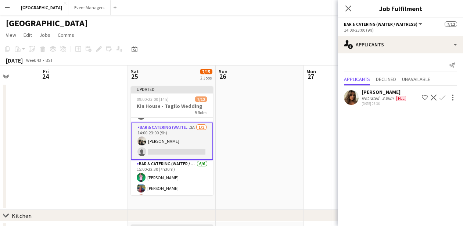
click at [435, 96] on app-icon "Decline" at bounding box center [434, 97] width 6 height 6
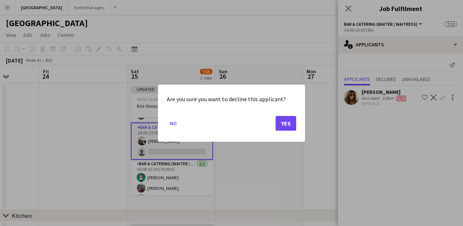
click at [286, 120] on button "Yes" at bounding box center [286, 122] width 21 height 15
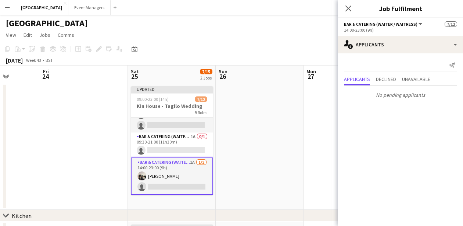
scroll to position [19, 0]
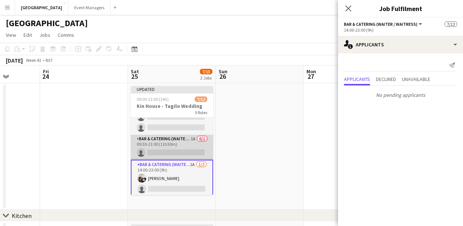
click at [169, 152] on app-card-role "Bar & Catering (Waiter / waitress) 1A 0/1 09:30-21:00 (11h30m) single-neutral-a…" at bounding box center [172, 146] width 82 height 25
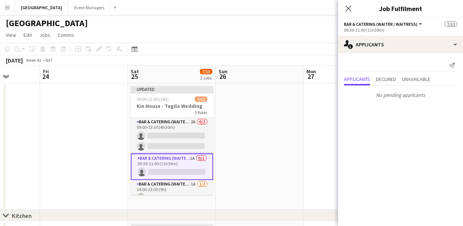
scroll to position [0, 0]
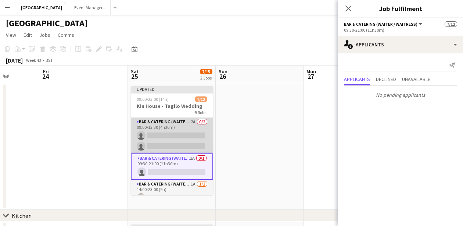
click at [169, 142] on app-card-role "Bar & Catering (Waiter / waitress) 2A 0/2 09:00-13:30 (4h30m) single-neutral-ac…" at bounding box center [172, 136] width 82 height 36
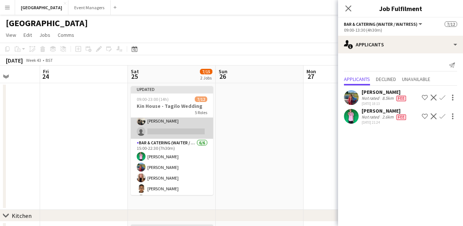
scroll to position [77, 0]
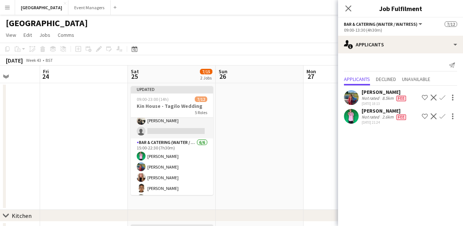
click at [443, 99] on app-icon "Confirm" at bounding box center [442, 97] width 6 height 6
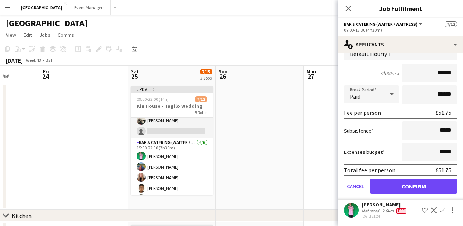
scroll to position [73, 0]
click at [432, 186] on button "Confirm" at bounding box center [413, 186] width 87 height 15
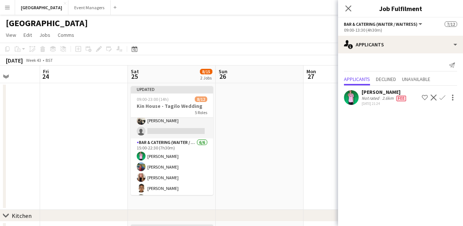
scroll to position [0, 0]
click at [435, 98] on app-icon "Decline" at bounding box center [434, 97] width 6 height 6
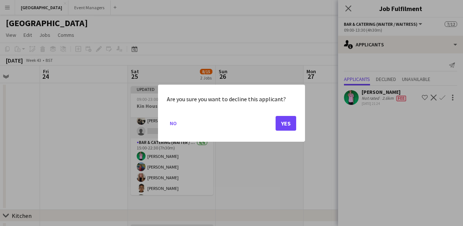
click at [292, 122] on button "Yes" at bounding box center [286, 122] width 21 height 15
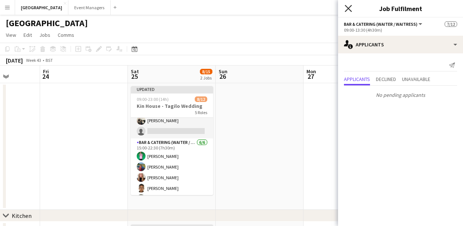
click at [345, 10] on icon "Close pop-in" at bounding box center [348, 8] width 7 height 7
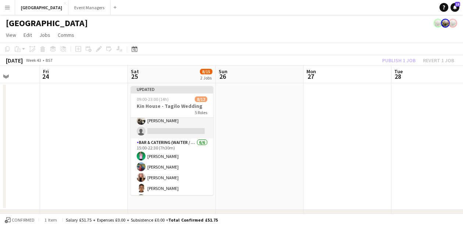
click at [382, 54] on app-toolbar "Copy Paste Paste Command V Paste with crew Command Shift V Paste linked Job [GE…" at bounding box center [231, 49] width 463 height 12
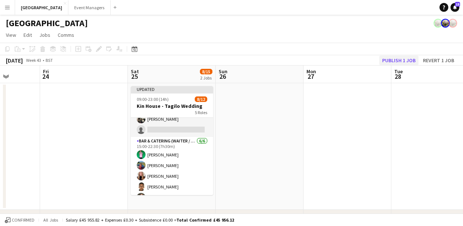
click at [392, 61] on button "Publish 1 job" at bounding box center [398, 60] width 39 height 10
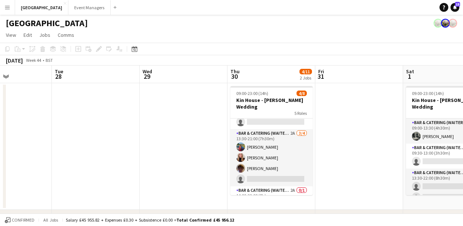
scroll to position [50, 0]
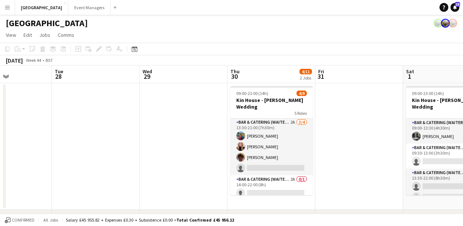
click at [259, 137] on app-card-role "Bar & Catering (Waiter / waitress) 2A 3/4 13:30-21:00 (7h30m) Megan Hamill Kati…" at bounding box center [271, 146] width 82 height 57
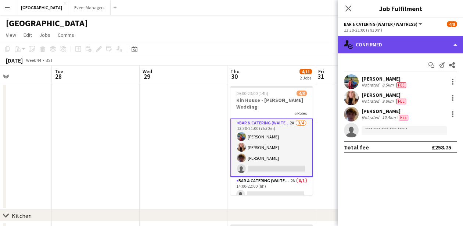
click at [399, 48] on div "single-neutral-actions-check-2 Confirmed" at bounding box center [400, 45] width 125 height 18
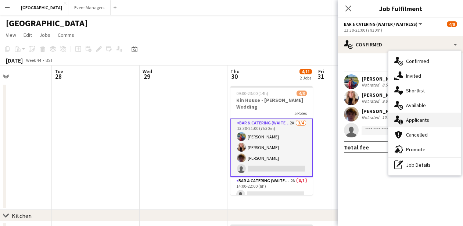
click at [425, 120] on span "Applicants" at bounding box center [417, 119] width 23 height 7
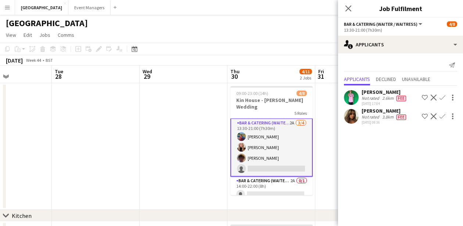
click at [434, 114] on app-icon "Decline" at bounding box center [434, 116] width 6 height 6
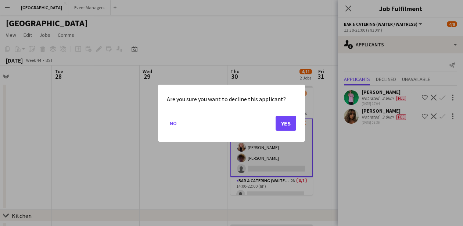
click at [282, 121] on button "Yes" at bounding box center [286, 122] width 21 height 15
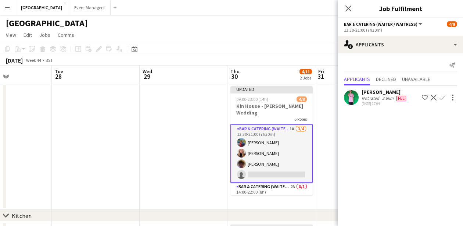
click at [282, 121] on div "5 Roles" at bounding box center [271, 119] width 82 height 6
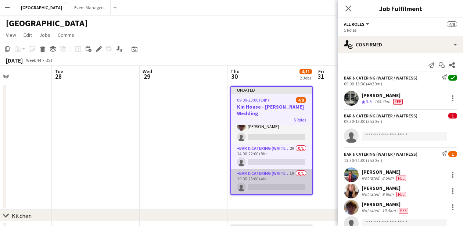
scroll to position [88, 0]
click at [277, 177] on app-card-role "Bar & Catering (Waiter / waitress) 1A 0/1 19:00-23:00 (4h) single-neutral-actio…" at bounding box center [271, 181] width 81 height 25
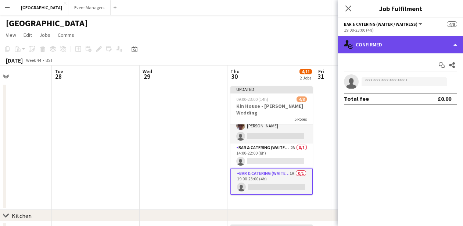
click at [397, 40] on div "single-neutral-actions-check-2 Confirmed" at bounding box center [400, 45] width 125 height 18
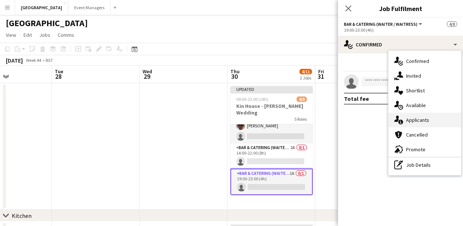
click at [429, 116] on div "single-neutral-actions-information Applicants" at bounding box center [424, 119] width 73 height 15
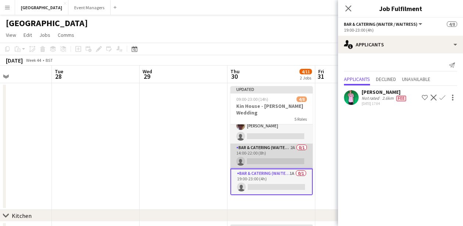
click at [271, 159] on app-card-role "Bar & Catering (Waiter / waitress) 2A 0/1 14:00-22:00 (8h) single-neutral-actio…" at bounding box center [271, 155] width 82 height 25
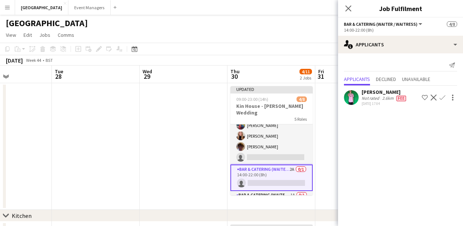
click at [271, 159] on app-card-role "Bar & Catering (Waiter / waitress) 1A 3/4 13:30-21:00 (7h30m) Megan Hamill Kati…" at bounding box center [271, 135] width 82 height 57
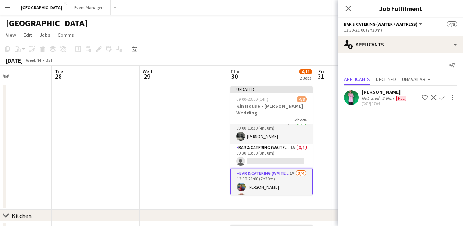
scroll to position [4, 0]
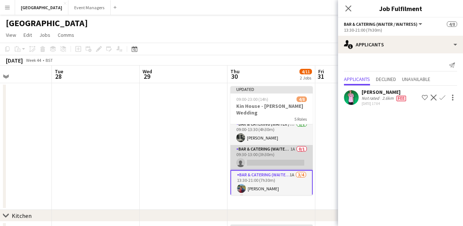
click at [271, 159] on app-card-role "Bar & Catering (Waiter / waitress) 1A 0/1 09:30-13:00 (3h30m) single-neutral-ac…" at bounding box center [271, 157] width 82 height 25
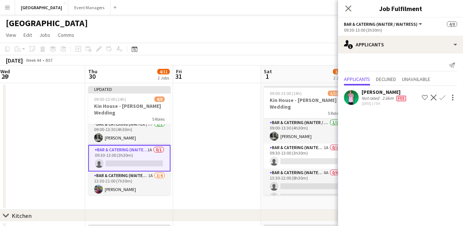
scroll to position [0, 268]
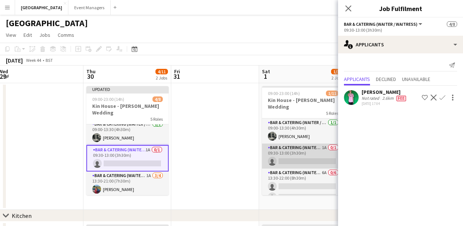
click at [288, 146] on app-card-role "Bar & Catering (Waiter / waitress) 1A 0/1 09:30-13:00 (3h30m) single-neutral-ac…" at bounding box center [303, 155] width 82 height 25
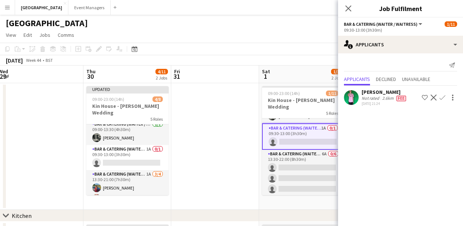
scroll to position [21, 0]
click at [292, 161] on app-card-role "Bar & Catering (Waiter / waitress) 6A 0/6 13:30-22:00 (8h30m) single-neutral-ac…" at bounding box center [303, 188] width 82 height 78
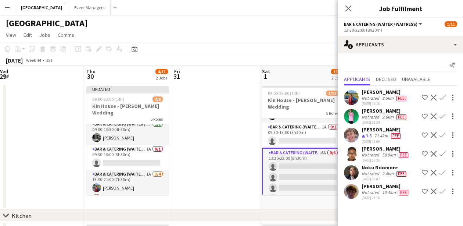
click at [443, 191] on app-icon "Confirm" at bounding box center [442, 191] width 6 height 6
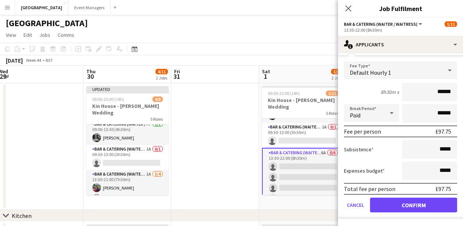
scroll to position [148, 0]
click at [425, 204] on button "Confirm" at bounding box center [413, 204] width 87 height 15
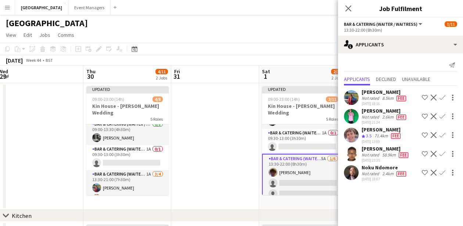
click at [442, 172] on app-icon "Confirm" at bounding box center [442, 172] width 6 height 6
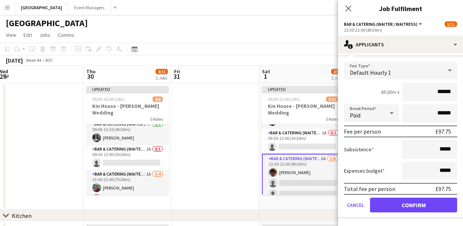
scroll to position [130, 0]
click at [431, 208] on button "Confirm" at bounding box center [413, 204] width 87 height 15
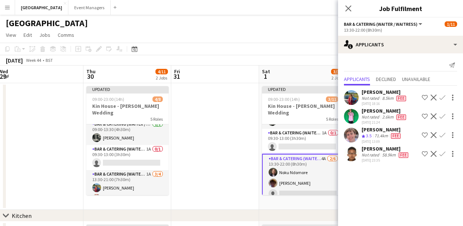
scroll to position [0, 0]
click at [442, 154] on app-icon "Confirm" at bounding box center [442, 154] width 6 height 6
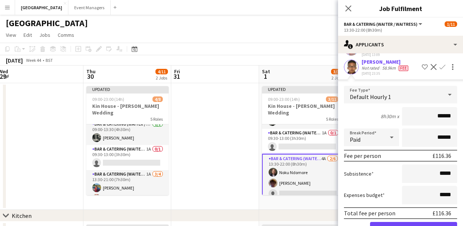
scroll to position [94, 0]
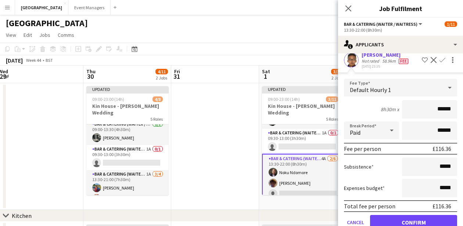
click at [422, 220] on button "Confirm" at bounding box center [413, 222] width 87 height 15
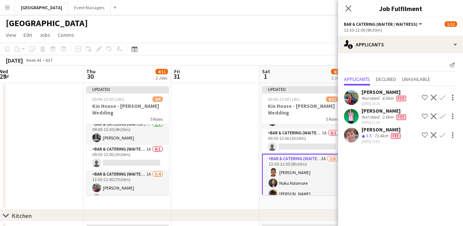
scroll to position [0, 0]
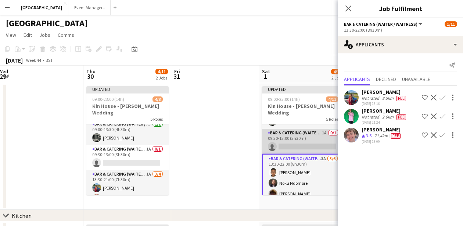
click at [308, 135] on app-card-role "Bar & Catering (Waiter / waitress) 1A 0/1 09:30-13:00 (3h30m) single-neutral-ac…" at bounding box center [303, 141] width 82 height 25
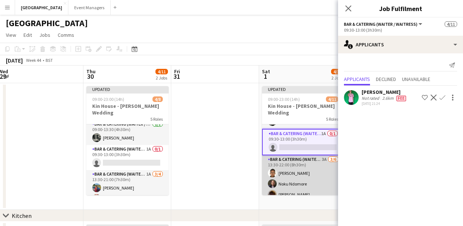
click at [311, 165] on app-card-role "Bar & Catering (Waiter / waitress) 3A 3/6 13:30-22:00 (8h30m) Daniel Gurung Nok…" at bounding box center [303, 194] width 82 height 78
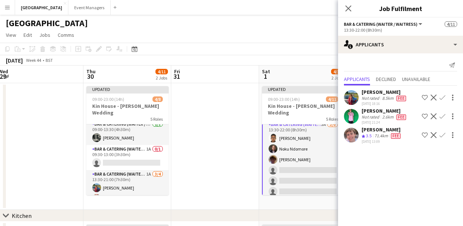
scroll to position [60, 0]
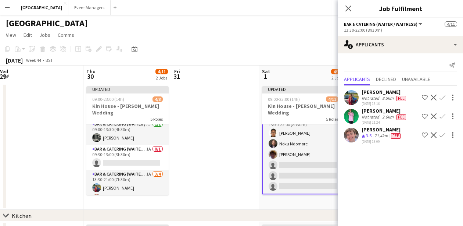
click at [439, 98] on app-icon "Confirm" at bounding box center [442, 97] width 6 height 6
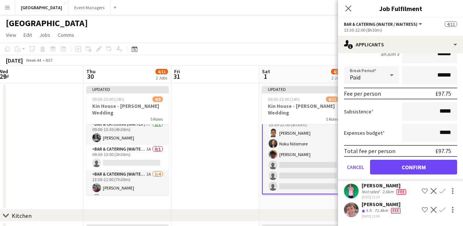
scroll to position [92, 0]
click at [433, 169] on button "Confirm" at bounding box center [413, 166] width 87 height 15
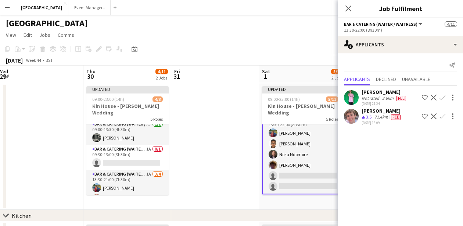
scroll to position [0, 0]
click at [443, 115] on app-icon "Confirm" at bounding box center [442, 116] width 6 height 6
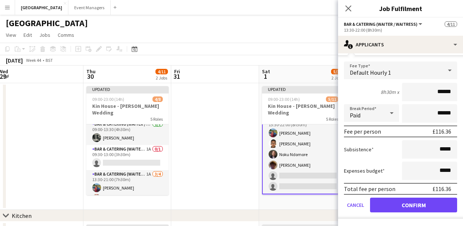
scroll to position [73, 0]
click at [423, 206] on button "Confirm" at bounding box center [413, 204] width 87 height 15
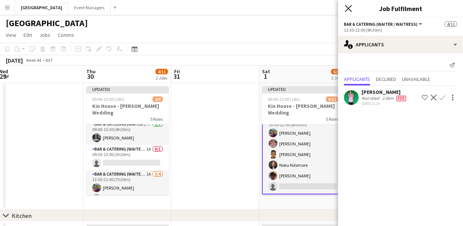
click at [349, 8] on icon at bounding box center [348, 8] width 7 height 7
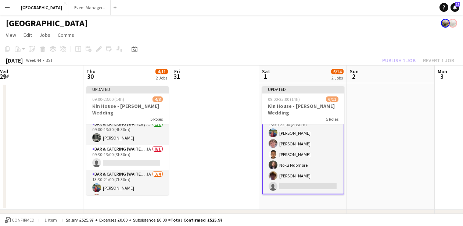
click at [403, 66] on app-board-header-date "Sun 2" at bounding box center [391, 74] width 88 height 18
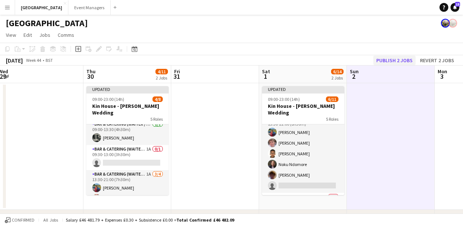
click at [395, 60] on button "Publish 2 jobs" at bounding box center [394, 60] width 42 height 10
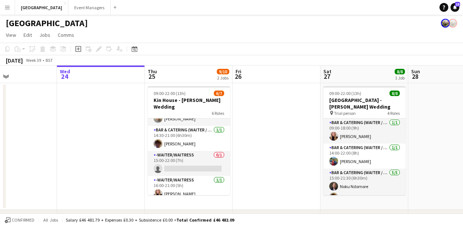
scroll to position [78, 0]
click at [200, 161] on app-card-role "-Waiter/Waitress 0/1 15:00-22:00 (7h) single-neutral-actions" at bounding box center [189, 163] width 82 height 25
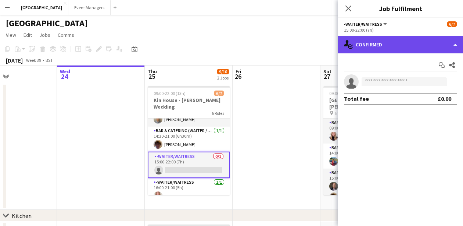
click at [411, 40] on div "single-neutral-actions-check-2 Confirmed" at bounding box center [400, 45] width 125 height 18
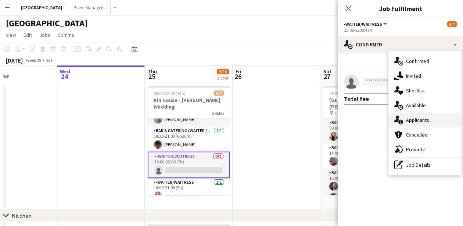
click at [427, 120] on span "Applicants" at bounding box center [417, 119] width 23 height 7
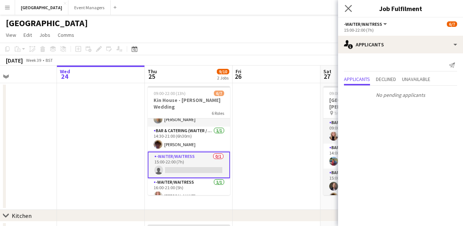
click at [349, 12] on icon "Close pop-in" at bounding box center [348, 8] width 7 height 7
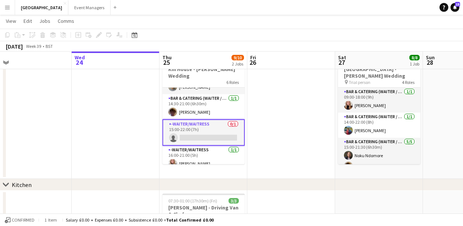
scroll to position [71, 0]
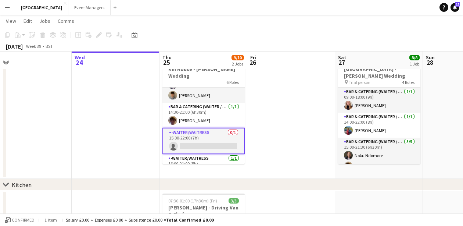
click at [215, 135] on app-card-role "-Waiter/Waitress 0/1 15:00-22:00 (7h) single-neutral-actions" at bounding box center [203, 140] width 82 height 26
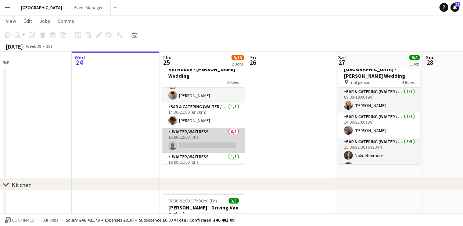
click at [215, 135] on app-card-role "-Waiter/Waitress 0/1 15:00-22:00 (7h) single-neutral-actions" at bounding box center [203, 139] width 82 height 25
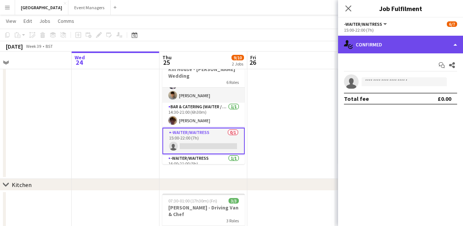
click at [383, 51] on div "single-neutral-actions-check-2 Confirmed" at bounding box center [400, 45] width 125 height 18
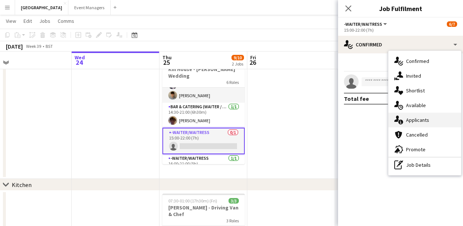
click at [413, 121] on span "Applicants" at bounding box center [417, 119] width 23 height 7
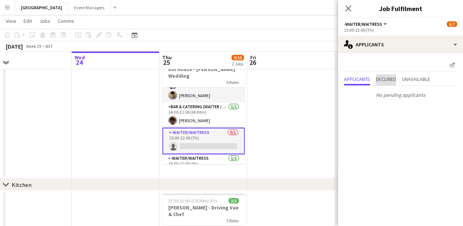
click at [392, 78] on span "Declined" at bounding box center [386, 78] width 20 height 5
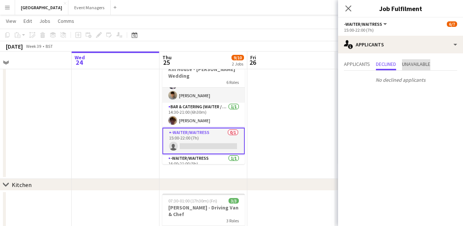
click at [418, 65] on span "Unavailable" at bounding box center [416, 63] width 28 height 5
click at [348, 8] on icon at bounding box center [348, 8] width 7 height 7
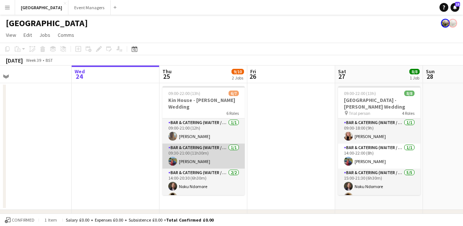
scroll to position [0, 240]
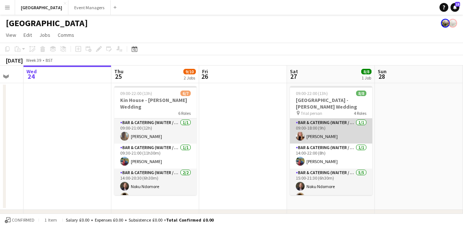
click at [296, 132] on app-card-role "Bar & Catering (Waiter / waitress) 1/1 09:00-18:00 (9h) Katie Thompson" at bounding box center [331, 130] width 82 height 25
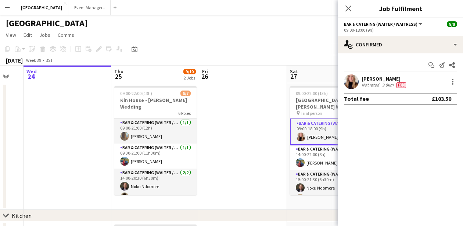
click at [351, 83] on app-user-avatar at bounding box center [351, 81] width 15 height 15
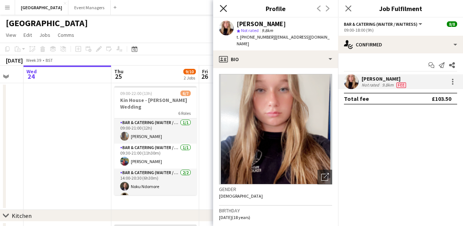
click at [227, 10] on icon "Close pop-in" at bounding box center [223, 8] width 7 height 7
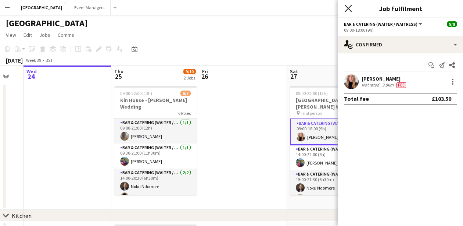
click at [350, 9] on icon "Close pop-in" at bounding box center [348, 8] width 7 height 7
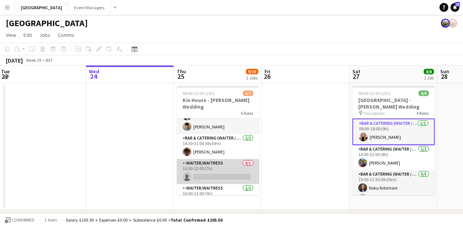
scroll to position [73, 0]
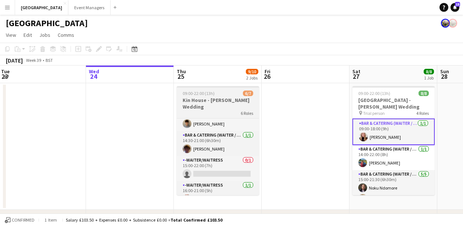
click at [194, 96] on app-job-card "09:00-22:00 (13h) 6/7 Kin House - Parry Wedding 6 Roles Bar & Catering (Waiter …" at bounding box center [218, 140] width 82 height 109
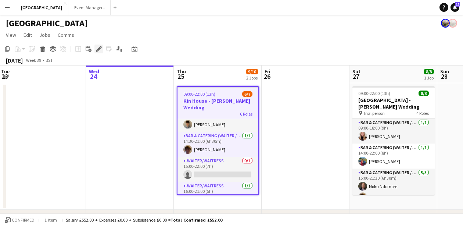
click at [97, 51] on icon "Edit" at bounding box center [99, 49] width 6 height 6
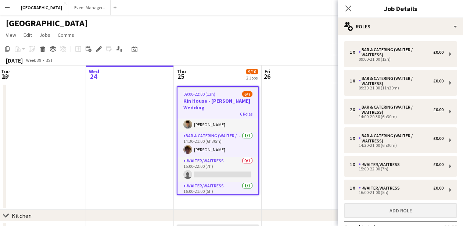
click at [404, 211] on button "Add role" at bounding box center [400, 210] width 113 height 15
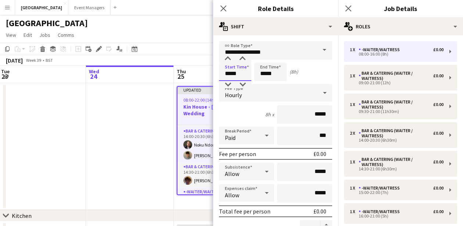
drag, startPoint x: 249, startPoint y: 72, endPoint x: 212, endPoint y: 78, distance: 37.6
click at [212, 78] on body "Menu Boards Boards Boards All jobs Status Workforce Workforce My Workforce Recr…" at bounding box center [231, 196] width 463 height 393
type input "*****"
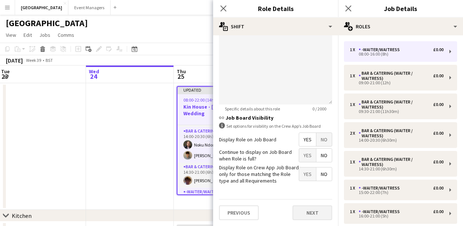
scroll to position [272, 0]
click at [312, 214] on button "Next" at bounding box center [312, 212] width 40 height 15
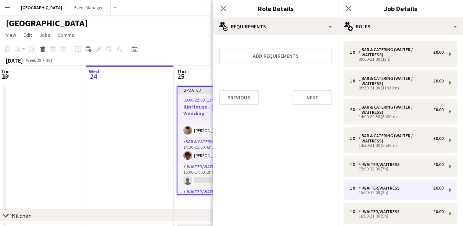
scroll to position [0, 0]
click at [352, 4] on app-icon "Close pop-in" at bounding box center [348, 8] width 11 height 11
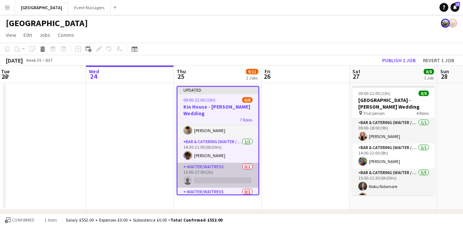
click at [217, 163] on app-card-role "-Waiter/Waitress 0/1 15:00-17:00 (2h) single-neutral-actions" at bounding box center [217, 174] width 81 height 25
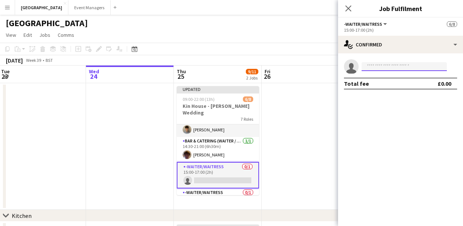
click at [378, 65] on input at bounding box center [404, 66] width 85 height 9
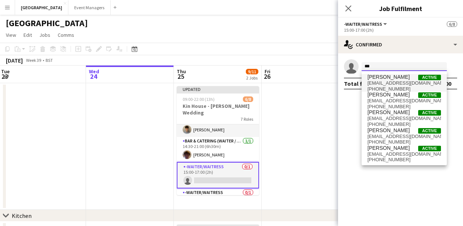
type input "***"
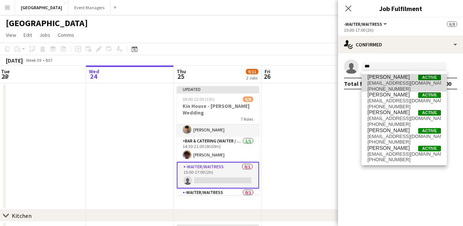
click at [375, 84] on span "zacclark2009@hotmail.co.uk" at bounding box center [403, 83] width 73 height 6
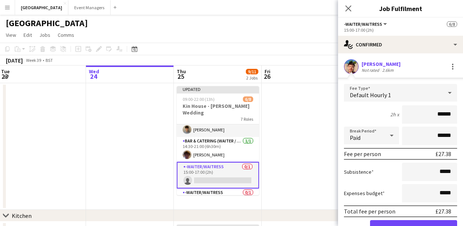
click at [403, 220] on button "Confirm" at bounding box center [413, 227] width 87 height 15
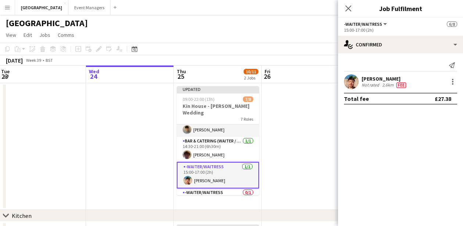
drag, startPoint x: 403, startPoint y: 220, endPoint x: 378, endPoint y: 68, distance: 154.5
click at [378, 68] on mat-expansion-panel "check Confirmed Send notification Zac Clark Not rated 2.6km Fee Total fee £27.38" at bounding box center [400, 139] width 125 height 172
click at [347, 8] on icon "Close pop-in" at bounding box center [348, 8] width 7 height 7
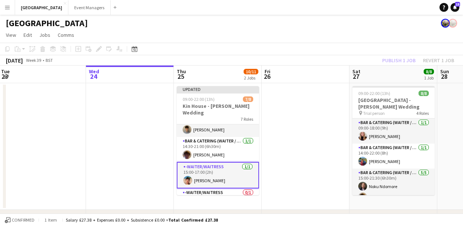
click at [410, 60] on div "Publish 1 job Revert 1 job" at bounding box center [418, 60] width 90 height 10
click at [410, 60] on button "Publish 1 job" at bounding box center [398, 60] width 39 height 10
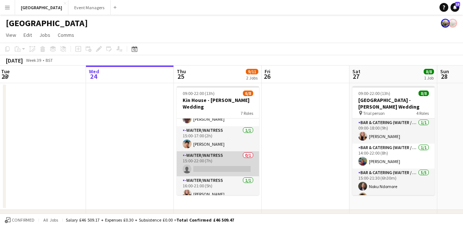
scroll to position [103, 0]
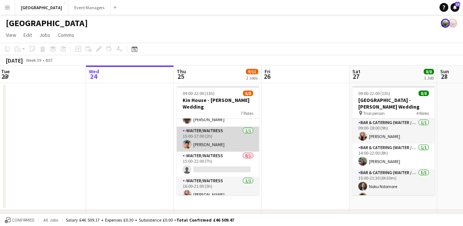
click at [213, 137] on app-card-role "-Waiter/Waitress 1/1 15:00-17:00 (2h) Zac Clark" at bounding box center [218, 138] width 82 height 25
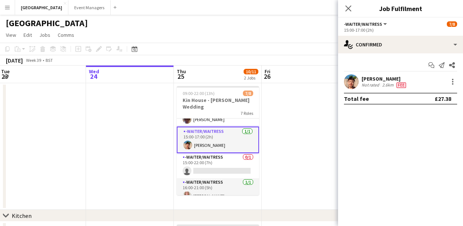
click at [353, 77] on app-user-avatar at bounding box center [351, 81] width 15 height 15
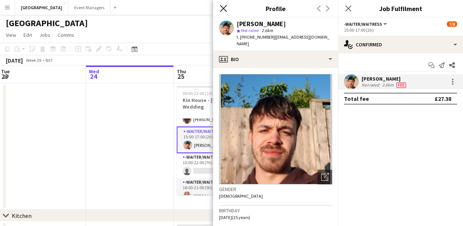
click at [226, 6] on icon at bounding box center [223, 8] width 7 height 7
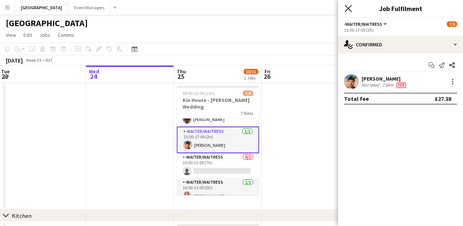
click at [349, 8] on icon "Close pop-in" at bounding box center [348, 8] width 7 height 7
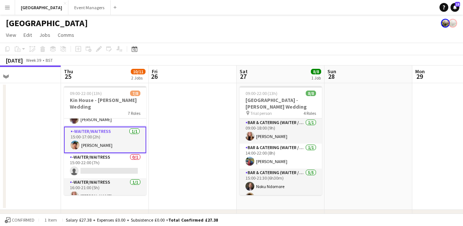
scroll to position [0, 201]
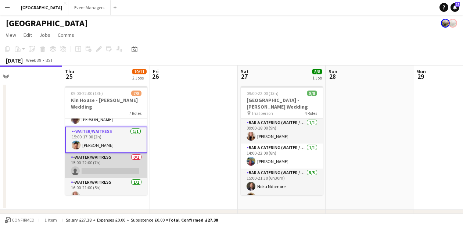
click at [115, 165] on app-card-role "-Waiter/Waitress 0/1 15:00-22:00 (7h) single-neutral-actions" at bounding box center [106, 165] width 82 height 25
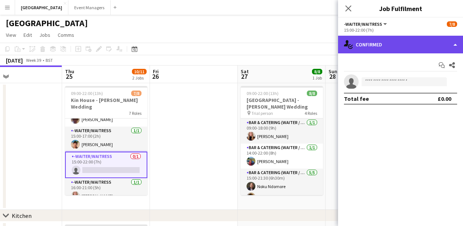
click at [394, 38] on div "single-neutral-actions-check-2 Confirmed" at bounding box center [400, 45] width 125 height 18
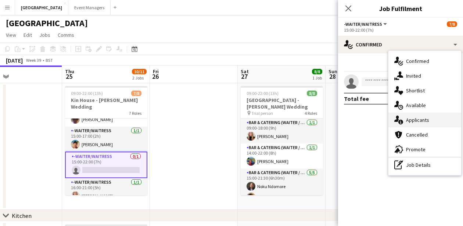
click at [422, 116] on span "Applicants" at bounding box center [417, 119] width 23 height 7
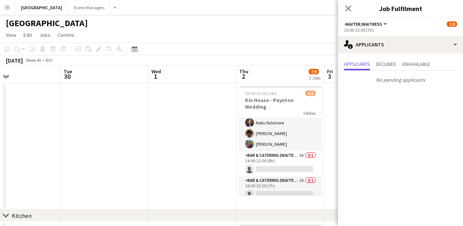
scroll to position [74, 0]
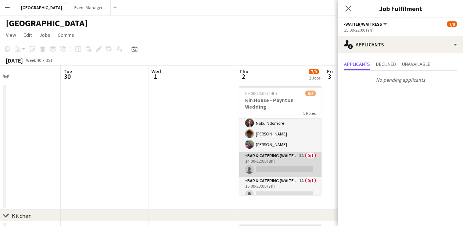
click at [282, 157] on app-card-role "Bar & Catering (Waiter / waitress) 3A 0/1 14:00-22:00 (8h) single-neutral-actio…" at bounding box center [280, 163] width 82 height 25
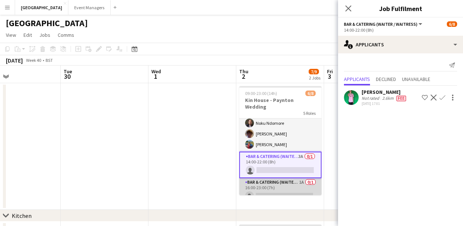
click at [285, 182] on app-card-role "Bar & Catering (Waiter / waitress) 1A 0/1 16:00-23:00 (7h) single-neutral-actio…" at bounding box center [280, 190] width 82 height 25
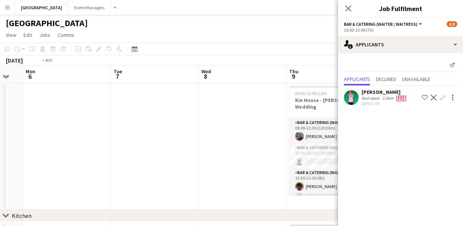
scroll to position [0, 275]
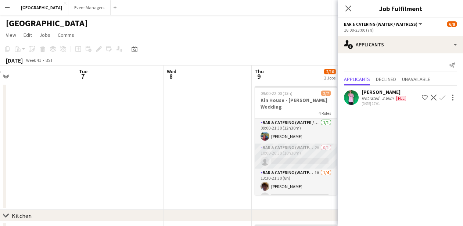
click at [291, 146] on app-card-role "Bar & Catering (Waiter / waitress) 2A 0/1 10:00-20:30 (10h30m) single-neutral-a…" at bounding box center [296, 155] width 82 height 25
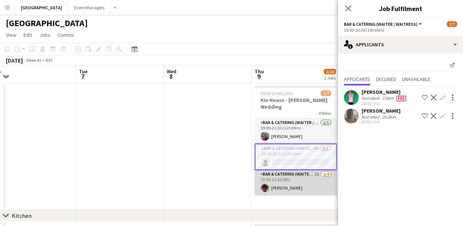
click at [295, 170] on app-card-role "Bar & Catering (Waiter / waitress) 1A 1/4 13:30-21:30 (8h) Scott Henning single…" at bounding box center [296, 198] width 82 height 57
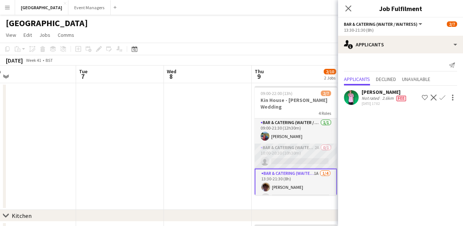
click at [288, 150] on app-card-role "Bar & Catering (Waiter / waitress) 2A 0/1 10:00-20:30 (10h30m) single-neutral-a…" at bounding box center [296, 155] width 82 height 25
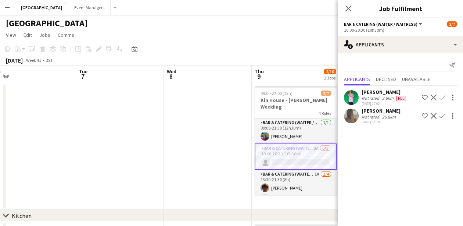
click at [443, 116] on app-icon "Confirm" at bounding box center [442, 116] width 6 height 6
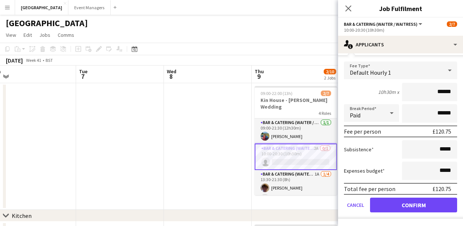
scroll to position [73, 0]
click at [422, 208] on button "Confirm" at bounding box center [413, 204] width 87 height 15
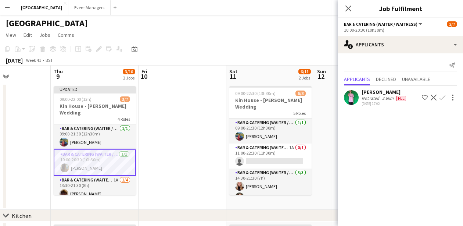
scroll to position [0, 307]
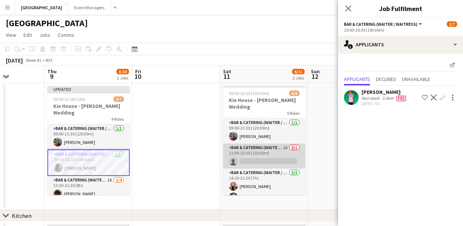
click at [260, 147] on app-card-role "Bar & Catering (Waiter / waitress) 1A 0/1 11:00-22:30 (11h30m) single-neutral-a…" at bounding box center [264, 155] width 82 height 25
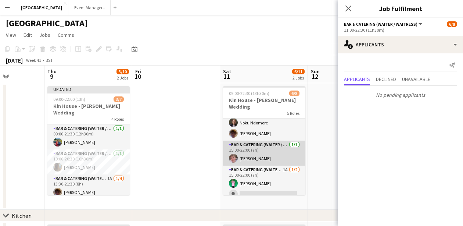
scroll to position [75, 0]
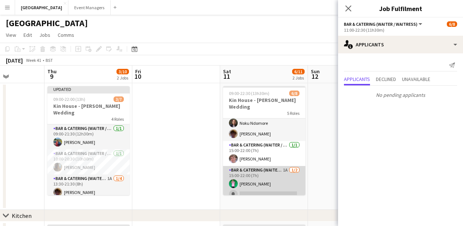
click at [264, 178] on app-card-role "Bar & Catering (Waiter / waitress) 1A 1/2 15:00-22:00 (7h) Caleb Haines single-…" at bounding box center [264, 184] width 82 height 36
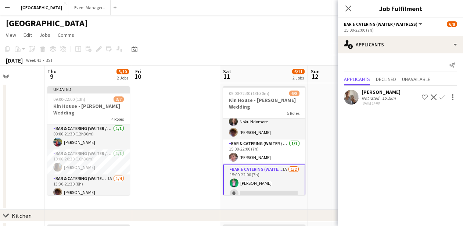
click at [443, 97] on app-icon "Confirm" at bounding box center [442, 97] width 6 height 6
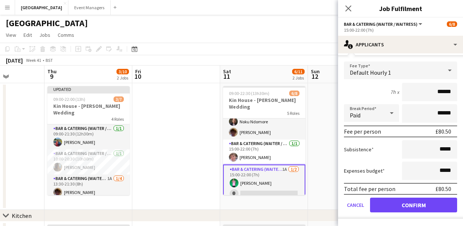
scroll to position [54, 0]
click at [433, 208] on button "Confirm" at bounding box center [413, 204] width 87 height 15
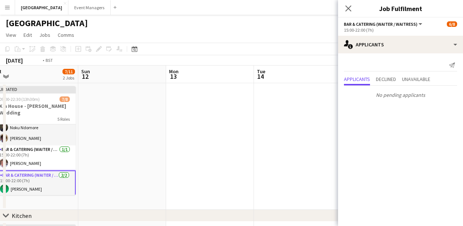
scroll to position [0, 193]
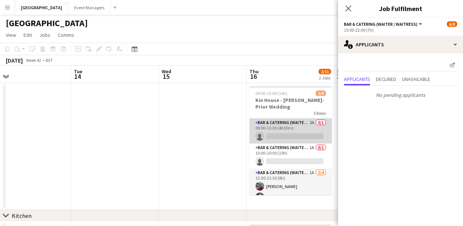
click at [287, 135] on app-card-role "Bar & Catering (Waiter / waitress) 2A 0/1 09:00-13:30 (4h30m) single-neutral-ac…" at bounding box center [290, 130] width 82 height 25
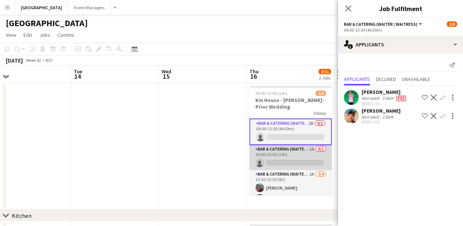
click at [289, 163] on app-card-role "Bar & Catering (Waiter / waitress) 1A 0/1 10:00-20:00 (10h) single-neutral-acti…" at bounding box center [290, 157] width 82 height 25
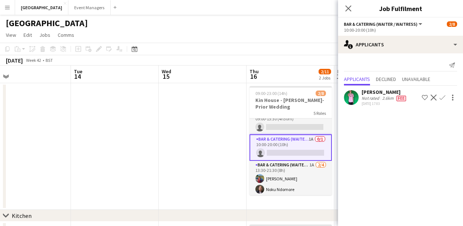
scroll to position [10, 0]
click at [288, 126] on app-card-role "Bar & Catering (Waiter / waitress) 2A 0/1 09:00-13:30 (4h30m) single-neutral-ac…" at bounding box center [290, 121] width 82 height 25
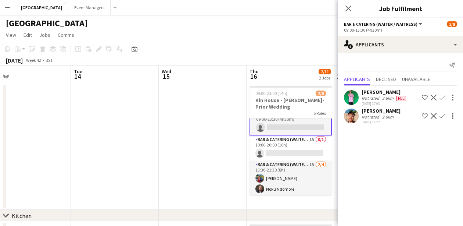
click at [443, 116] on app-icon "Confirm" at bounding box center [442, 116] width 6 height 6
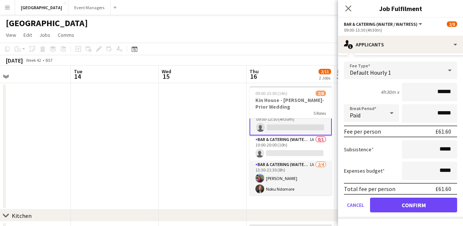
scroll to position [73, 0]
click at [423, 204] on button "Confirm" at bounding box center [413, 204] width 87 height 15
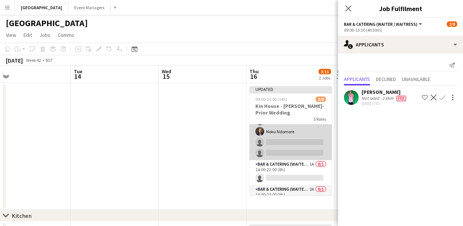
click at [287, 154] on app-card-role "Bar & Catering (Waiter / waitress) 1A 2/4 13:30-21:30 (8h) Megan Hamill Noku Nd…" at bounding box center [290, 131] width 82 height 57
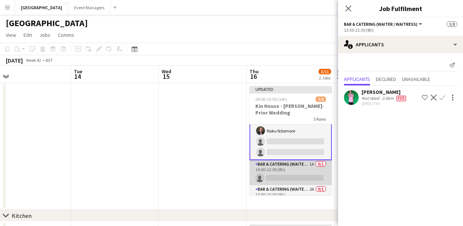
click at [290, 169] on app-card-role "Bar & Catering (Waiter / waitress) 1A 0/1 14:00-22:00 (8h) single-neutral-actio…" at bounding box center [290, 172] width 82 height 25
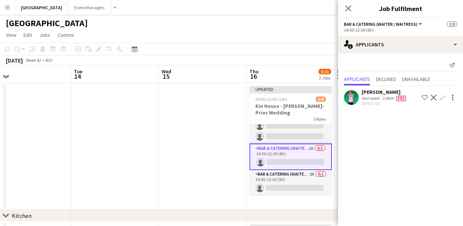
scroll to position [88, 0]
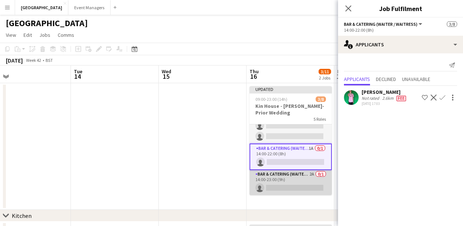
click at [291, 187] on app-card-role "Bar & Catering (Waiter / waitress) 2A 0/1 14:00-23:00 (9h) single-neutral-actio…" at bounding box center [290, 182] width 82 height 25
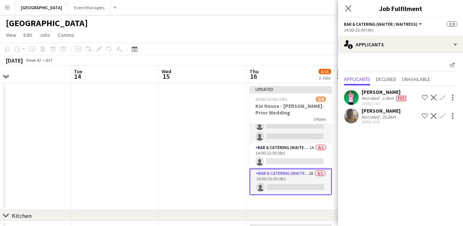
click at [442, 118] on app-icon "Confirm" at bounding box center [442, 116] width 6 height 6
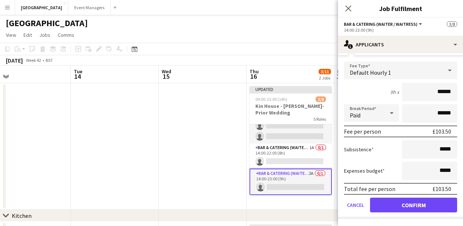
scroll to position [73, 0]
click at [431, 209] on button "Confirm" at bounding box center [413, 204] width 87 height 15
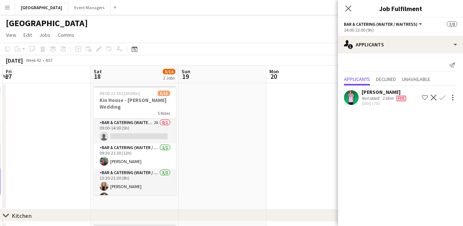
scroll to position [0, 193]
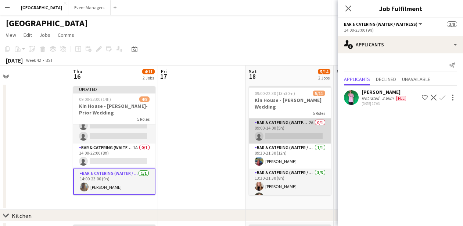
click at [292, 119] on app-card-role "Bar & Catering (Waiter / waitress) 2A 0/1 09:00-14:00 (5h) single-neutral-actio…" at bounding box center [290, 130] width 82 height 25
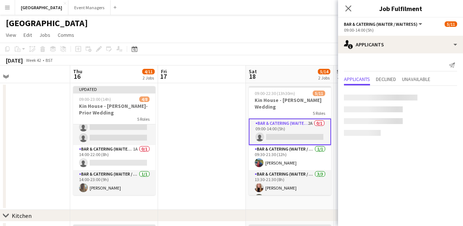
scroll to position [86, 0]
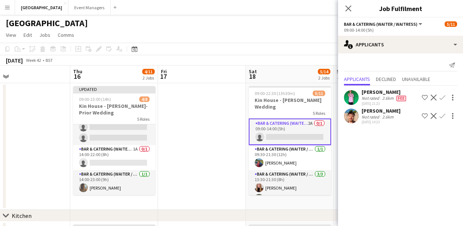
click at [439, 117] on app-icon "Confirm" at bounding box center [442, 116] width 6 height 6
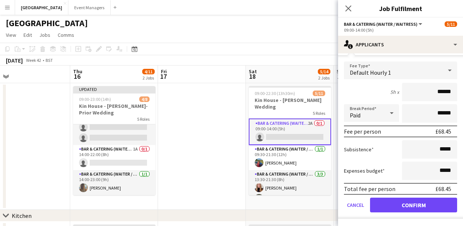
scroll to position [73, 0]
click at [427, 205] on button "Confirm" at bounding box center [413, 204] width 87 height 15
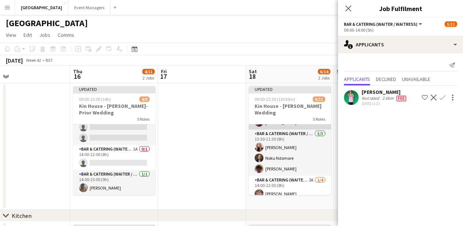
scroll to position [62, 0]
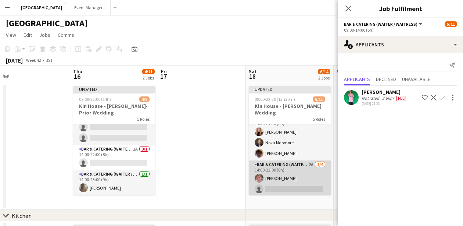
click at [276, 181] on app-card-role "Bar & Catering (Waiter / waitress) 2A 1/4 14:00-22:00 (8h) Will Yeatman single-…" at bounding box center [290, 188] width 82 height 57
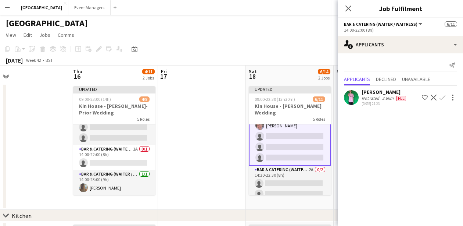
scroll to position [113, 0]
click at [276, 181] on app-card-role "Bar & Catering (Waiter / waitress) 2A 0/2 14:30-22:30 (8h) single-neutral-actio…" at bounding box center [290, 184] width 82 height 36
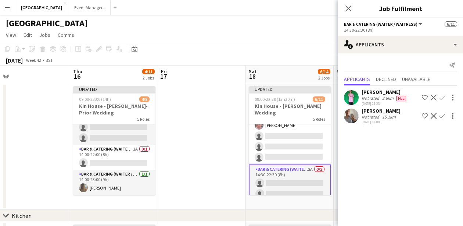
click at [443, 115] on app-icon "Confirm" at bounding box center [442, 116] width 6 height 6
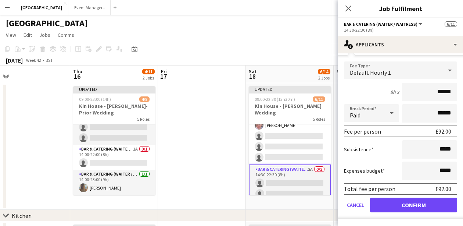
scroll to position [73, 0]
click at [434, 205] on button "Confirm" at bounding box center [413, 204] width 87 height 15
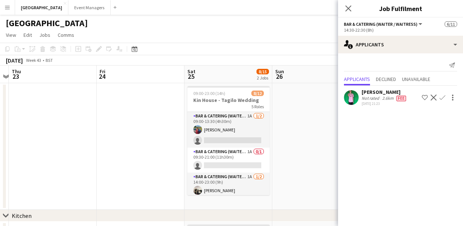
scroll to position [0, 343]
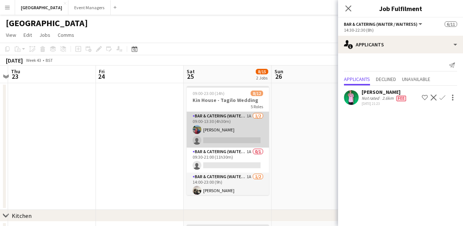
click at [234, 138] on app-card-role "Bar & Catering (Waiter / waitress) 1A 1/2 09:00-13:30 (4h30m) Megan Hamill sing…" at bounding box center [228, 130] width 82 height 36
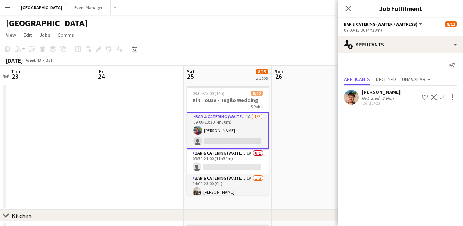
click at [443, 99] on app-icon "Confirm" at bounding box center [442, 97] width 6 height 6
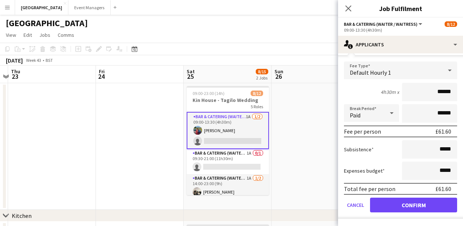
scroll to position [54, 0]
click at [433, 202] on button "Confirm" at bounding box center [413, 204] width 87 height 15
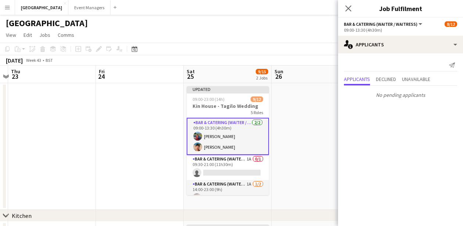
scroll to position [0, 0]
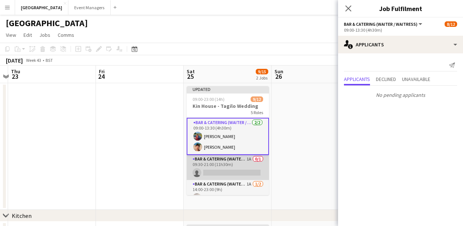
click at [240, 173] on app-card-role "Bar & Catering (Waiter / waitress) 1A 0/1 09:30-21:00 (11h30m) single-neutral-a…" at bounding box center [228, 167] width 82 height 25
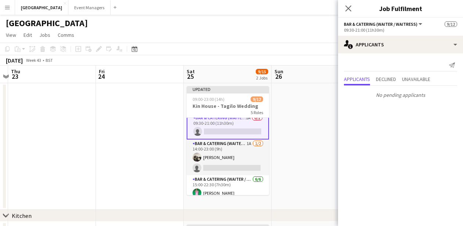
scroll to position [66, 0]
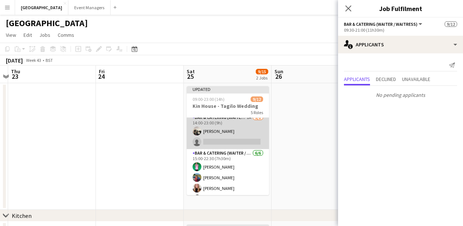
click at [229, 139] on app-card-role "Bar & Catering (Waiter / waitress) 1A 1/2 14:00-23:00 (9h) Arnie Thompson singl…" at bounding box center [228, 131] width 82 height 36
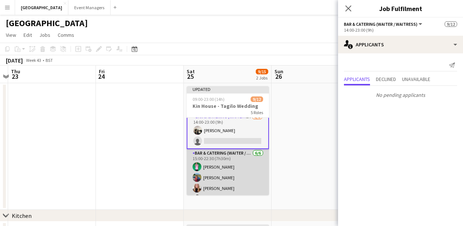
click at [229, 168] on app-card-role "Bar & Catering (Waiter / waitress) 6/6 15:00-22:30 (7h30m) Caleb Haines Megan H…" at bounding box center [228, 188] width 82 height 78
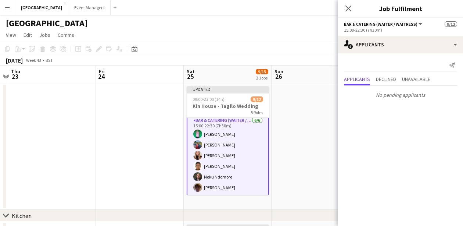
scroll to position [120, 0]
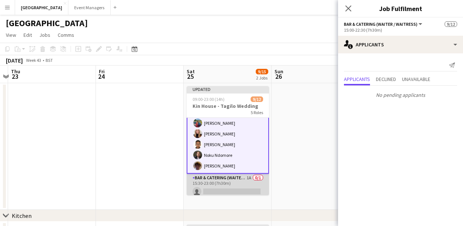
click at [231, 186] on app-card-role "Bar & Catering (Waiter / waitress) 1A 0/1 15:30-23:00 (7h30m) single-neutral-ac…" at bounding box center [228, 185] width 82 height 25
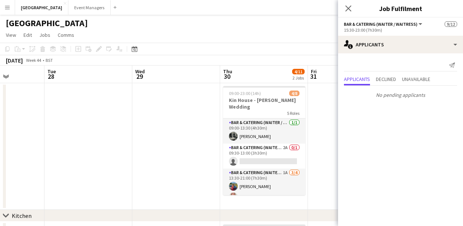
scroll to position [0, 220]
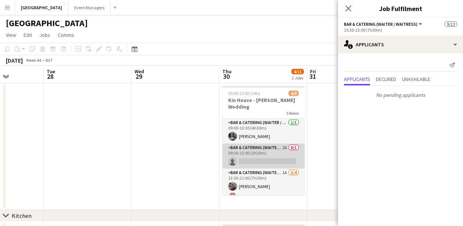
click at [260, 159] on app-card-role "Bar & Catering (Waiter / waitress) 2A 0/1 09:30-13:00 (3h30m) single-neutral-ac…" at bounding box center [263, 155] width 82 height 25
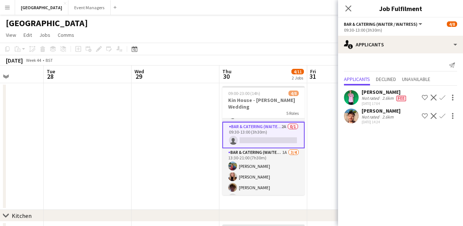
scroll to position [25, 0]
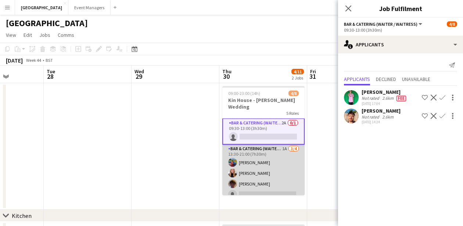
click at [260, 158] on app-card-role "Bar & Catering (Waiter / waitress) 1A 3/4 13:30-21:00 (7h30m) Megan Hamill Kati…" at bounding box center [263, 172] width 82 height 57
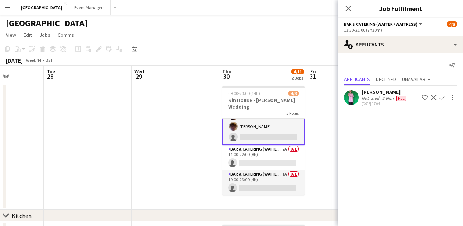
scroll to position [82, 0]
click at [260, 158] on app-card-role "Bar & Catering (Waiter / waitress) 2A 0/1 14:00-22:00 (8h) single-neutral-actio…" at bounding box center [263, 157] width 82 height 25
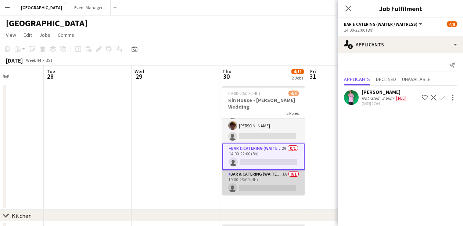
click at [261, 183] on app-card-role "Bar & Catering (Waiter / waitress) 1A 0/1 19:00-23:00 (4h) single-neutral-actio…" at bounding box center [263, 182] width 82 height 25
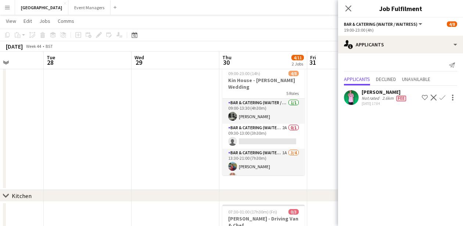
scroll to position [0, 0]
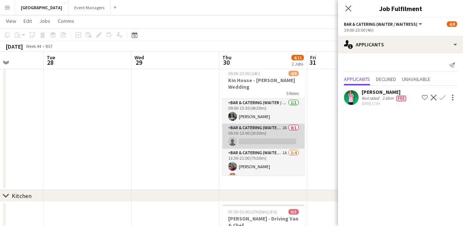
click at [260, 146] on app-card-role "Bar & Catering (Waiter / waitress) 2A 0/1 09:30-13:00 (3h30m) single-neutral-ac…" at bounding box center [263, 135] width 82 height 25
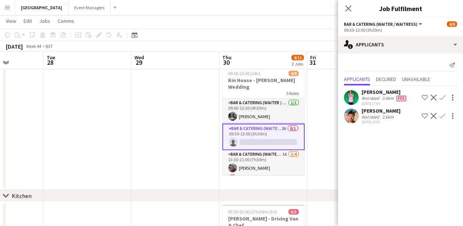
click at [443, 116] on app-icon "Confirm" at bounding box center [442, 116] width 6 height 6
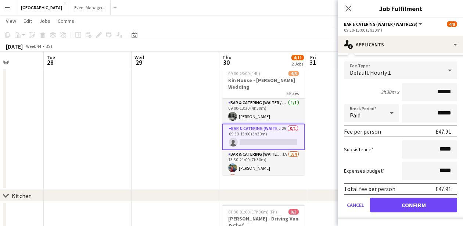
scroll to position [73, 0]
click at [426, 207] on button "Confirm" at bounding box center [413, 204] width 87 height 15
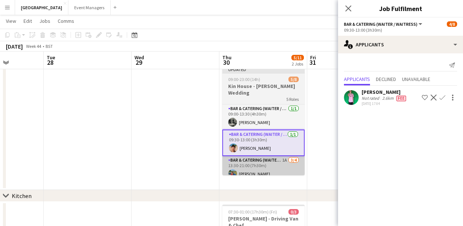
scroll to position [0, 0]
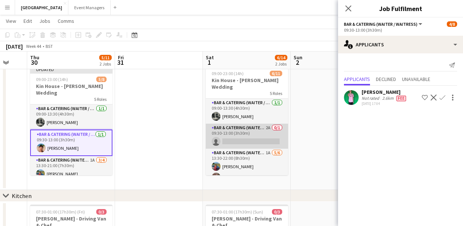
click at [244, 133] on app-card-role "Bar & Catering (Waiter / waitress) 2A 0/1 09:30-13:00 (3h30m) single-neutral-ac…" at bounding box center [247, 135] width 82 height 25
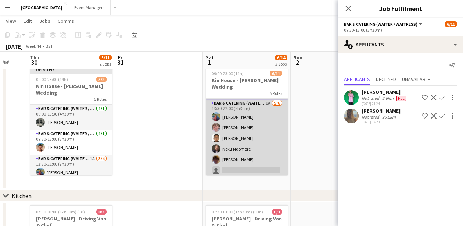
click at [249, 150] on app-card-role "Bar & Catering (Waiter / waitress) 1A 5/6 13:30-22:00 (8h30m) Megan Hamill Will…" at bounding box center [247, 138] width 82 height 78
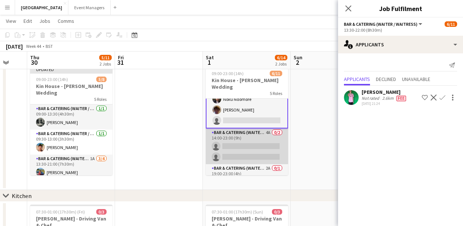
click at [249, 150] on app-card-role "Bar & Catering (Waiter / waitress) 4A 0/2 14:00-23:00 (9h) single-neutral-actio…" at bounding box center [247, 146] width 82 height 36
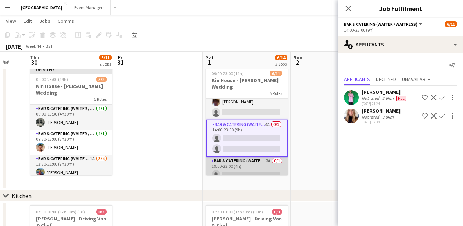
click at [249, 162] on app-card-role "Bar & Catering (Waiter / waitress) 2A 0/1 19:00-23:00 (4h) single-neutral-actio…" at bounding box center [247, 169] width 82 height 25
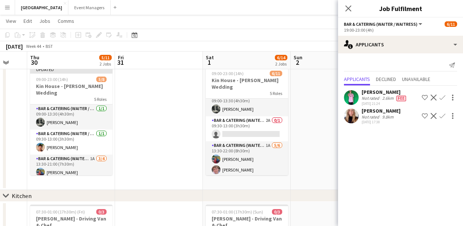
scroll to position [0, 0]
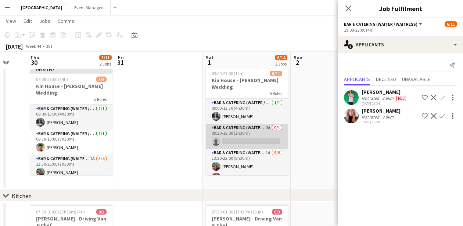
click at [247, 132] on app-card-role "Bar & Catering (Waiter / waitress) 2A 0/1 09:30-13:00 (3h30m) single-neutral-ac…" at bounding box center [247, 135] width 82 height 25
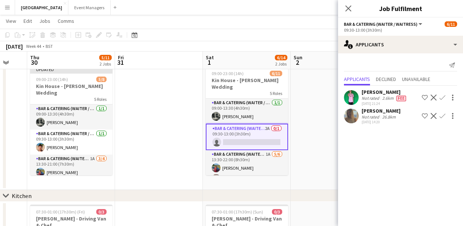
click at [443, 115] on app-icon "Confirm" at bounding box center [442, 116] width 6 height 6
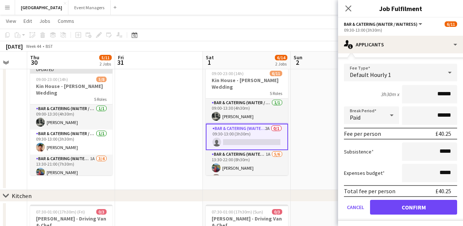
click at [427, 204] on button "Confirm" at bounding box center [413, 206] width 87 height 15
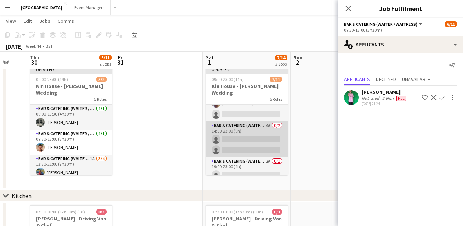
click at [248, 143] on app-card-role "Bar & Catering (Waiter / waitress) 4A 0/2 14:00-23:00 (9h) single-neutral-actio…" at bounding box center [247, 139] width 82 height 36
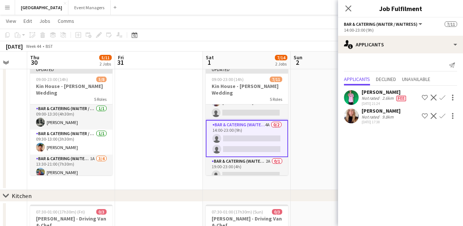
click at [442, 116] on app-icon "Confirm" at bounding box center [442, 116] width 6 height 6
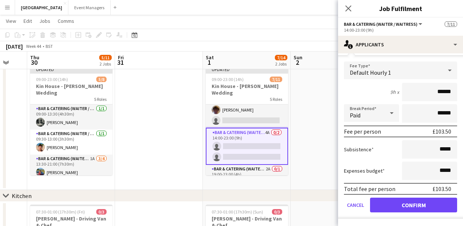
scroll to position [73, 0]
click at [413, 200] on button "Confirm" at bounding box center [413, 204] width 87 height 15
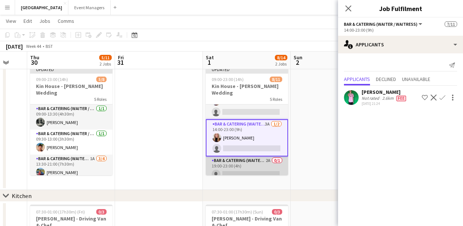
scroll to position [113, 0]
click at [258, 161] on app-card-role "Bar & Catering (Waiter / waitress) 2A 0/1 19:00-23:00 (4h) single-neutral-actio…" at bounding box center [247, 169] width 82 height 25
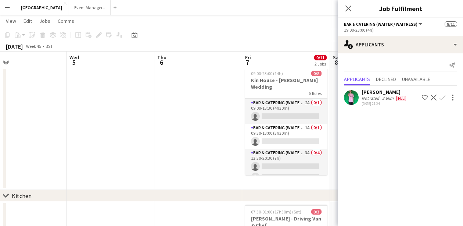
scroll to position [0, 198]
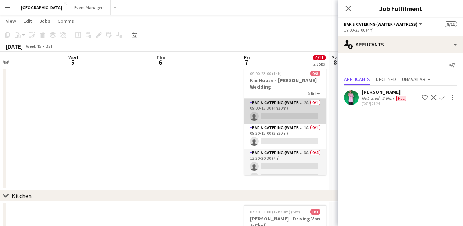
click at [273, 114] on app-card-role "Bar & Catering (Waiter / waitress) 2A 0/1 09:00-13:30 (4h30m) single-neutral-ac…" at bounding box center [285, 110] width 82 height 25
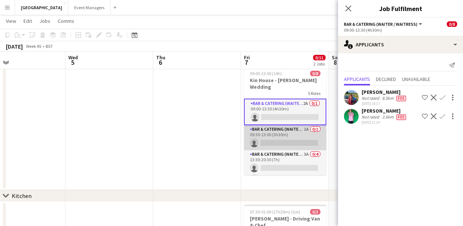
click at [280, 134] on app-card-role "Bar & Catering (Waiter / waitress) 1A 0/1 09:30-13:00 (3h30m) single-neutral-ac…" at bounding box center [285, 137] width 82 height 25
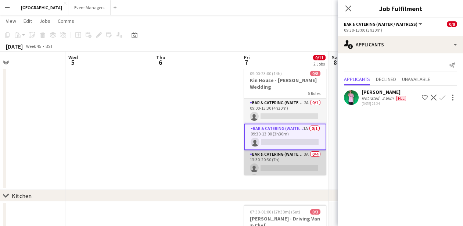
click at [283, 162] on app-card-role "Bar & Catering (Waiter / waitress) 3A 0/4 13:30-20:30 (7h) single-neutral-actio…" at bounding box center [285, 178] width 82 height 57
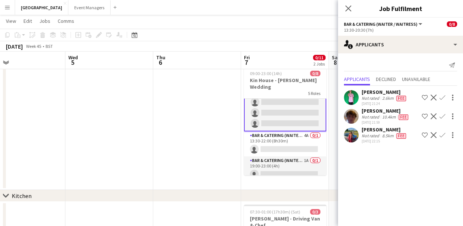
scroll to position [75, 0]
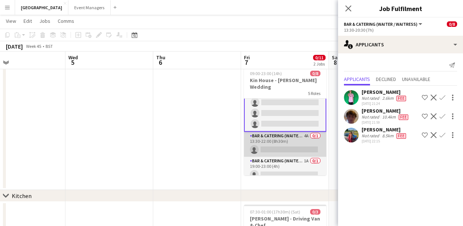
click at [279, 132] on app-card-role "Bar & Catering (Waiter / waitress) 4A 0/1 13:30-22:00 (8h30m) single-neutral-ac…" at bounding box center [285, 144] width 82 height 25
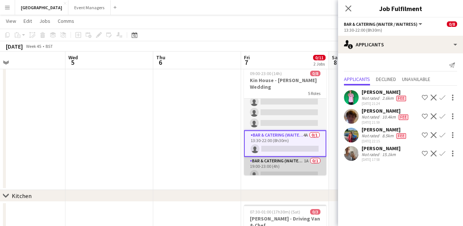
click at [286, 158] on app-card-role "Bar & Catering (Waiter / waitress) 1A 0/1 19:00-23:00 (4h) single-neutral-actio…" at bounding box center [285, 169] width 82 height 25
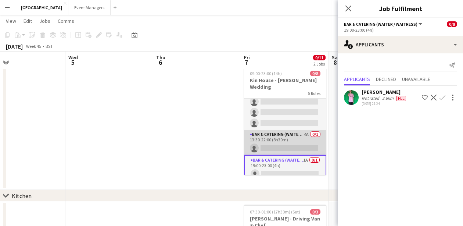
click at [291, 138] on app-card-role "Bar & Catering (Waiter / waitress) 4A 0/1 13:30-22:00 (8h30m) single-neutral-ac…" at bounding box center [285, 142] width 82 height 25
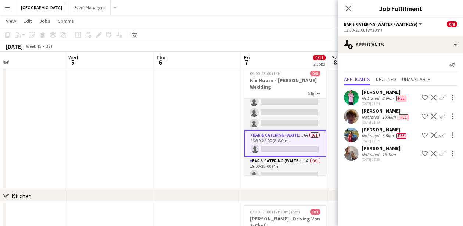
scroll to position [55, 0]
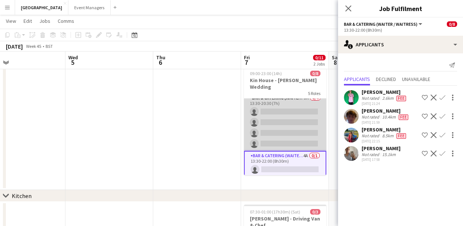
click at [291, 138] on app-card-role "Bar & Catering (Waiter / waitress) 3A 0/4 13:30-20:30 (7h) single-neutral-actio…" at bounding box center [285, 122] width 82 height 57
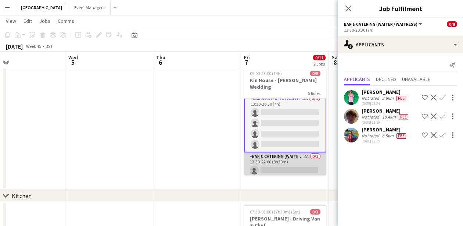
click at [292, 157] on app-card-role "Bar & Catering (Waiter / waitress) 4A 0/1 13:30-22:00 (8h30m) single-neutral-ac…" at bounding box center [285, 164] width 82 height 25
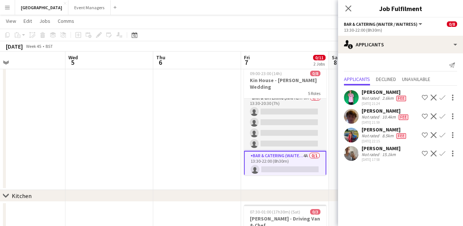
click at [441, 155] on app-icon "Confirm" at bounding box center [442, 153] width 6 height 6
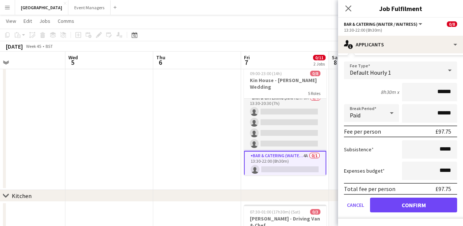
scroll to position [110, 0]
click at [428, 205] on button "Confirm" at bounding box center [413, 204] width 87 height 15
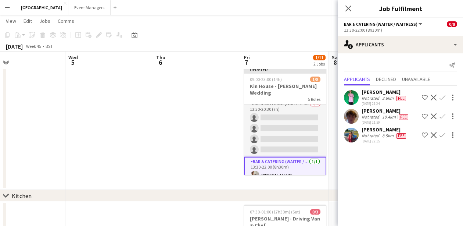
scroll to position [0, 0]
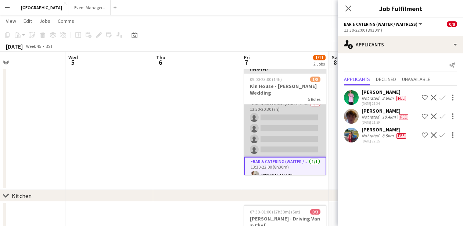
click at [299, 128] on app-card-role "Bar & Catering (Waiter / waitress) 3A 0/4 13:30-20:30 (7h) single-neutral-actio…" at bounding box center [285, 128] width 82 height 57
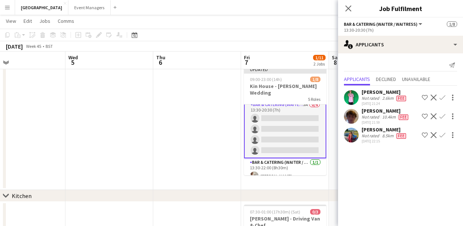
click at [442, 116] on app-icon "Confirm" at bounding box center [442, 116] width 6 height 6
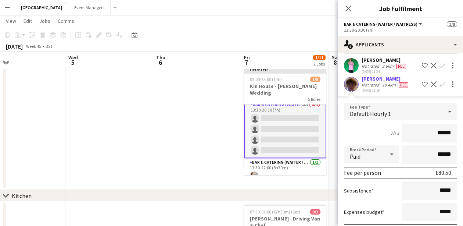
scroll to position [77, 0]
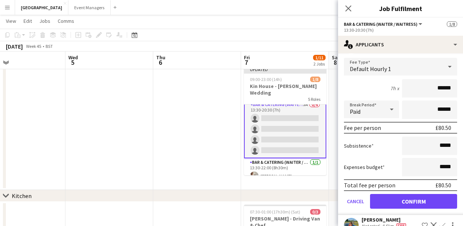
click at [422, 195] on button "Confirm" at bounding box center [413, 201] width 87 height 15
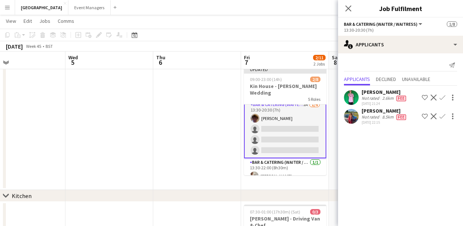
scroll to position [0, 0]
click at [442, 114] on app-icon "Confirm" at bounding box center [442, 116] width 6 height 6
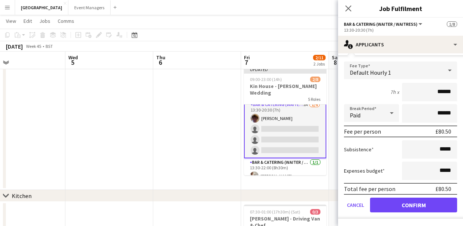
scroll to position [73, 0]
click at [428, 204] on button "Confirm" at bounding box center [413, 204] width 87 height 15
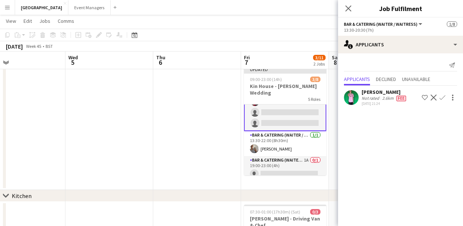
scroll to position [81, 0]
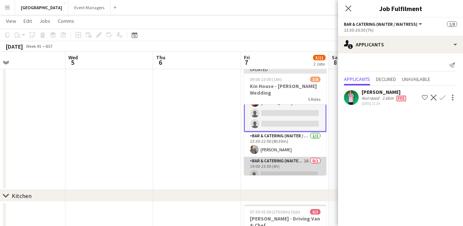
click at [284, 158] on app-card-role "Bar & Catering (Waiter / waitress) 1A 0/1 19:00-23:00 (4h) single-neutral-actio…" at bounding box center [285, 169] width 82 height 25
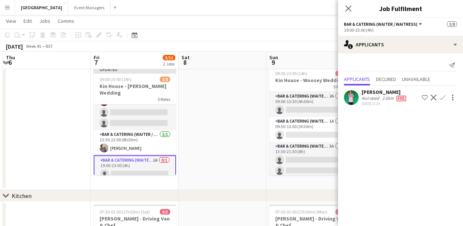
scroll to position [0, 352]
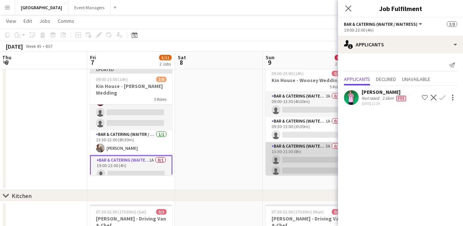
click at [298, 158] on app-card-role "Bar & Catering (Waiter / waitress) 3A 0/4 13:30-21:30 (8h) single-neutral-actio…" at bounding box center [307, 170] width 82 height 57
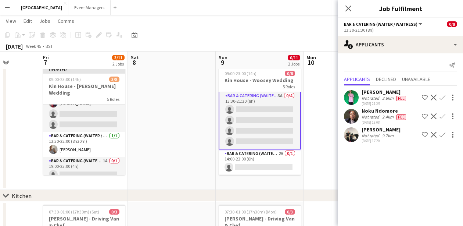
scroll to position [0, 226]
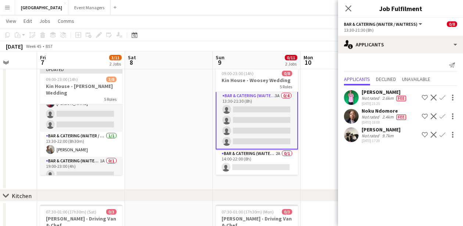
click at [440, 119] on button "Confirm" at bounding box center [442, 116] width 9 height 9
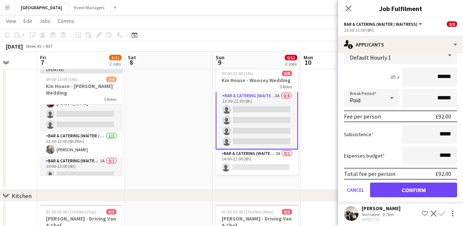
scroll to position [89, 0]
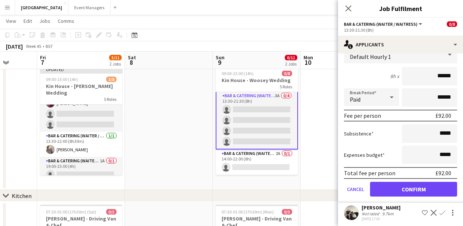
click at [419, 186] on button "Confirm" at bounding box center [413, 188] width 87 height 15
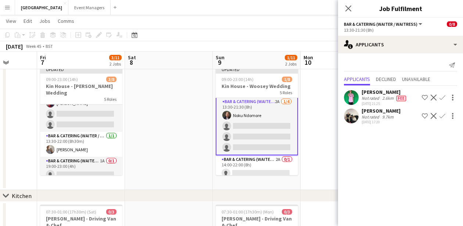
scroll to position [0, 0]
click at [442, 116] on app-icon "Confirm" at bounding box center [442, 116] width 6 height 6
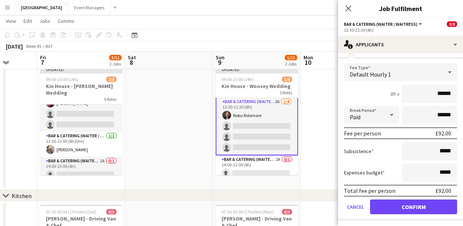
scroll to position [71, 0]
click at [421, 205] on button "Confirm" at bounding box center [413, 206] width 87 height 15
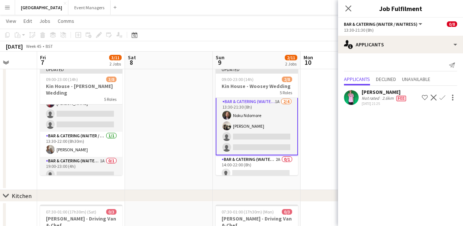
scroll to position [0, 0]
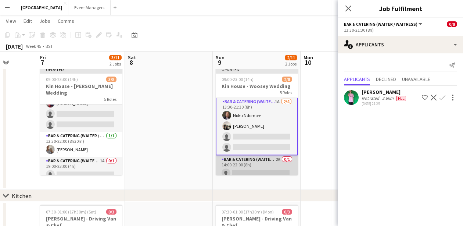
click at [269, 167] on app-card-role "Bar & Catering (Waiter / waitress) 2A 0/1 14:00-22:00 (8h) single-neutral-actio…" at bounding box center [257, 167] width 82 height 25
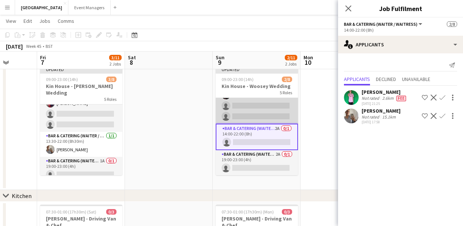
scroll to position [81, 0]
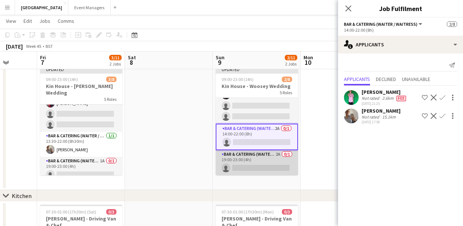
click at [255, 162] on app-card-role "Bar & Catering (Waiter / waitress) 2A 0/1 19:00-23:00 (4h) single-neutral-actio…" at bounding box center [257, 162] width 82 height 25
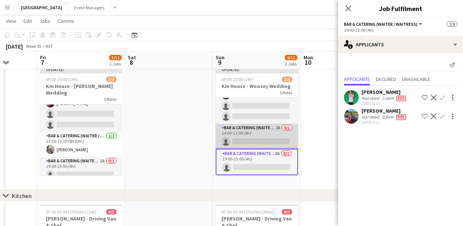
click at [249, 142] on app-card-role "Bar & Catering (Waiter / waitress) 2A 0/1 14:00-22:00 (8h) single-neutral-actio…" at bounding box center [257, 135] width 82 height 25
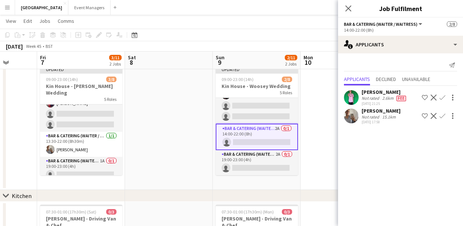
click at [443, 114] on app-icon "Confirm" at bounding box center [442, 116] width 6 height 6
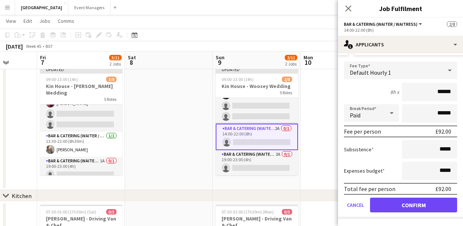
scroll to position [73, 0]
click at [413, 206] on button "Confirm" at bounding box center [413, 204] width 87 height 15
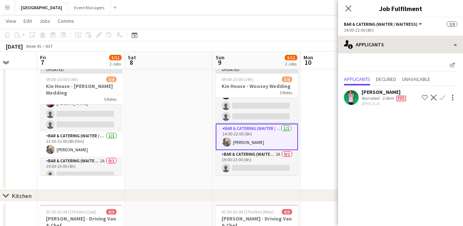
scroll to position [0, 0]
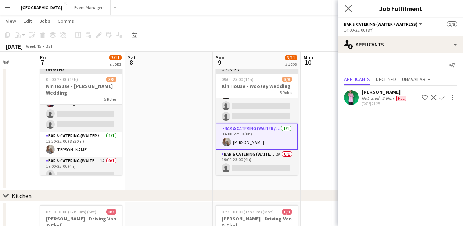
click at [352, 7] on app-icon "Close pop-in" at bounding box center [348, 8] width 11 height 11
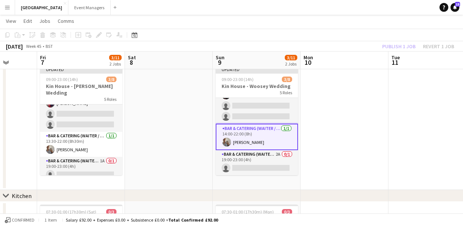
click at [407, 46] on div "Publish 1 job Revert 1 job" at bounding box center [418, 47] width 90 height 10
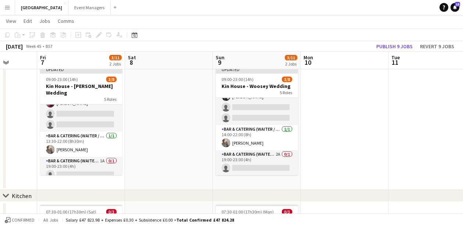
scroll to position [80, 0]
click at [407, 46] on button "Publish 9 jobs" at bounding box center [394, 47] width 42 height 10
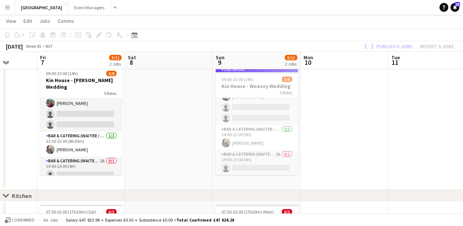
scroll to position [74, 0]
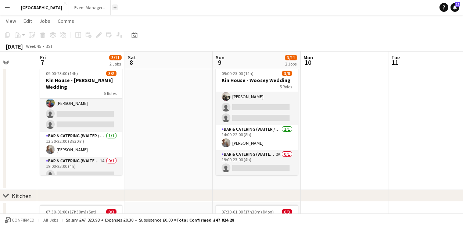
click at [112, 7] on button "Add" at bounding box center [115, 7] width 6 height 6
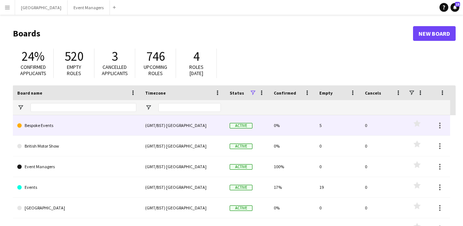
click at [109, 125] on link "Bespoke Events" at bounding box center [76, 125] width 119 height 21
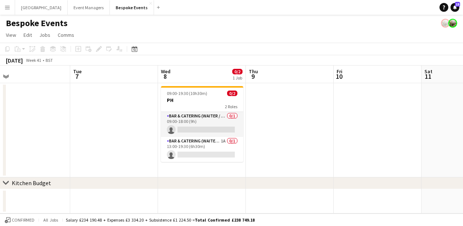
scroll to position [0, 286]
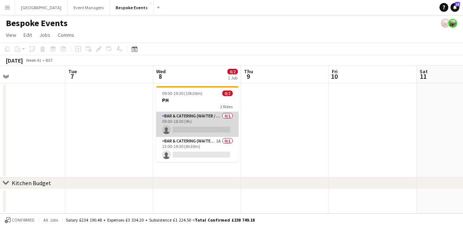
click at [189, 126] on app-card-role "Bar & Catering (Waiter / waitress) 0/1 09:00-18:00 (9h) single-neutral-actions" at bounding box center [197, 124] width 82 height 25
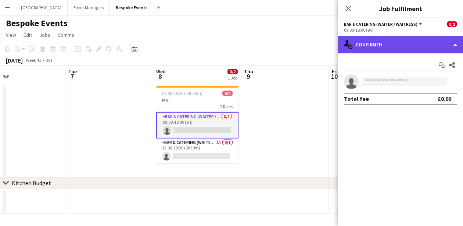
click at [407, 40] on div "single-neutral-actions-check-2 Confirmed" at bounding box center [400, 45] width 125 height 18
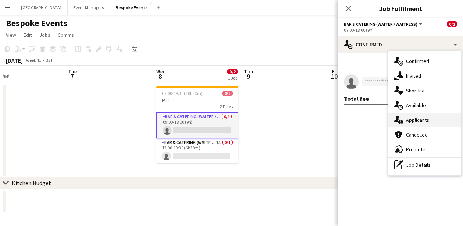
click at [426, 122] on span "Applicants" at bounding box center [417, 119] width 23 height 7
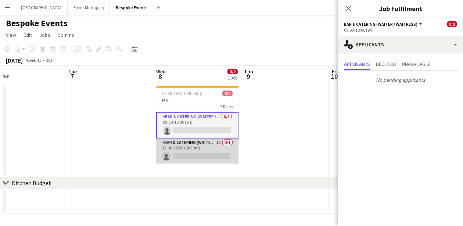
click at [186, 147] on app-card-role "Bar & Catering (Waiter / waitress) 1A 0/1 13:00-19:30 (6h30m) single-neutral-ac…" at bounding box center [197, 150] width 82 height 25
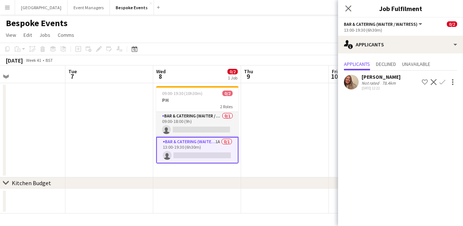
click at [350, 82] on app-user-avatar at bounding box center [351, 82] width 15 height 15
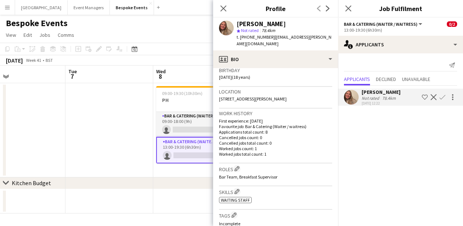
scroll to position [143, 0]
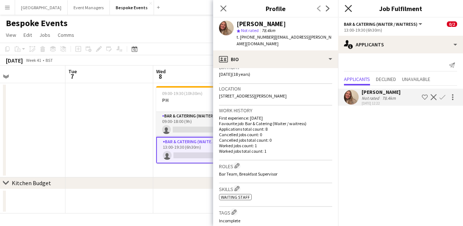
click at [349, 11] on icon "Close pop-in" at bounding box center [348, 8] width 7 height 7
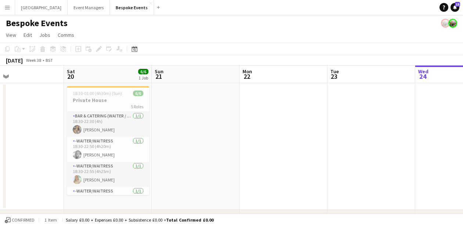
scroll to position [0, 199]
click at [110, 11] on button "Bespoke Events Close" at bounding box center [132, 7] width 44 height 14
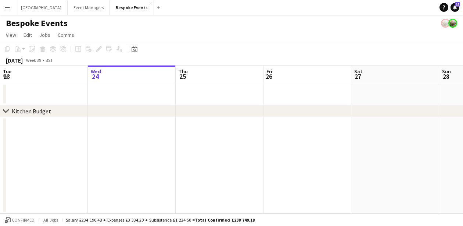
scroll to position [0, 0]
click at [68, 7] on button "Event Managers Close" at bounding box center [89, 7] width 42 height 14
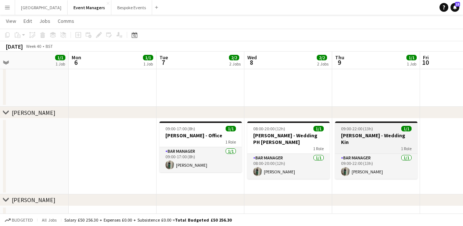
scroll to position [0, 168]
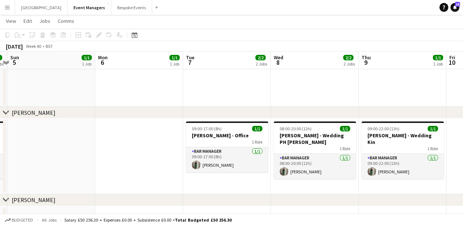
click at [170, 128] on app-date-cell at bounding box center [139, 156] width 88 height 76
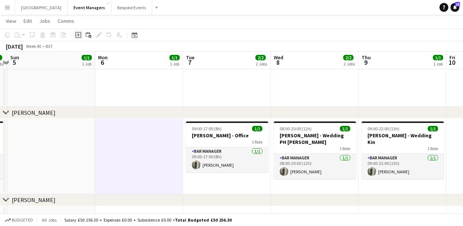
click at [78, 35] on icon at bounding box center [77, 34] width 3 height 3
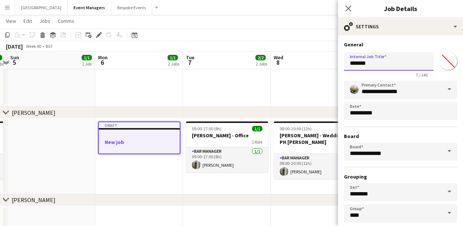
drag, startPoint x: 408, startPoint y: 63, endPoint x: 314, endPoint y: 68, distance: 94.2
click at [314, 68] on body "Menu Boards Boards Boards All jobs Status Workforce Workforce My Workforce Recr…" at bounding box center [231, 74] width 463 height 425
type input "*"
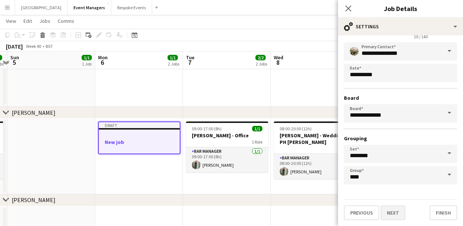
scroll to position [38, 0]
type input "**********"
click at [391, 211] on button "Next" at bounding box center [393, 212] width 25 height 15
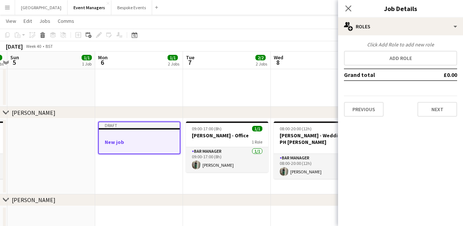
scroll to position [0, 0]
click at [376, 61] on button "Add role" at bounding box center [400, 58] width 113 height 15
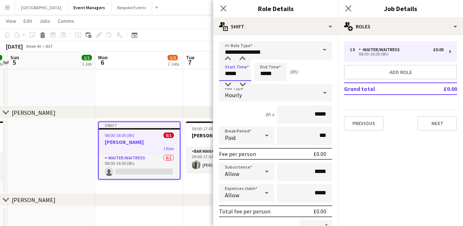
drag, startPoint x: 244, startPoint y: 71, endPoint x: 200, endPoint y: 72, distance: 44.1
click at [200, 72] on body "Menu Boards Boards Boards All jobs Status Workforce Workforce My Workforce Recr…" at bounding box center [231, 74] width 463 height 425
type input "*****"
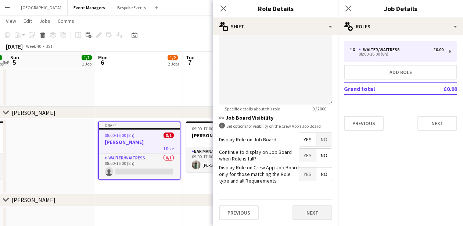
scroll to position [272, 0]
click at [312, 208] on button "Next" at bounding box center [312, 212] width 40 height 15
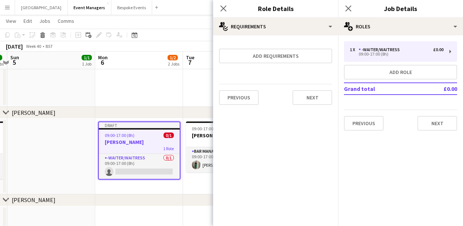
scroll to position [0, 0]
click at [348, 8] on icon at bounding box center [348, 8] width 7 height 7
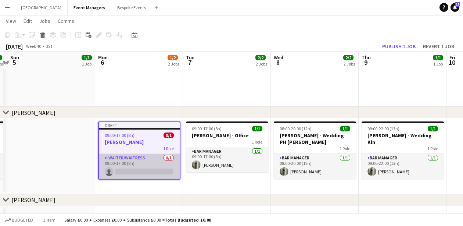
click at [117, 172] on app-card-role "-Waiter/Waitress 0/1 09:00-17:00 (8h) single-neutral-actions" at bounding box center [139, 166] width 81 height 25
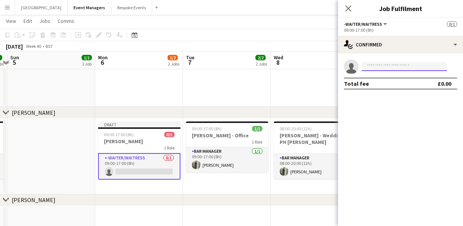
click at [369, 65] on input at bounding box center [404, 66] width 85 height 9
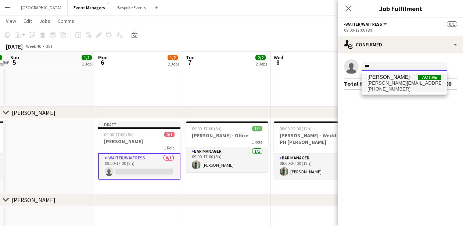
type input "***"
click at [386, 82] on span "[PERSON_NAME][EMAIL_ADDRESS][DOMAIN_NAME]" at bounding box center [403, 83] width 73 height 6
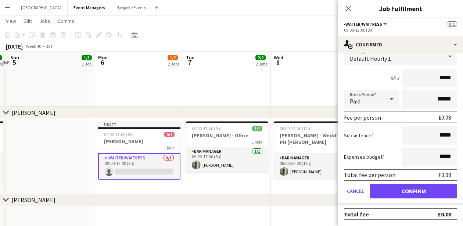
scroll to position [36, 0]
click at [413, 183] on button "Confirm" at bounding box center [413, 190] width 87 height 15
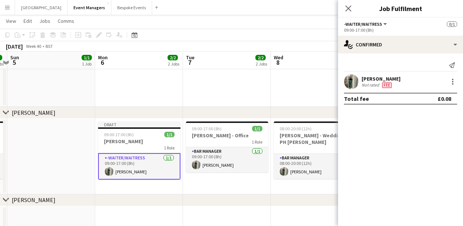
scroll to position [0, 0]
click at [345, 3] on app-icon "Close pop-in" at bounding box center [348, 8] width 11 height 11
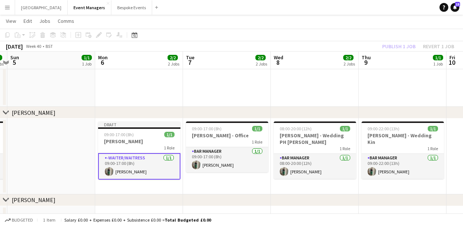
click at [390, 38] on app-toolbar "Copy Paste Paste Command V Paste with crew Command Shift V Paste linked Job [GE…" at bounding box center [231, 35] width 463 height 12
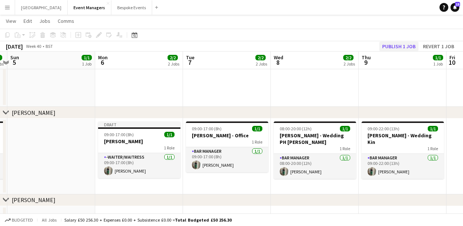
click at [399, 47] on button "Publish 1 job" at bounding box center [398, 47] width 39 height 10
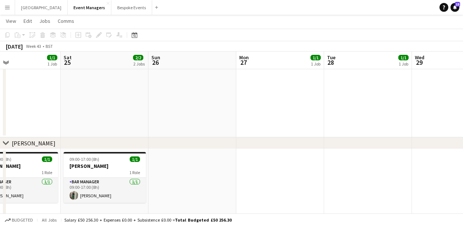
scroll to position [0, 290]
click at [111, 14] on button "Bespoke Events Close" at bounding box center [131, 7] width 41 height 14
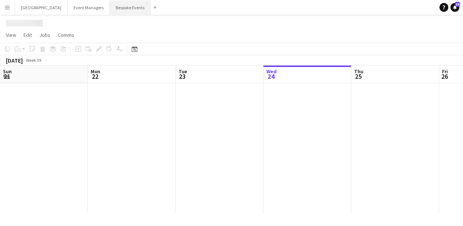
scroll to position [0, 176]
